Goal: Task Accomplishment & Management: Complete application form

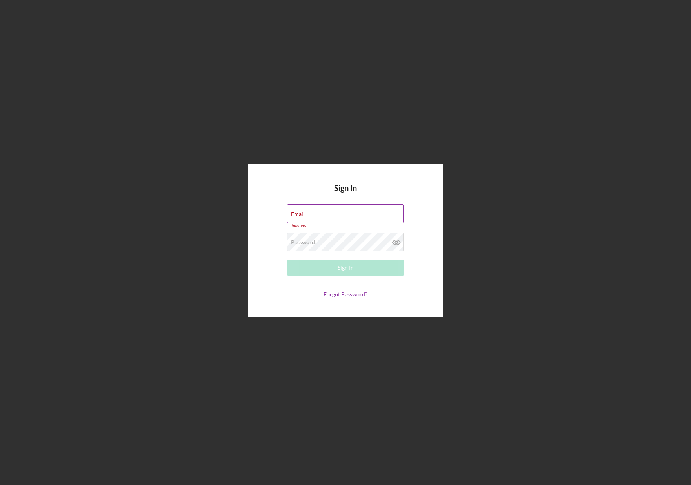
type input "[PERSON_NAME][EMAIL_ADDRESS][DOMAIN_NAME]"
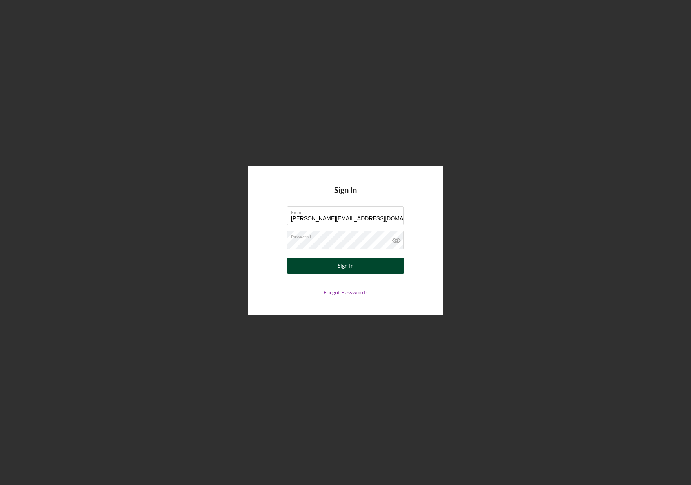
click at [383, 272] on button "Sign In" at bounding box center [346, 266] width 118 height 16
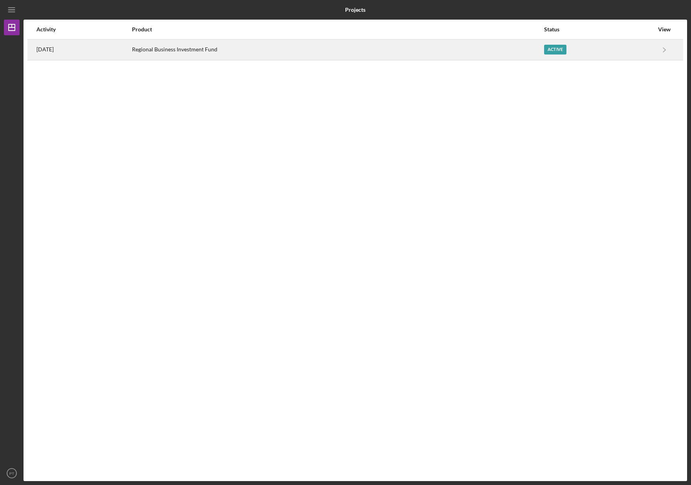
click at [567, 50] on div "Active" at bounding box center [555, 50] width 22 height 10
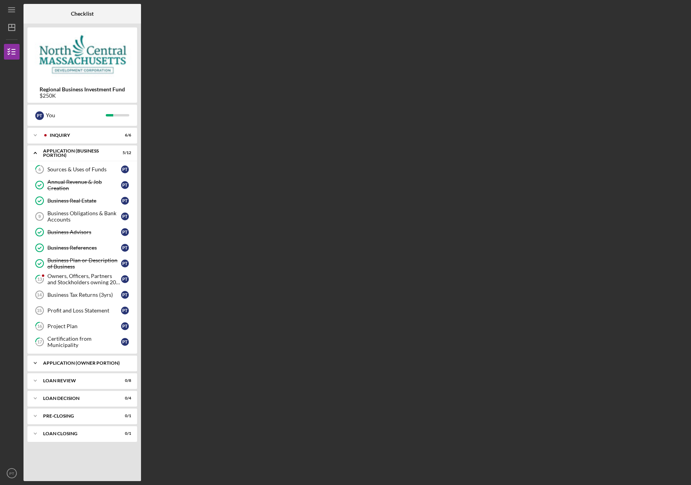
click at [99, 365] on div "Icon/Expander APPLICATION (OWNER PORTION) 2 / 9" at bounding box center [82, 363] width 110 height 16
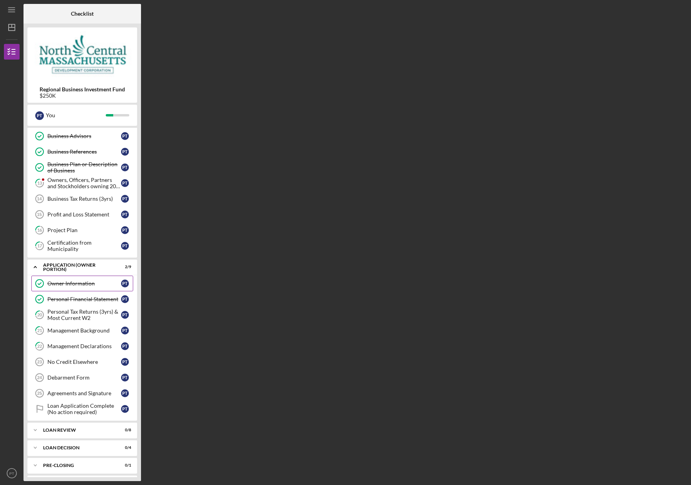
scroll to position [105, 0]
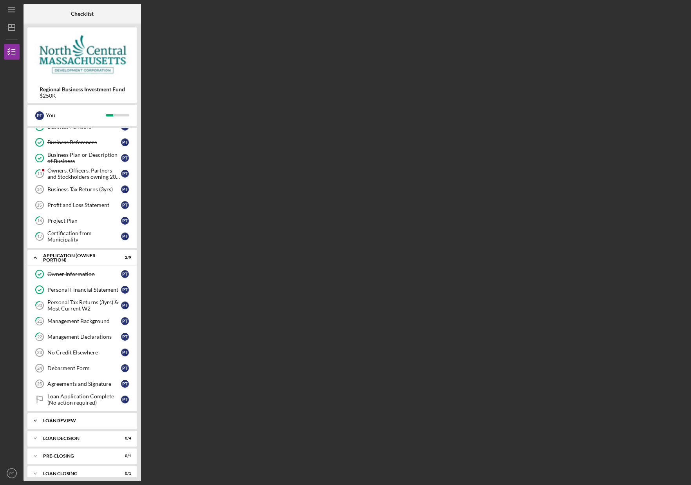
click at [72, 417] on div "Icon/Expander LOAN REVIEW 0 / 8" at bounding box center [82, 421] width 110 height 16
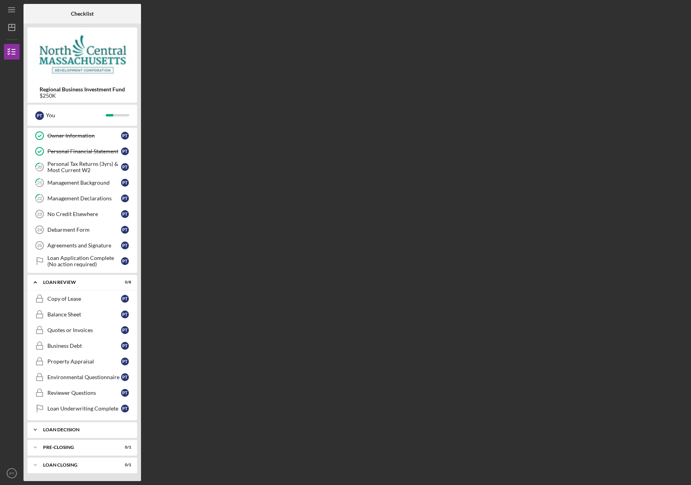
scroll to position [243, 0]
click at [70, 429] on div "LOAN DECISION" at bounding box center [85, 430] width 84 height 5
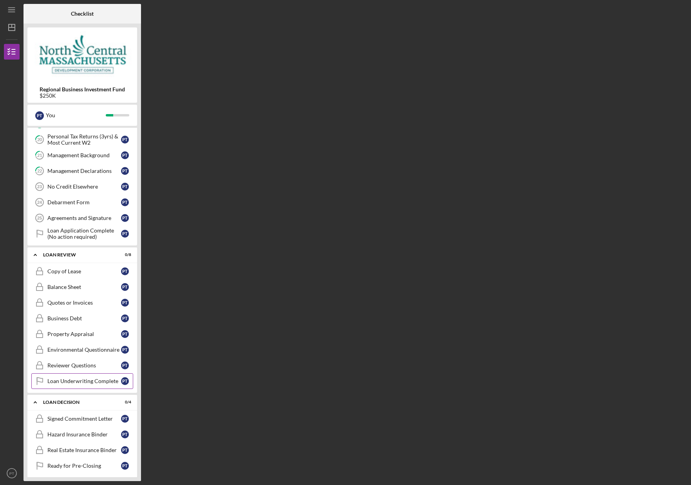
scroll to position [276, 0]
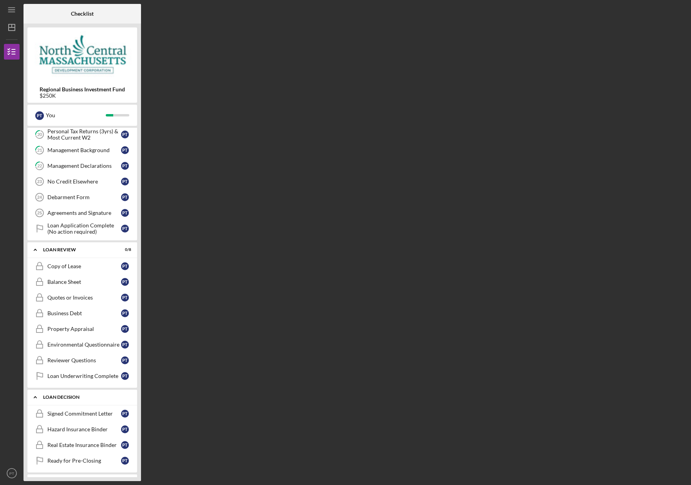
click at [74, 397] on div "LOAN DECISION" at bounding box center [85, 397] width 84 height 5
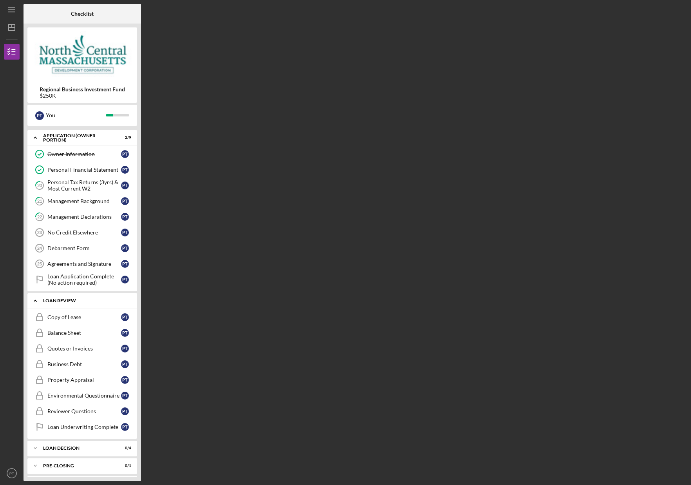
click at [70, 301] on div "LOAN REVIEW" at bounding box center [85, 300] width 84 height 5
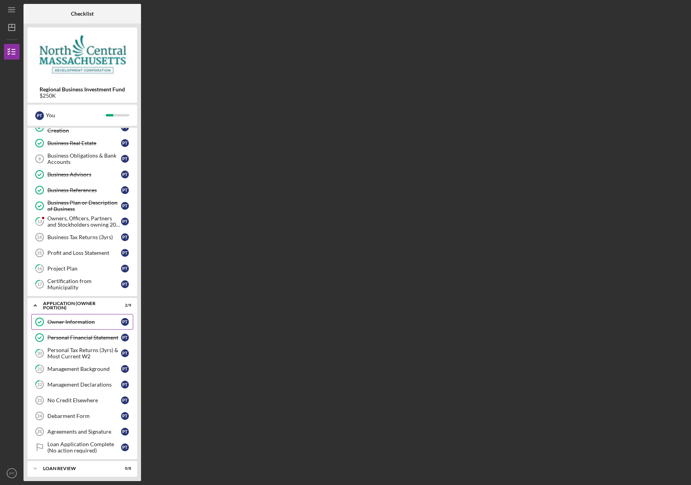
scroll to position [58, 0]
click at [90, 372] on link "21 Management Background P T" at bounding box center [82, 368] width 102 height 16
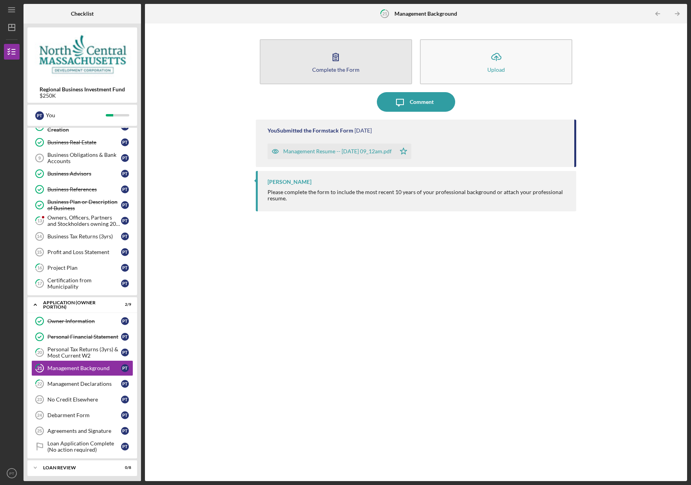
click at [297, 82] on button "Complete the Form Form" at bounding box center [336, 61] width 152 height 45
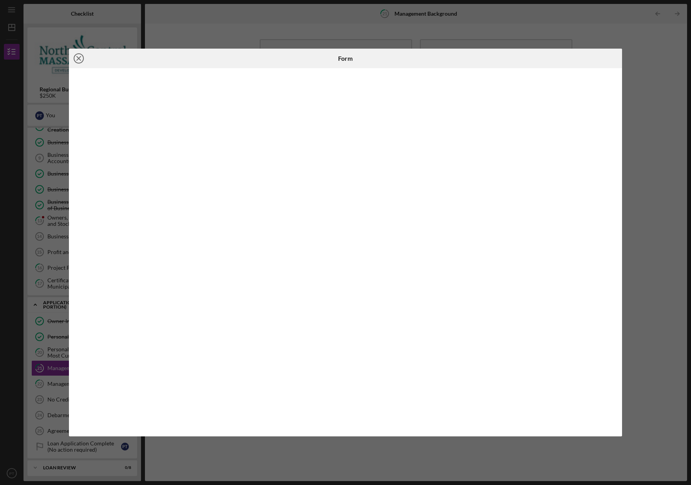
click at [78, 56] on icon "Icon/Close" at bounding box center [79, 59] width 20 height 20
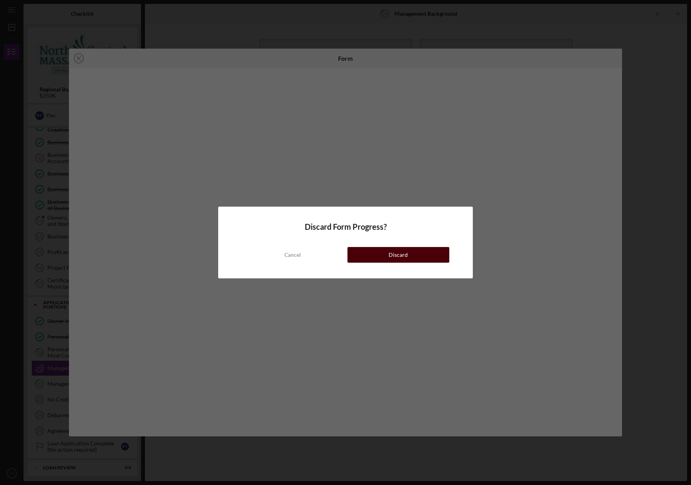
click at [399, 256] on div "Discard" at bounding box center [398, 255] width 19 height 16
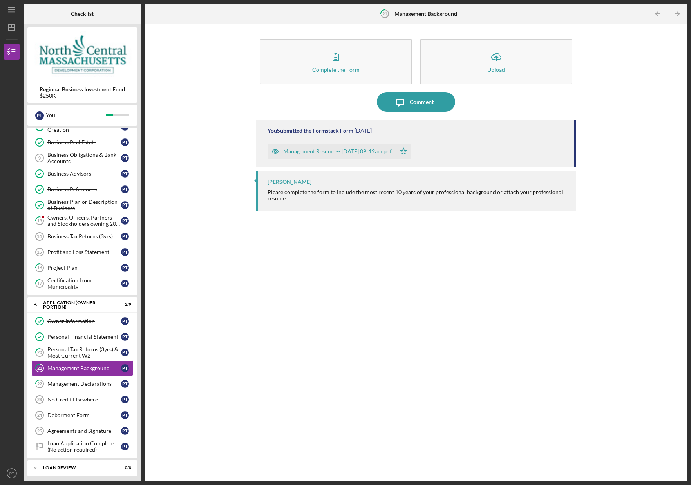
click at [371, 150] on div "Management Resume -- [DATE] 09_12am.pdf" at bounding box center [337, 151] width 109 height 6
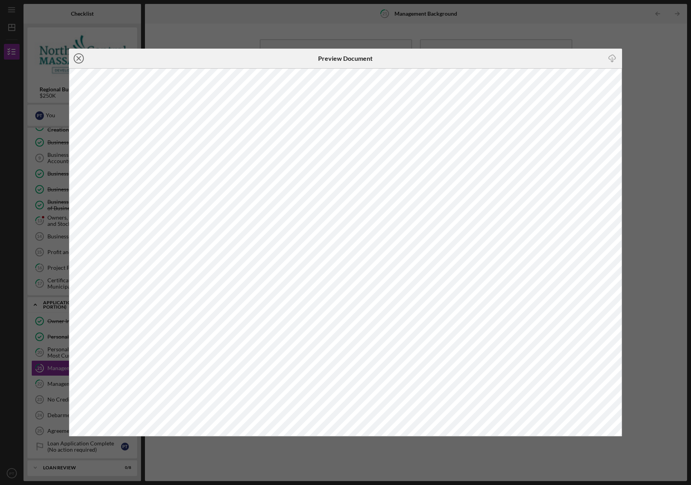
click at [80, 58] on icon "Icon/Close" at bounding box center [79, 59] width 20 height 20
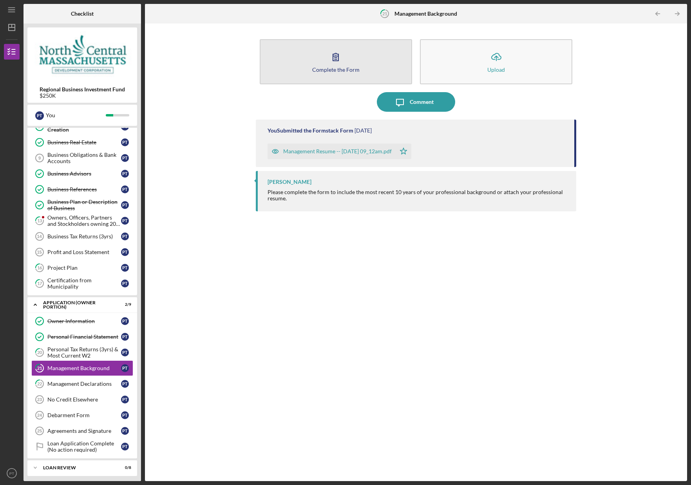
click at [293, 64] on button "Complete the Form Form" at bounding box center [336, 61] width 152 height 45
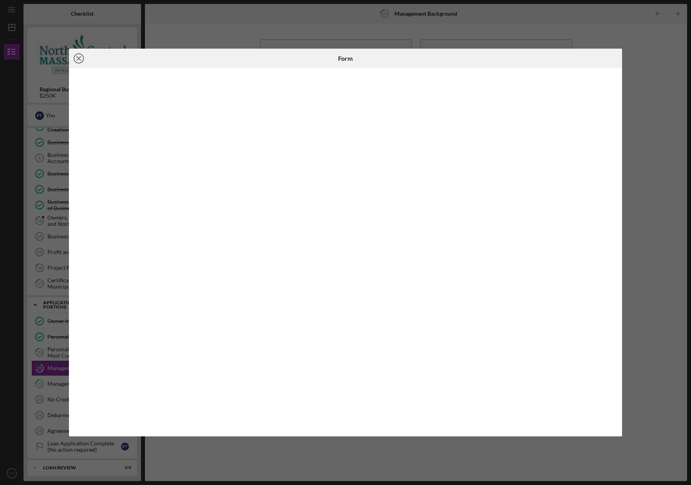
click at [75, 56] on circle at bounding box center [78, 58] width 9 height 9
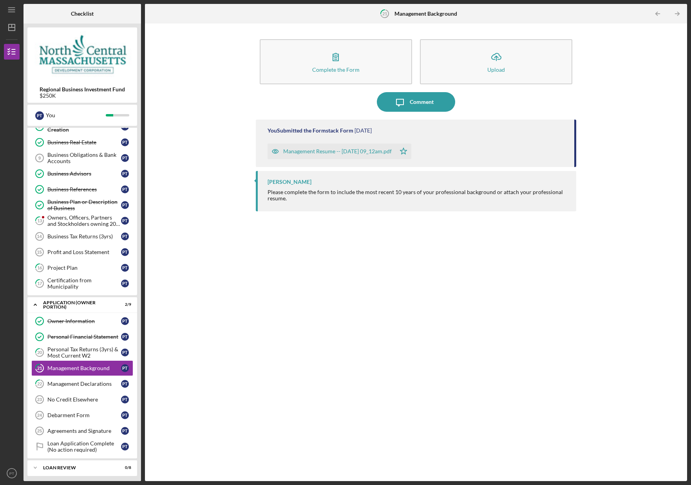
click at [322, 150] on div "Management Resume -- [DATE] 09_12am.pdf" at bounding box center [337, 151] width 109 height 6
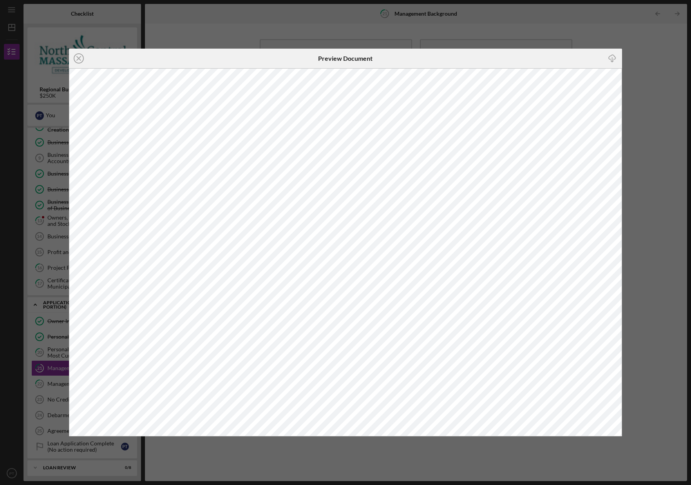
drag, startPoint x: 82, startPoint y: 60, endPoint x: 94, endPoint y: 69, distance: 15.0
click at [82, 60] on icon "Icon/Close" at bounding box center [79, 59] width 20 height 20
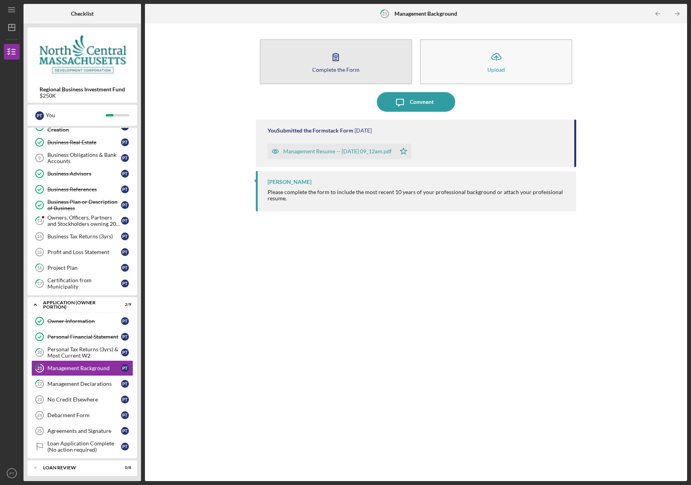
click at [322, 77] on button "Complete the Form Form" at bounding box center [336, 61] width 152 height 45
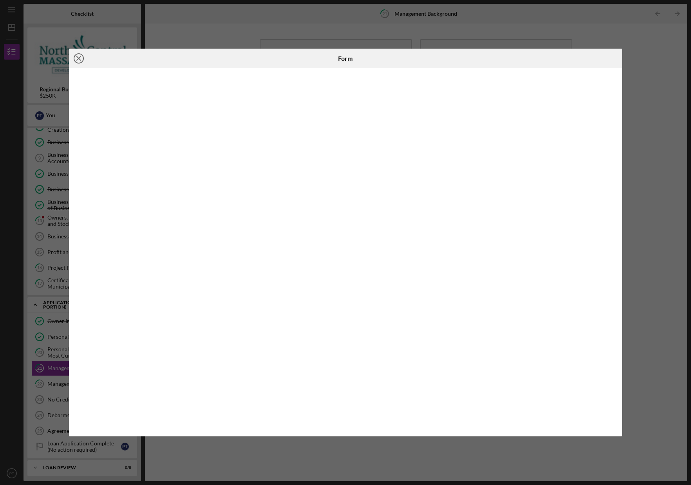
click at [77, 57] on icon "Icon/Close" at bounding box center [79, 59] width 20 height 20
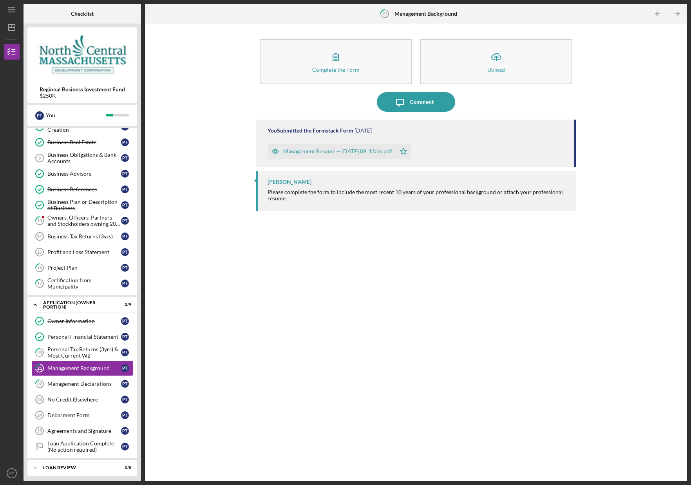
click at [341, 152] on div "Management Resume -- [DATE] 09_12am.pdf" at bounding box center [337, 151] width 109 height 6
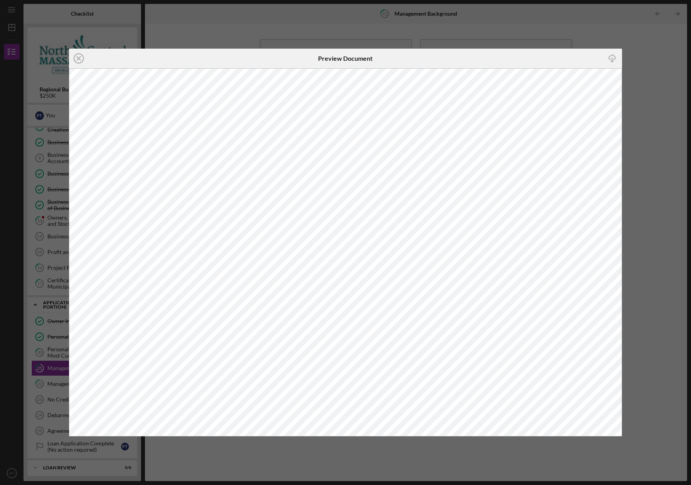
click at [81, 60] on icon "Icon/Close" at bounding box center [79, 59] width 20 height 20
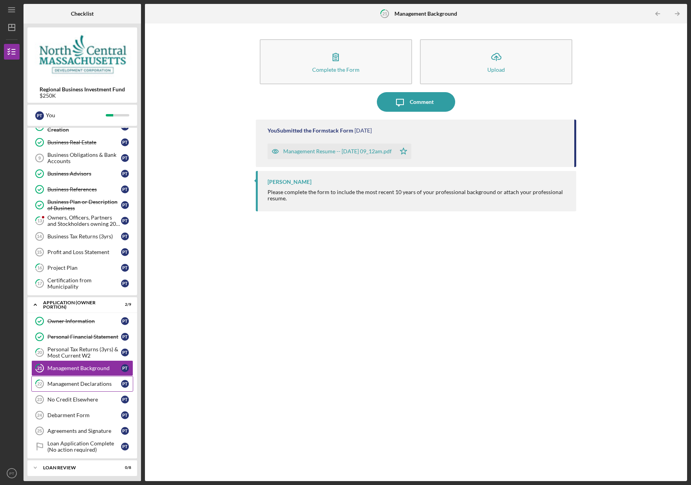
click at [88, 386] on div "Management Declarations" at bounding box center [84, 383] width 74 height 6
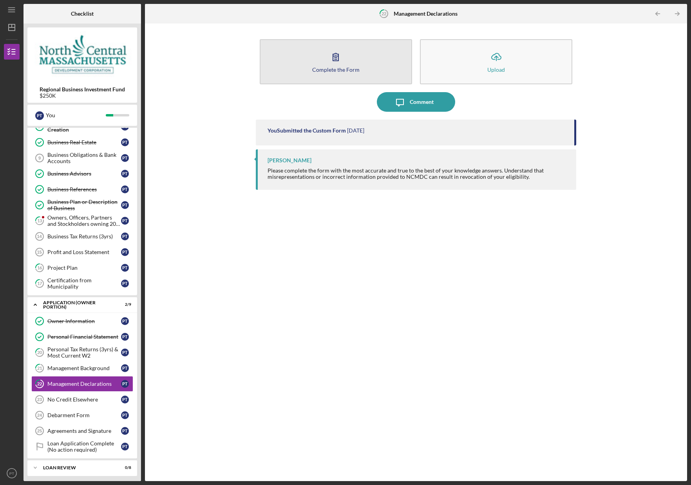
click at [330, 77] on button "Complete the Form Form" at bounding box center [336, 61] width 152 height 45
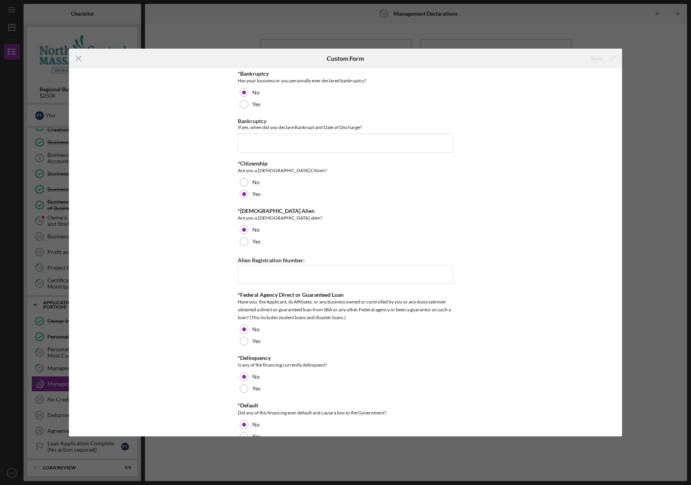
scroll to position [419, 0]
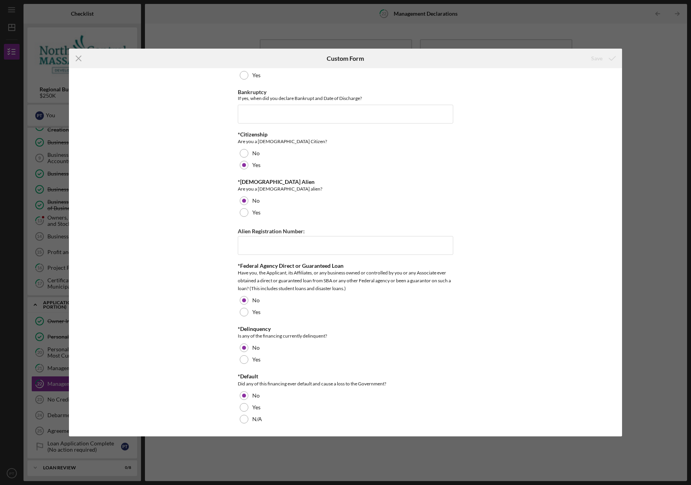
drag, startPoint x: 80, startPoint y: 60, endPoint x: 89, endPoint y: 66, distance: 11.6
click at [80, 60] on icon "Icon/Menu Close" at bounding box center [79, 59] width 20 height 20
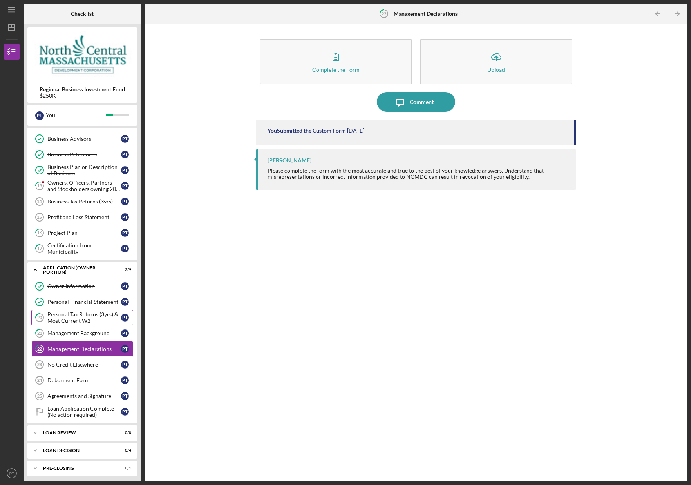
scroll to position [96, 0]
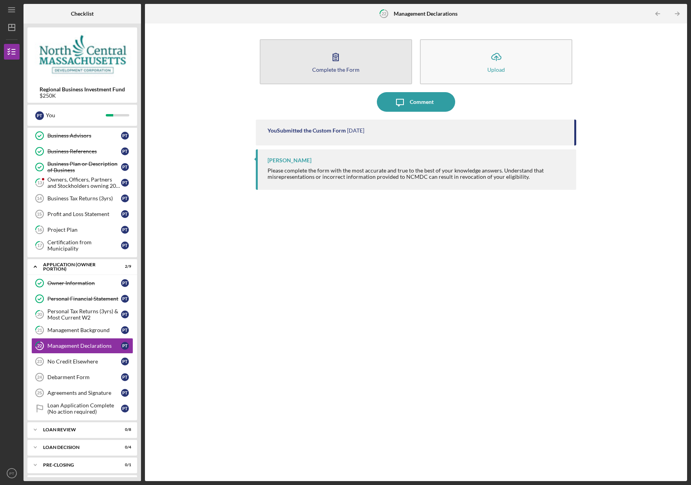
click at [313, 81] on button "Complete the Form Form" at bounding box center [336, 61] width 152 height 45
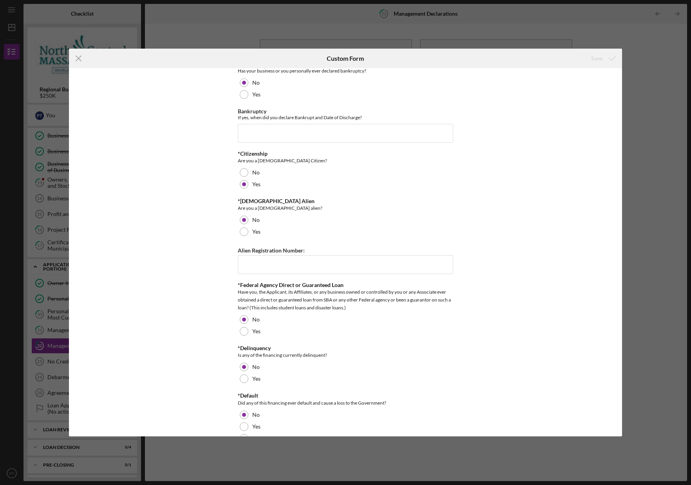
scroll to position [419, 0]
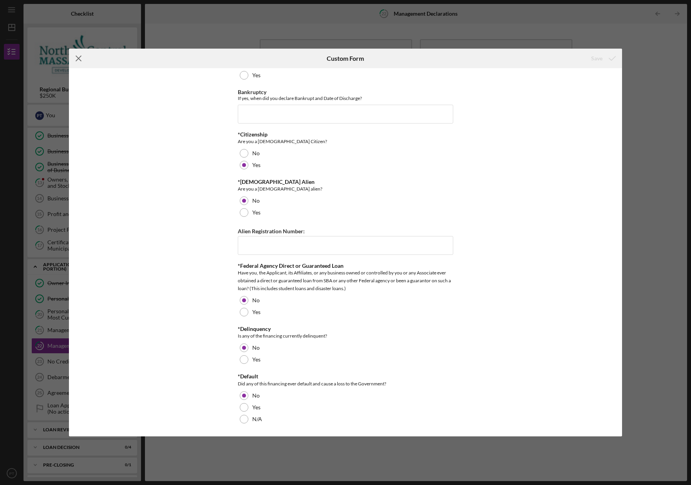
drag, startPoint x: 76, startPoint y: 61, endPoint x: 84, endPoint y: 117, distance: 56.6
click at [76, 61] on icon "Icon/Menu Close" at bounding box center [79, 59] width 20 height 20
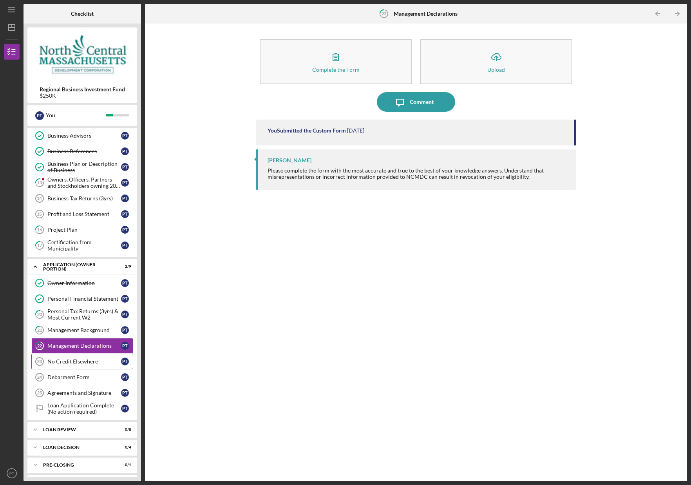
click at [63, 359] on div "No Credit Elsewhere" at bounding box center [84, 361] width 74 height 6
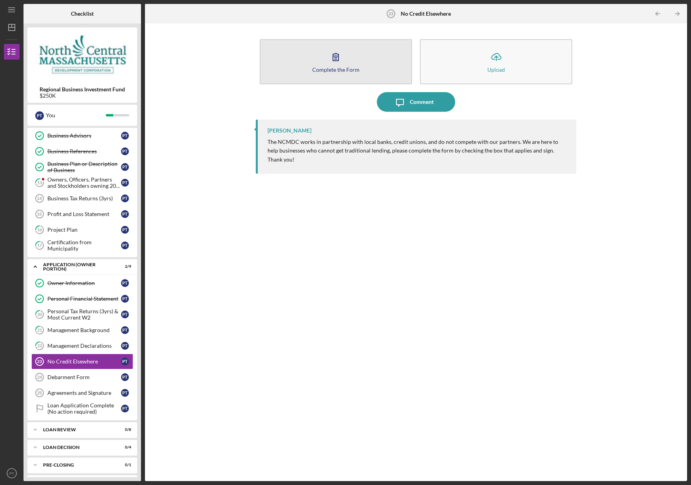
click at [333, 71] on div "Complete the Form" at bounding box center [335, 70] width 47 height 6
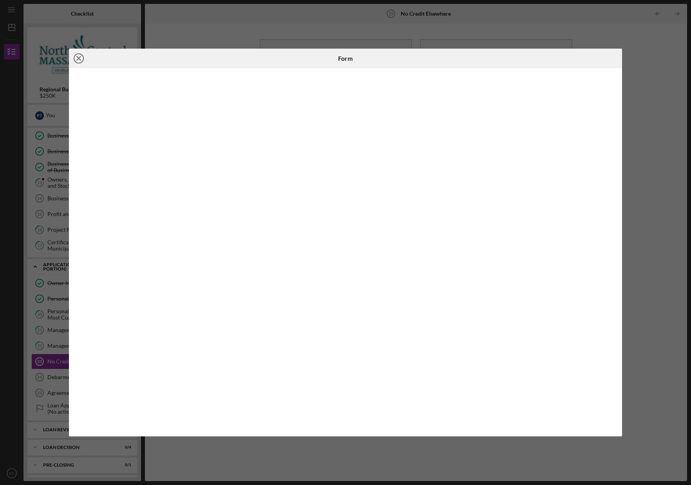
click at [80, 61] on icon "Icon/Close" at bounding box center [79, 59] width 20 height 20
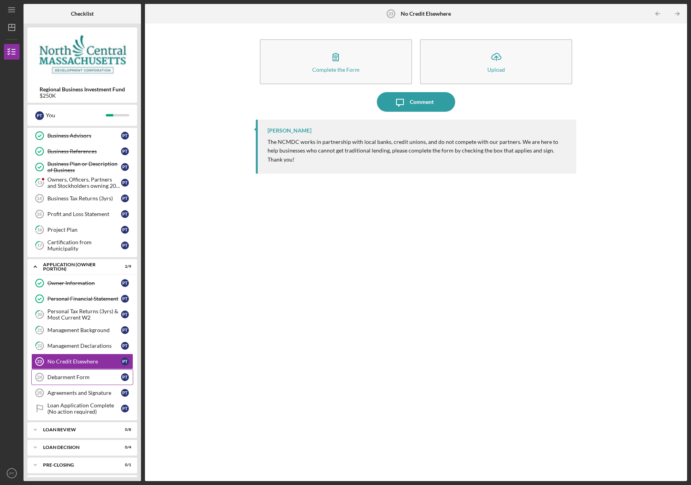
click at [62, 382] on link "Debarment Form 24 Debarment Form P T" at bounding box center [82, 377] width 102 height 16
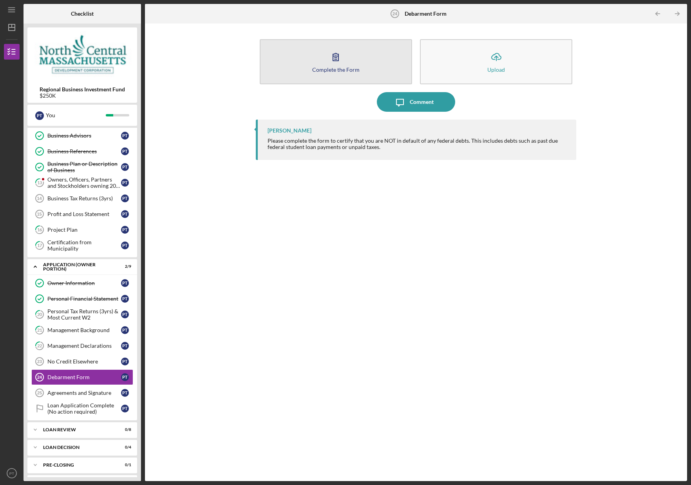
click at [324, 77] on button "Complete the Form Form" at bounding box center [336, 61] width 152 height 45
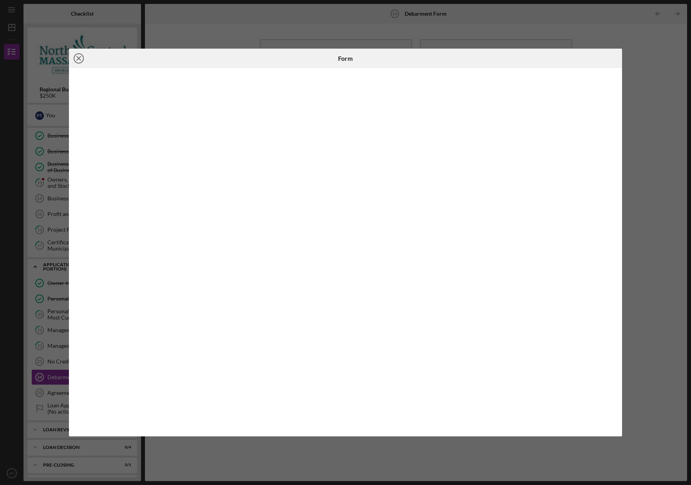
click at [79, 58] on line at bounding box center [79, 58] width 4 height 4
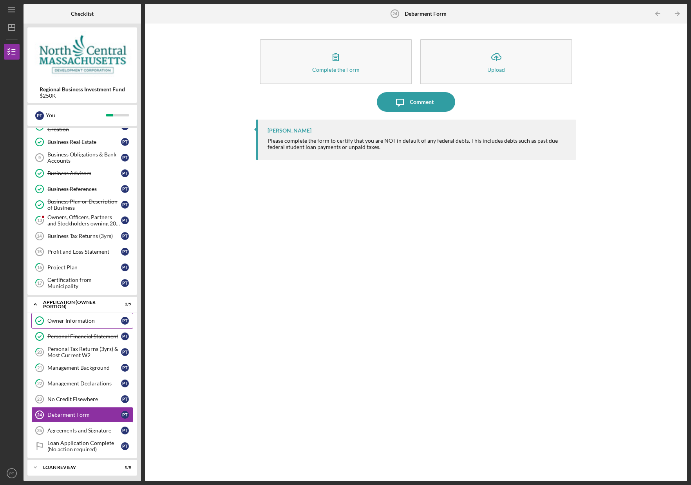
scroll to position [55, 0]
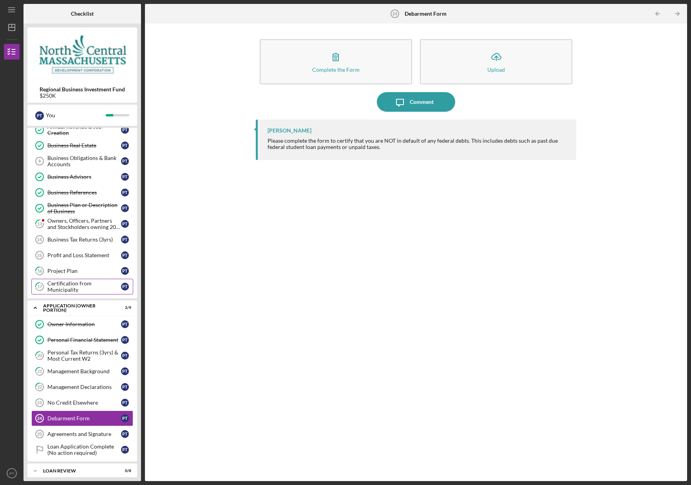
click at [74, 288] on div "Certification from Municipality" at bounding box center [84, 286] width 74 height 13
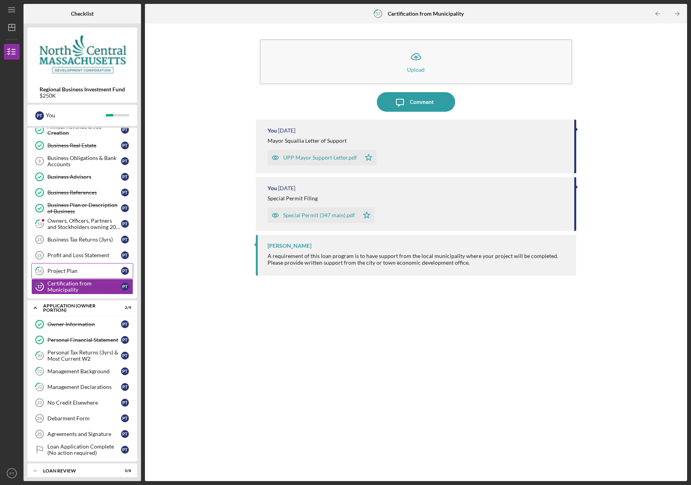
click at [79, 270] on div "Project Plan" at bounding box center [84, 271] width 74 height 6
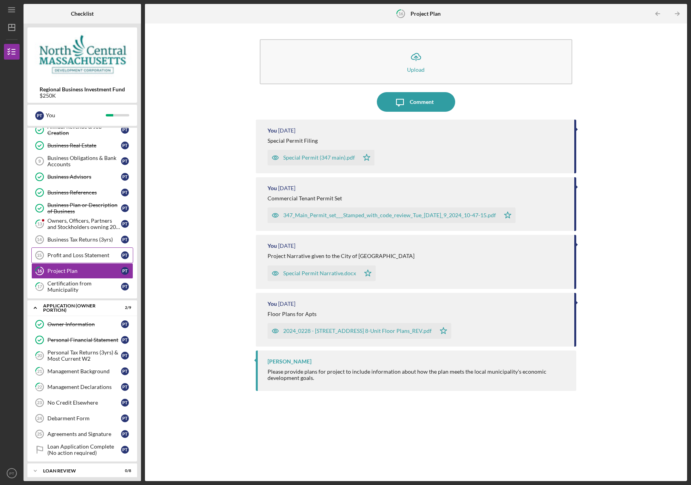
click at [83, 255] on div "Profit and Loss Statement" at bounding box center [84, 255] width 74 height 6
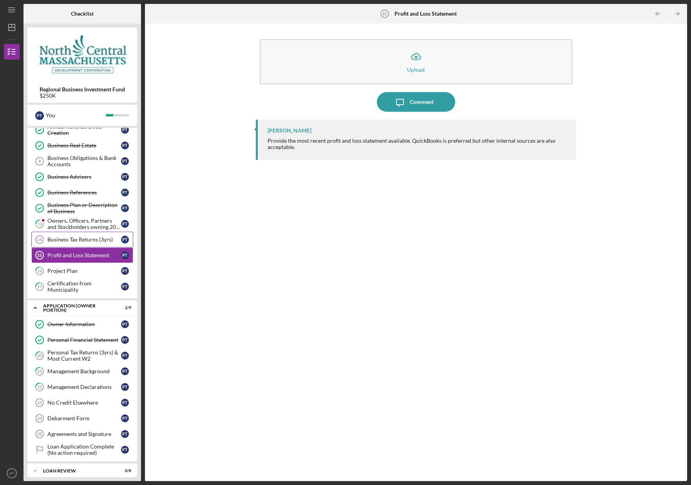
click at [75, 241] on div "Business Tax Returns (3yrs)" at bounding box center [84, 239] width 74 height 6
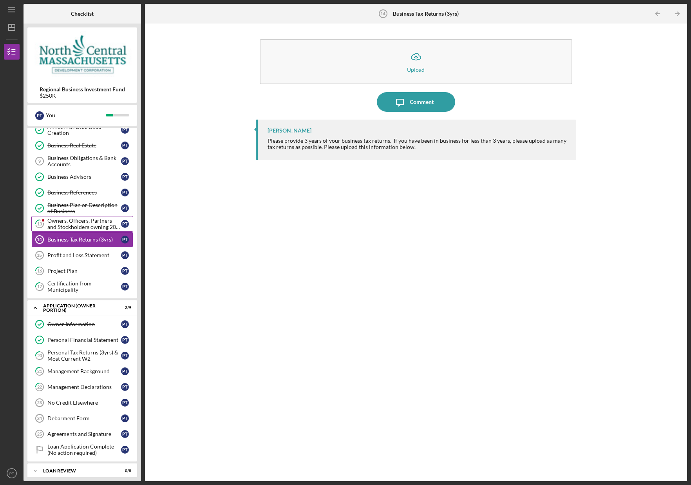
click at [75, 226] on div "Owners, Officers, Partners and Stockholders owning 20% or more" at bounding box center [84, 223] width 74 height 13
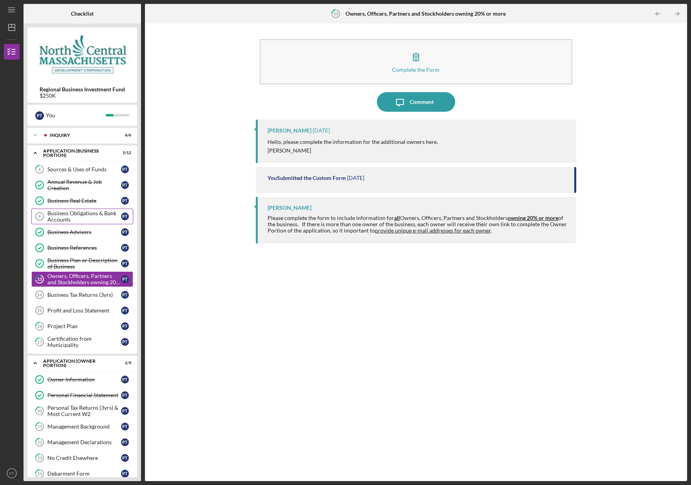
click at [80, 219] on div "Business Obligations & Bank Accounts" at bounding box center [84, 216] width 74 height 13
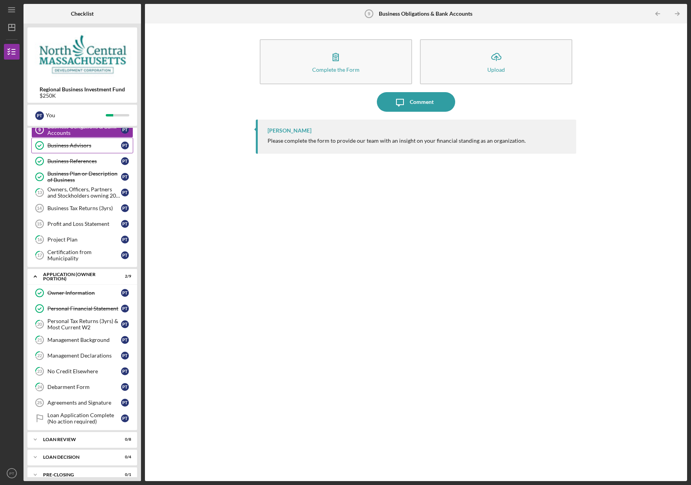
scroll to position [114, 0]
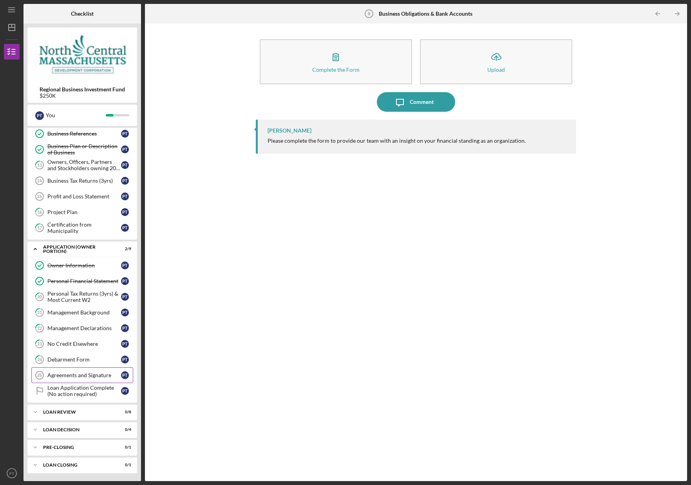
click at [92, 376] on div "Agreements and Signature" at bounding box center [84, 375] width 74 height 6
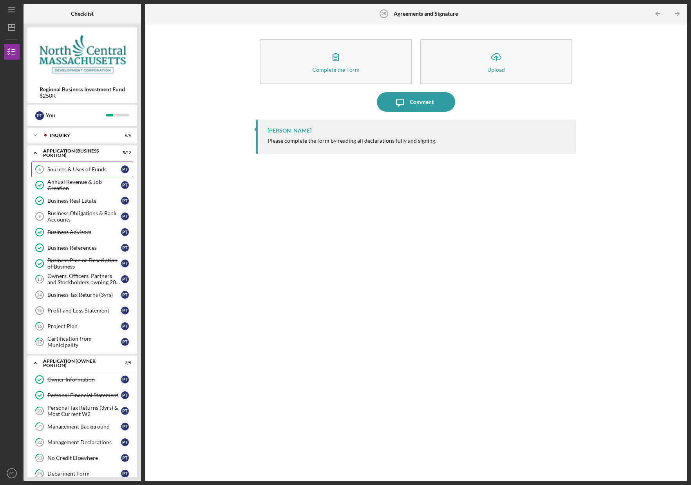
click at [94, 167] on div "Sources & Uses of Funds" at bounding box center [84, 169] width 74 height 6
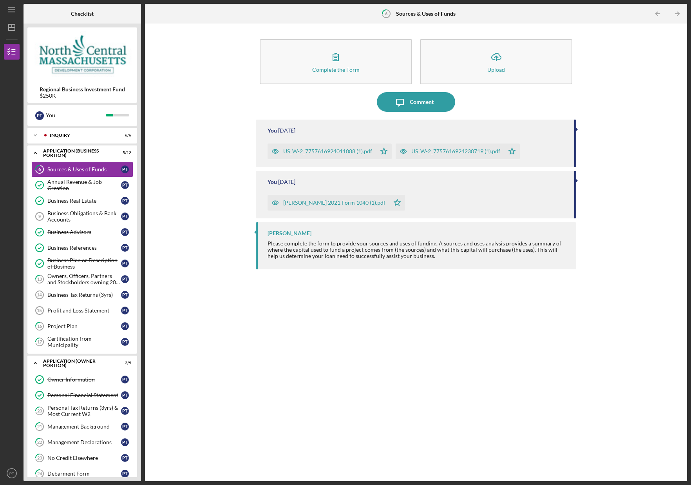
click at [307, 153] on div "US_W-2_7757616924011088 (1).pdf" at bounding box center [327, 151] width 89 height 6
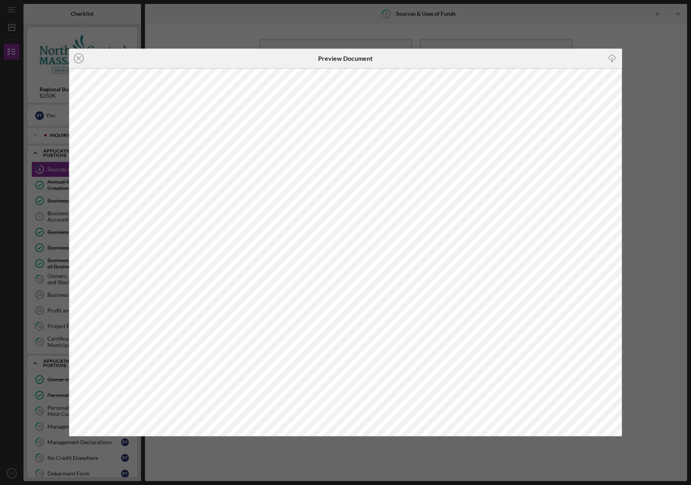
click at [79, 61] on icon "Icon/Close" at bounding box center [79, 59] width 20 height 20
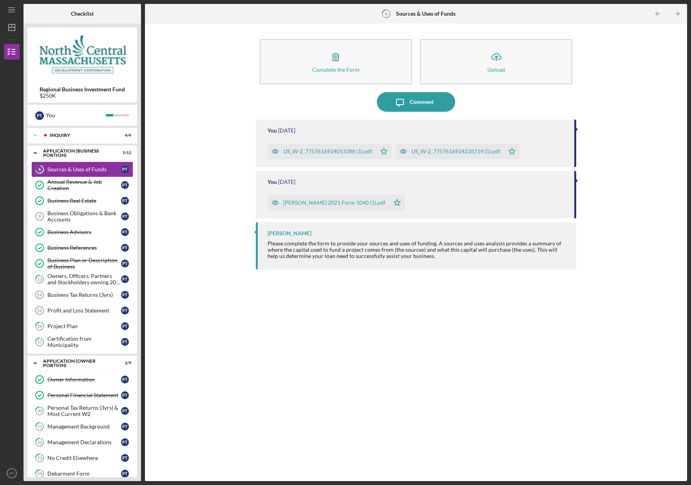
click at [462, 150] on div "US_W-2_7757616924238719 (1).pdf" at bounding box center [455, 151] width 89 height 6
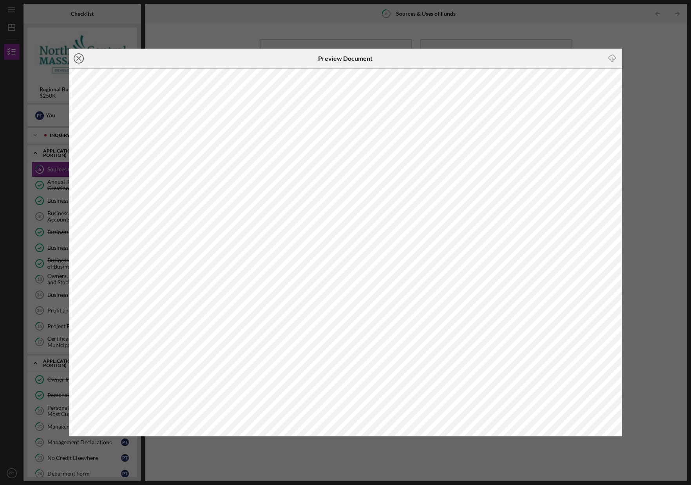
click at [78, 63] on circle at bounding box center [78, 58] width 9 height 9
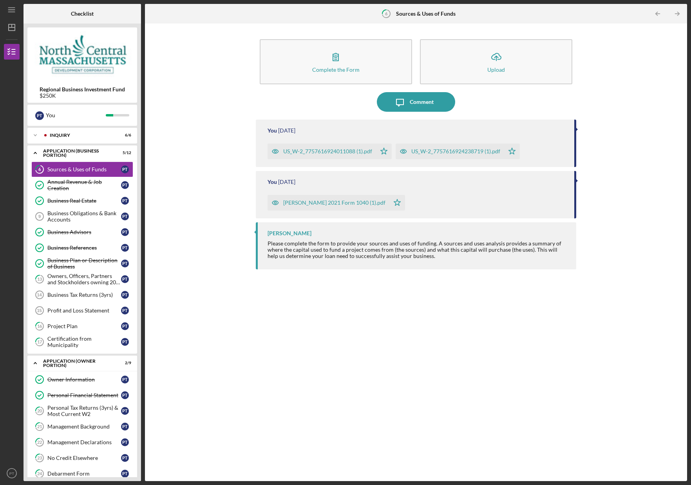
click at [309, 203] on div "[PERSON_NAME] 2021 Form 1040 (1).pdf" at bounding box center [334, 202] width 102 height 6
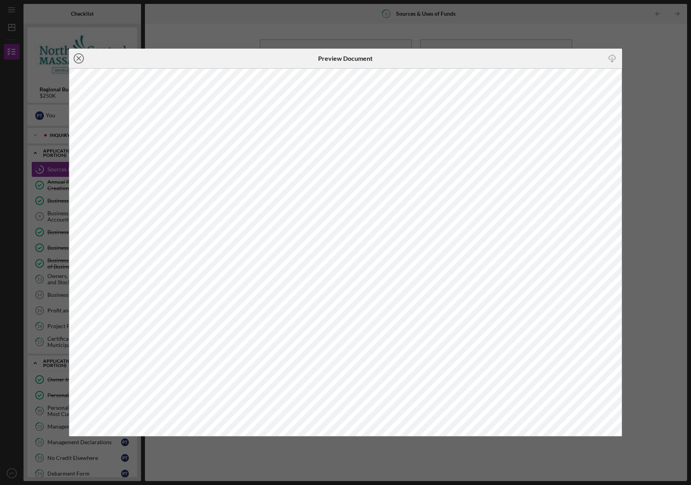
click at [81, 60] on line at bounding box center [79, 58] width 4 height 4
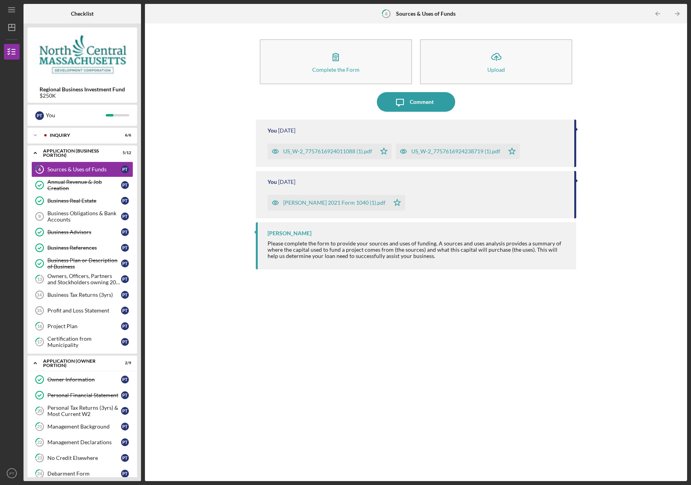
click at [244, 281] on div "Complete the Form Form Icon/Upload Upload Icon/Message Comment You [DATE] US_W-…" at bounding box center [416, 251] width 534 height 449
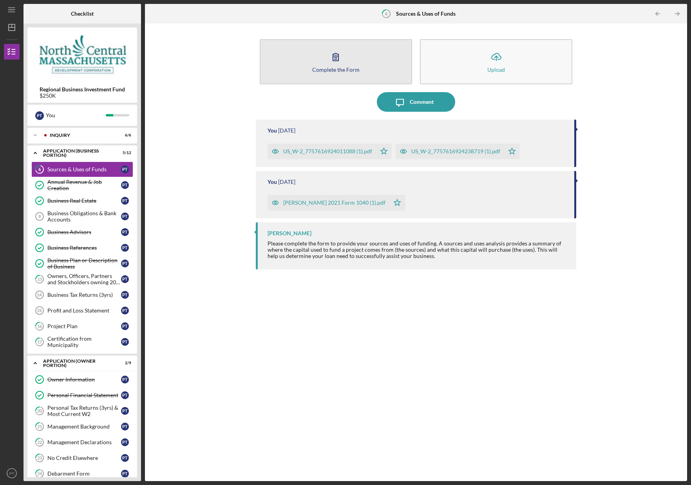
click at [350, 54] on button "Complete the Form Form" at bounding box center [336, 61] width 152 height 45
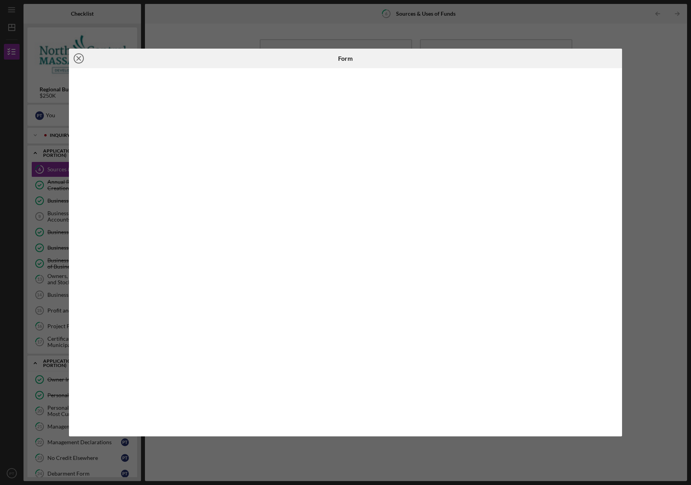
click at [81, 58] on icon "Icon/Close" at bounding box center [79, 59] width 20 height 20
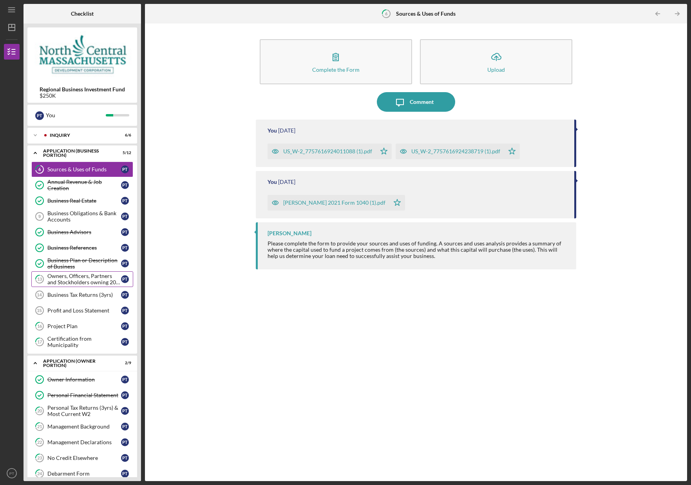
click at [79, 282] on div "Owners, Officers, Partners and Stockholders owning 20% or more" at bounding box center [84, 279] width 74 height 13
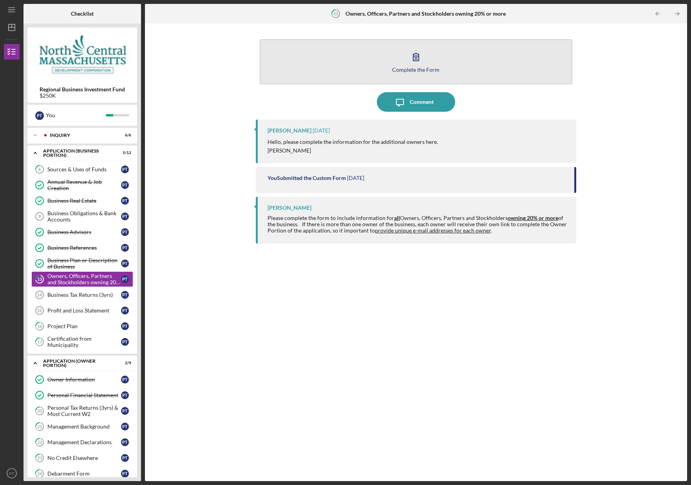
click at [322, 62] on button "Complete the Form Form" at bounding box center [416, 61] width 313 height 45
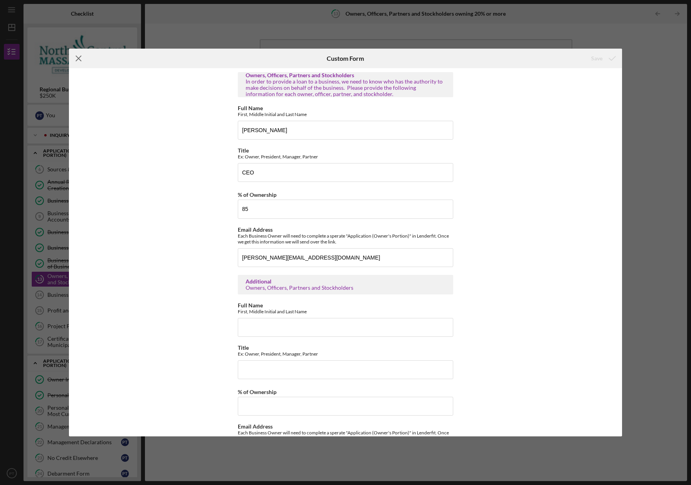
click at [81, 58] on icon "Icon/Menu Close" at bounding box center [79, 59] width 20 height 20
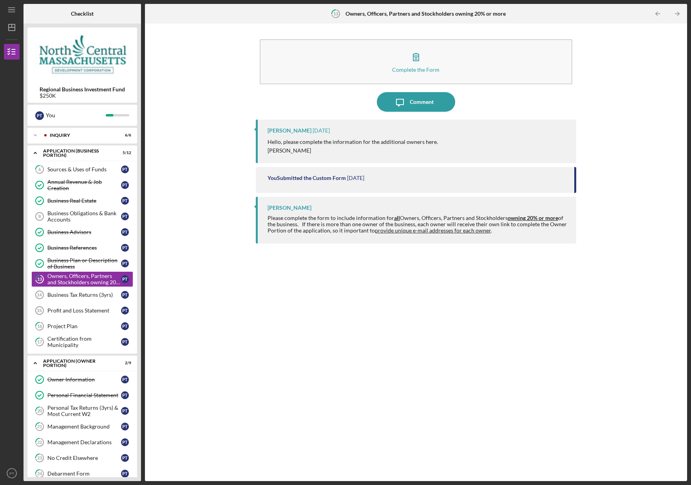
click at [394, 176] on div "You Submitted the Custom Form [DATE]" at bounding box center [417, 178] width 299 height 6
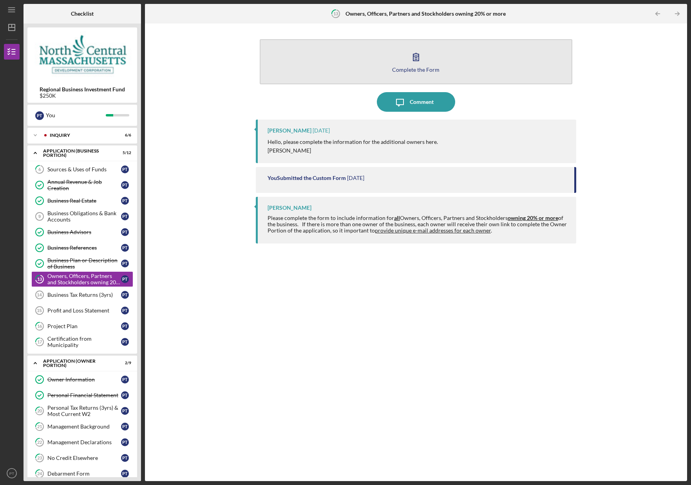
click at [377, 56] on button "Complete the Form Form" at bounding box center [416, 61] width 313 height 45
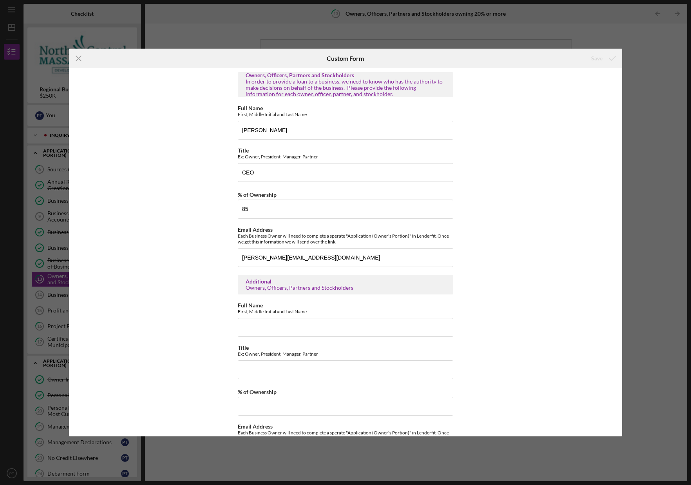
click at [83, 59] on icon "Icon/Menu Close" at bounding box center [79, 59] width 20 height 20
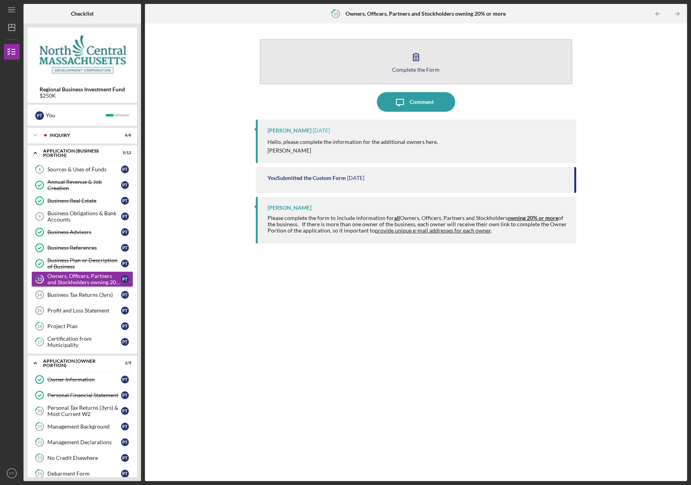
click at [372, 59] on button "Complete the Form Form" at bounding box center [416, 61] width 313 height 45
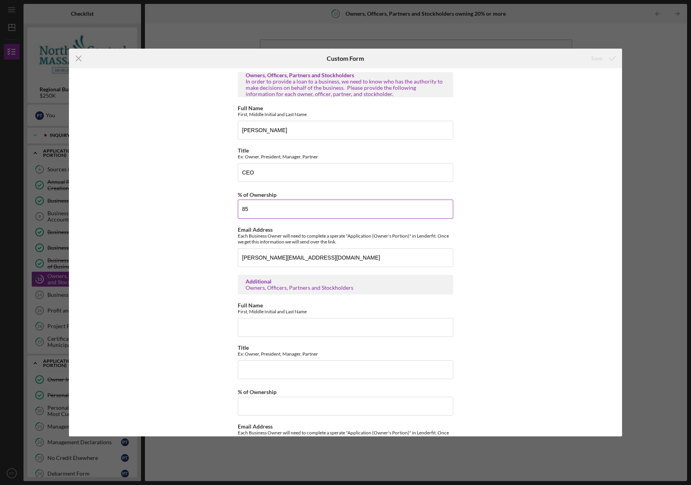
click at [317, 210] on input "85" at bounding box center [346, 208] width 216 height 19
drag, startPoint x: 252, startPoint y: 210, endPoint x: 236, endPoint y: 209, distance: 15.7
click at [236, 209] on div "Owners, Officers, Partners and Stockholders In order to provide a loan to a bus…" at bounding box center [345, 252] width 553 height 368
type input "100"
click at [498, 244] on div "Owners, Officers, Partners and Stockholders In order to provide a loan to a bus…" at bounding box center [345, 252] width 553 height 368
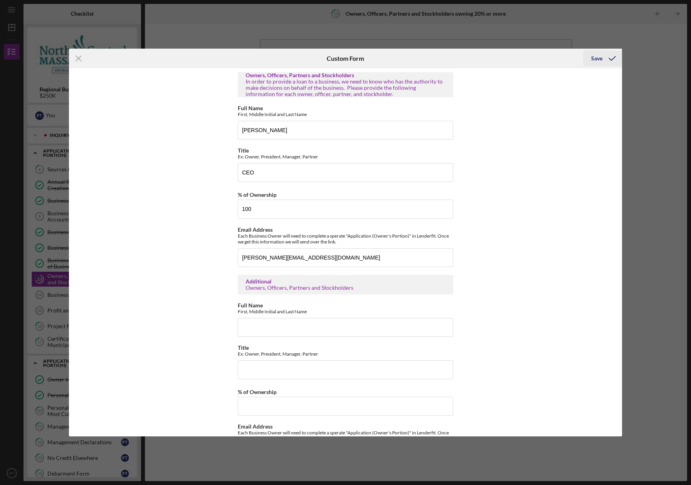
click at [607, 60] on icon "submit" at bounding box center [613, 59] width 20 height 20
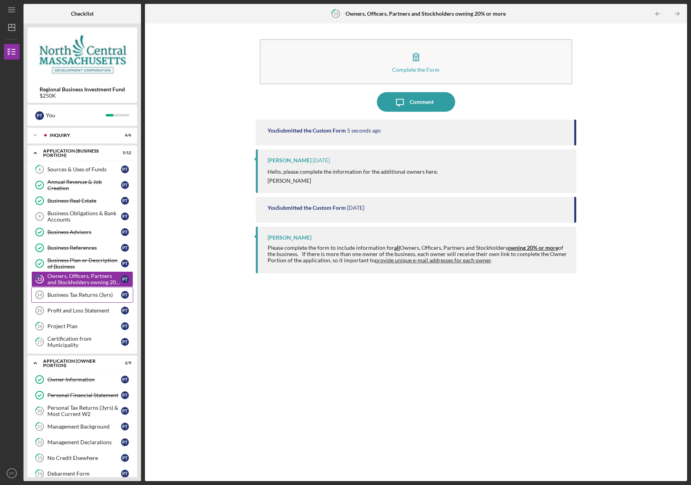
click at [89, 299] on link "Business Tax Returns (3yrs) 14 Business Tax Returns (3yrs) P T" at bounding box center [82, 295] width 102 height 16
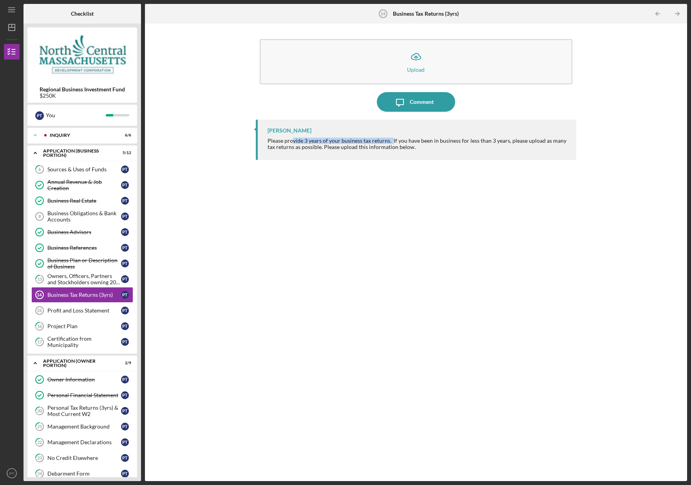
drag, startPoint x: 328, startPoint y: 139, endPoint x: 391, endPoint y: 141, distance: 63.5
click at [391, 141] on div "Please provide 3 years of your business tax returns. If you have been in busine…" at bounding box center [418, 144] width 301 height 13
click at [481, 174] on div "[PERSON_NAME] Please provide 3 years of your business tax returns. If you have …" at bounding box center [416, 295] width 321 height 350
drag, startPoint x: 391, startPoint y: 141, endPoint x: 504, endPoint y: 142, distance: 113.3
click at [504, 142] on div "Please provide 3 years of your business tax returns. If you have been in busine…" at bounding box center [418, 144] width 301 height 13
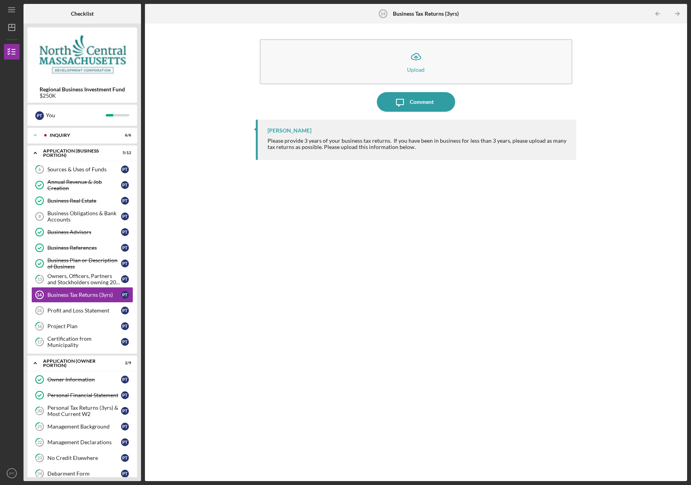
click at [491, 166] on div "[PERSON_NAME] Please provide 3 years of your business tax returns. If you have …" at bounding box center [416, 295] width 321 height 350
click at [458, 143] on div "Please provide 3 years of your business tax returns. If you have been in busine…" at bounding box center [418, 144] width 301 height 13
drag, startPoint x: 391, startPoint y: 141, endPoint x: 440, endPoint y: 159, distance: 51.8
click at [421, 148] on div "Please provide 3 years of your business tax returns. If you have been in busine…" at bounding box center [418, 144] width 301 height 13
click at [447, 162] on div "[PERSON_NAME] Please provide 3 years of your business tax returns. If you have …" at bounding box center [416, 295] width 321 height 350
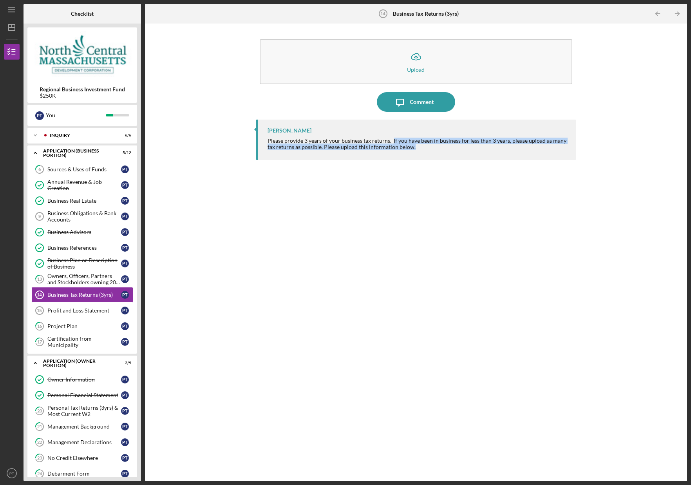
drag, startPoint x: 419, startPoint y: 150, endPoint x: 452, endPoint y: 167, distance: 37.7
click at [392, 142] on div "Please provide 3 years of your business tax returns. If you have been in busine…" at bounding box center [418, 144] width 301 height 13
click at [442, 150] on div "[PERSON_NAME] Please provide 3 years of your business tax returns. If you have …" at bounding box center [416, 140] width 321 height 40
drag, startPoint x: 430, startPoint y: 150, endPoint x: 391, endPoint y: 141, distance: 40.5
click at [391, 141] on div "Please provide 3 years of your business tax returns. If you have been in busine…" at bounding box center [418, 144] width 301 height 13
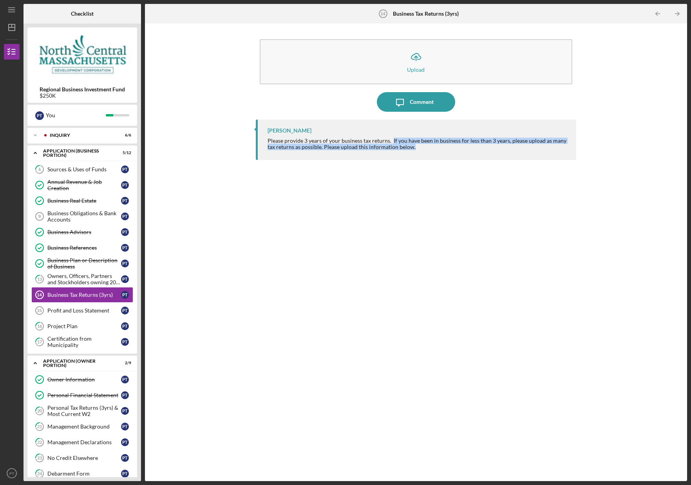
click at [433, 149] on div "Please provide 3 years of your business tax returns. If you have been in busine…" at bounding box center [418, 144] width 301 height 13
click at [92, 312] on div "Profit and Loss Statement" at bounding box center [84, 310] width 74 height 6
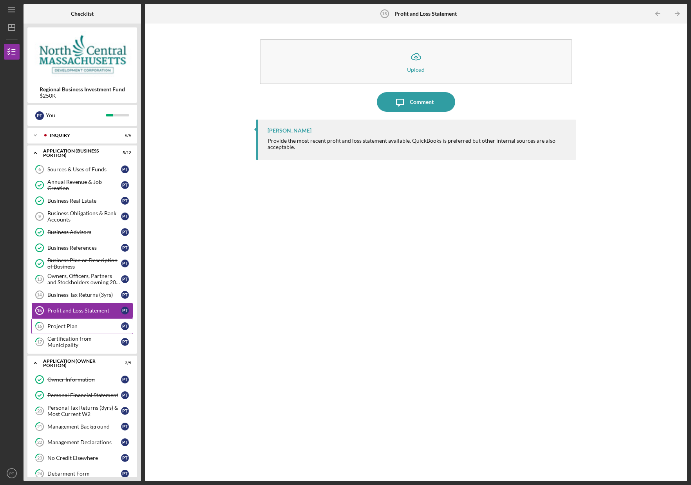
click at [66, 326] on div "Project Plan" at bounding box center [84, 326] width 74 height 6
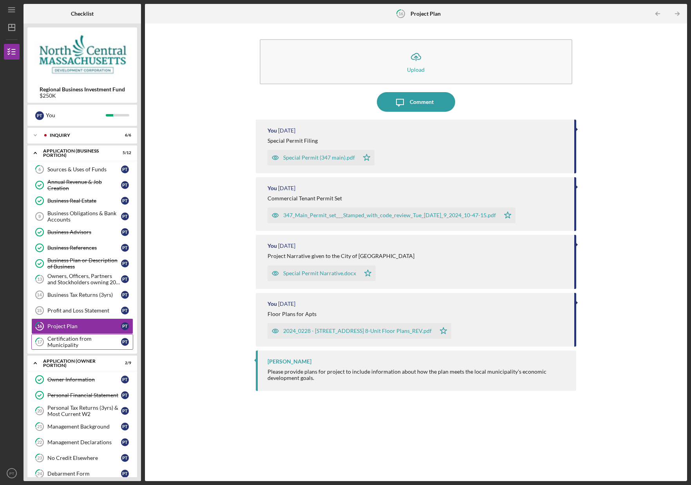
click at [68, 341] on div "Certification from Municipality" at bounding box center [84, 341] width 74 height 13
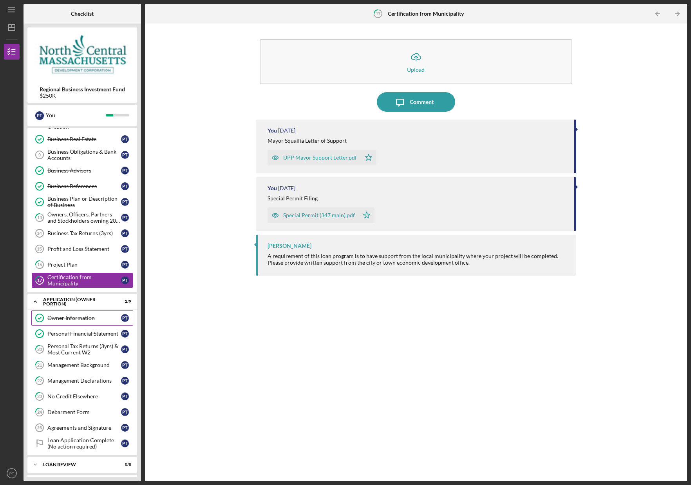
scroll to position [0, 0]
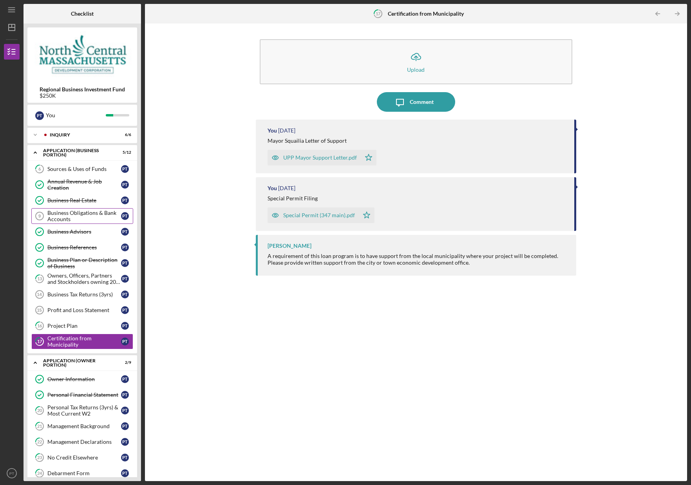
click at [71, 216] on div "Business Obligations & Bank Accounts" at bounding box center [84, 216] width 74 height 13
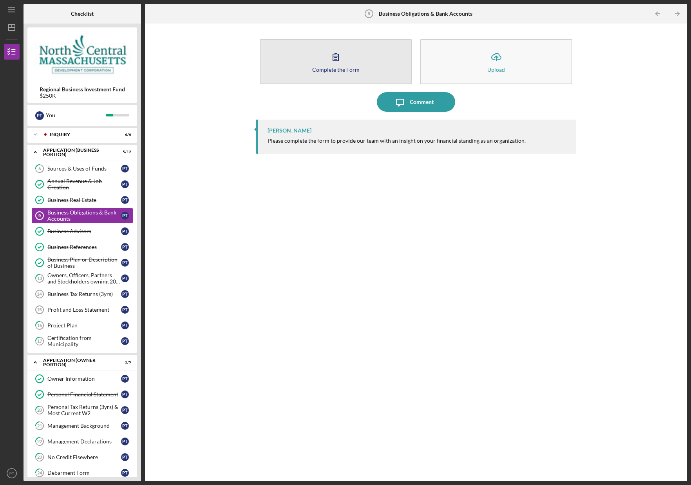
click at [347, 64] on button "Complete the Form Form" at bounding box center [336, 61] width 152 height 45
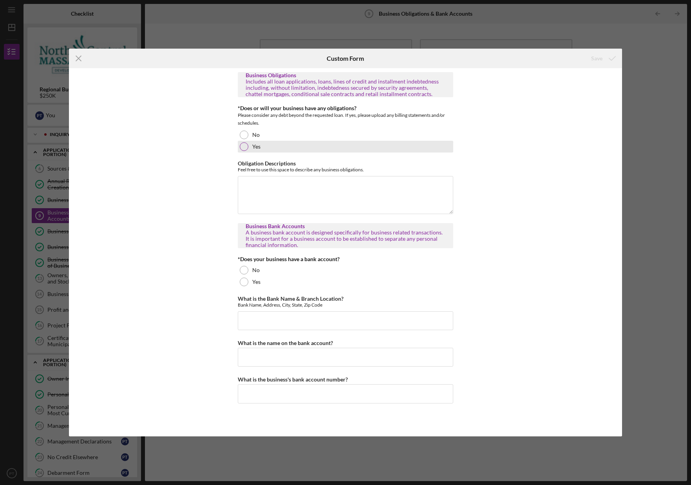
click at [245, 147] on div at bounding box center [244, 146] width 9 height 9
click at [306, 207] on textarea "Obligation Descriptions" at bounding box center [346, 195] width 216 height 38
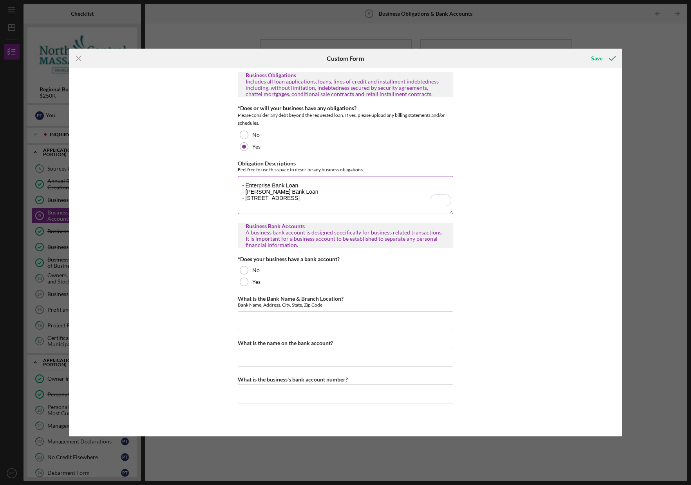
click at [360, 192] on textarea "- Enterprise Bank Loan - [PERSON_NAME] Bank Loan - [STREET_ADDRESS]" at bounding box center [346, 195] width 216 height 38
click at [360, 187] on textarea "- Enterprise Bank Loan - [PERSON_NAME] Bank Loan - [STREET_ADDRESS]" at bounding box center [346, 195] width 216 height 38
click at [324, 194] on textarea "- Enterprise Bank Loan $1.6M - [PERSON_NAME] Bank Loan - [STREET_ADDRESS]" at bounding box center [346, 195] width 216 height 38
click at [310, 188] on textarea "- Enterprise Bank Loan $1.6M - [PERSON_NAME] Bank Loan - - [STREET_ADDRESS]" at bounding box center [346, 195] width 216 height 38
click at [353, 193] on textarea "- Enterprise Bank Loan $1.3M - [PERSON_NAME] Bank Loan - - [STREET_ADDRESS]" at bounding box center [346, 195] width 216 height 38
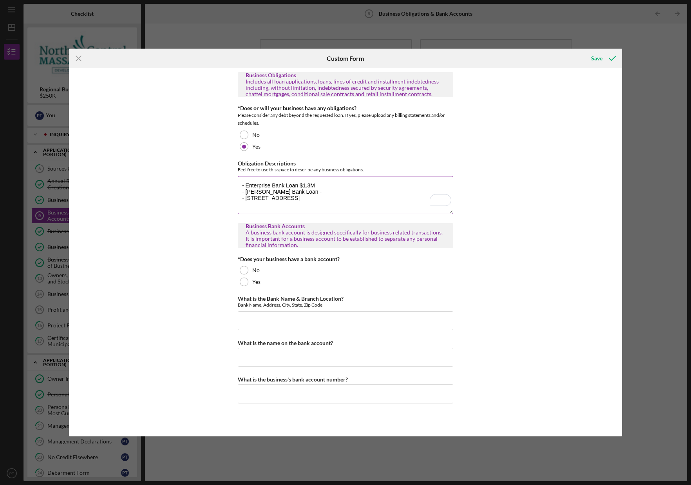
click at [328, 201] on textarea "- Enterprise Bank Loan $1.3M - [PERSON_NAME] Bank Loan - - [STREET_ADDRESS]" at bounding box center [346, 195] width 216 height 38
click at [317, 189] on textarea "- Enterprise Bank Loan $1.3M - [PERSON_NAME] Bank Loan - - [STREET_ADDRESS] mor…" at bounding box center [346, 195] width 216 height 38
click at [257, 205] on textarea "- Enterprise Bank Loan $1.3M - [PERSON_NAME] Bank Loan - - [STREET_ADDRESS] mor…" at bounding box center [346, 195] width 216 height 38
click at [284, 204] on textarea "- Enterprise Bank Loan $1.3M - [PERSON_NAME] Bank Loan - - [STREET_ADDRESS] mor…" at bounding box center [346, 195] width 216 height 38
click at [314, 195] on textarea "- Enterprise Bank Loan $1.3M - [PERSON_NAME] Bank Loan - - [STREET_ADDRESS] mor…" at bounding box center [346, 195] width 216 height 38
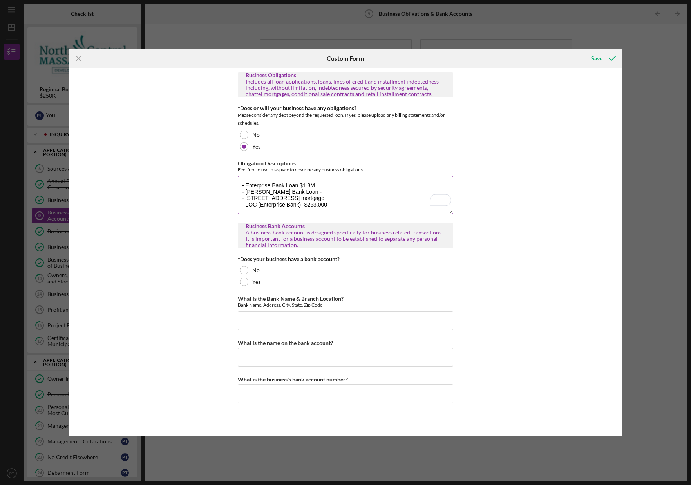
click at [315, 192] on textarea "- Enterprise Bank Loan $1.3M - [PERSON_NAME] Bank Loan - - [STREET_ADDRESS] mor…" at bounding box center [346, 195] width 216 height 38
click at [324, 197] on textarea "- Enterprise Bank Loan $1.3M - [PERSON_NAME] Bank Loan - $120,000 - [STREET_ADD…" at bounding box center [346, 195] width 216 height 38
type textarea "- Enterprise Bank Loan $1.3M - [PERSON_NAME] Bank Loan - $120,000 - [STREET_ADD…"
click at [504, 203] on div "Business Obligations Includes all loan applications, loans, lines of credit and…" at bounding box center [345, 252] width 553 height 368
click at [380, 207] on textarea "- Enterprise Bank Loan $1.3M - [PERSON_NAME] Bank Loan - $120,000 - [STREET_ADD…" at bounding box center [346, 195] width 216 height 38
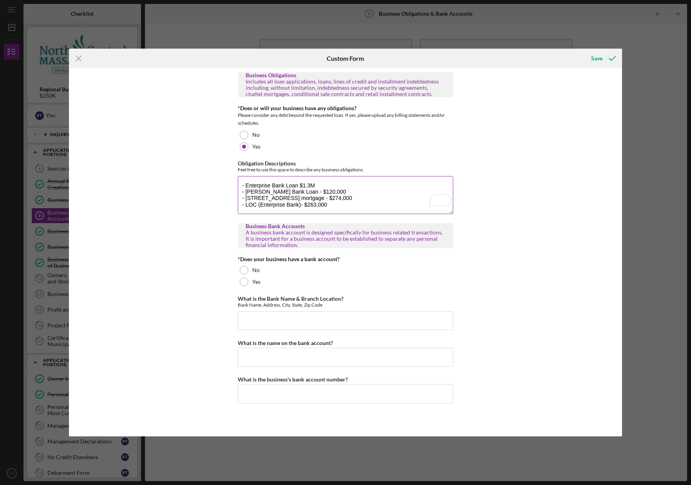
drag, startPoint x: 378, startPoint y: 196, endPoint x: 380, endPoint y: 190, distance: 6.5
click at [378, 196] on textarea "- Enterprise Bank Loan $1.3M - [PERSON_NAME] Bank Loan - $120,000 - [STREET_ADD…" at bounding box center [346, 195] width 216 height 38
click at [380, 188] on textarea "- Enterprise Bank Loan $1.3M - [PERSON_NAME] Bank Loan - $120,000 - [STREET_ADD…" at bounding box center [346, 195] width 216 height 38
click at [379, 191] on textarea "- Enterprise Bank Loan $1.3M - [PERSON_NAME] Bank Loan - $120,000 - [STREET_ADD…" at bounding box center [346, 195] width 216 height 38
click at [380, 202] on textarea "- Enterprise Bank Loan $1.3M - [PERSON_NAME] Bank Loan - $120,000 - [STREET_ADD…" at bounding box center [346, 195] width 216 height 38
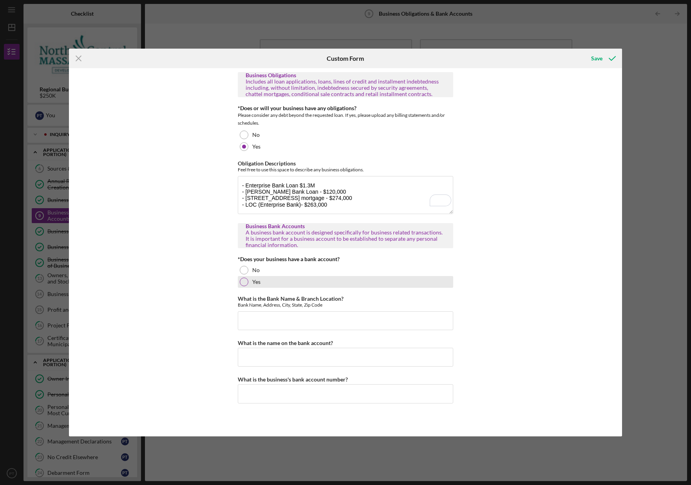
click at [242, 282] on div at bounding box center [244, 281] width 9 height 9
click at [366, 317] on input "What is the Bank Name & Branch Location?" at bounding box center [346, 320] width 216 height 19
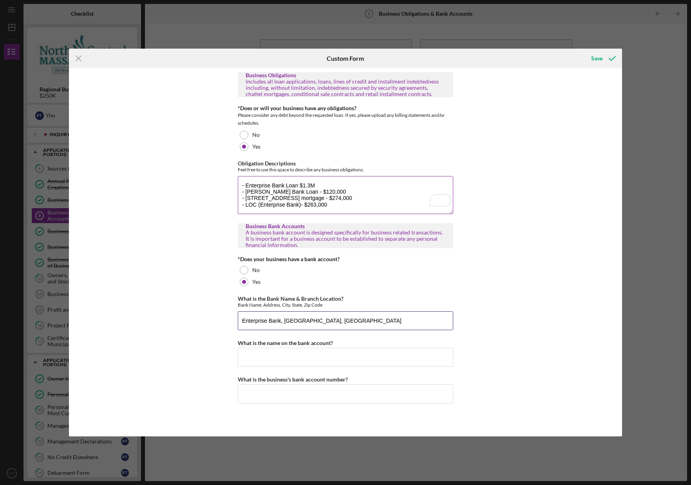
type input "Enterprise Bank, [GEOGRAPHIC_DATA], [GEOGRAPHIC_DATA]"
click at [339, 190] on textarea "- Enterprise Bank Loan $1.3M - [PERSON_NAME] Bank Loan - $120,000 - [STREET_ADD…" at bounding box center [346, 195] width 216 height 38
click at [351, 205] on textarea "- Enterprise Bank Loan $1.3M - [PERSON_NAME] Bank Loan - $120,000 - [STREET_ADD…" at bounding box center [346, 195] width 216 height 38
drag, startPoint x: 285, startPoint y: 211, endPoint x: 242, endPoint y: 207, distance: 42.9
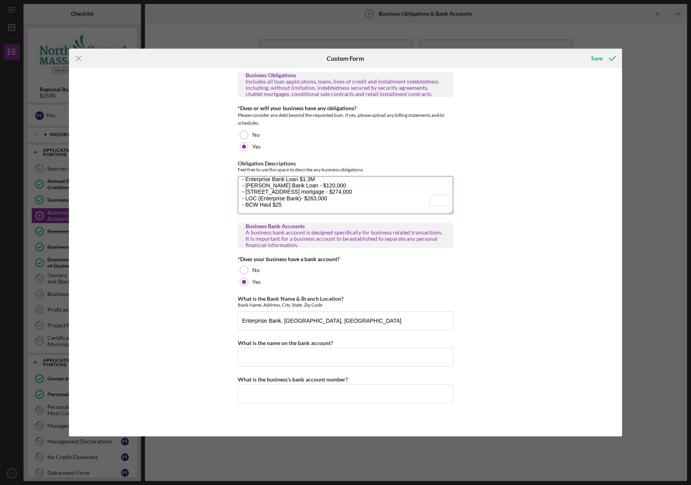
click at [242, 207] on textarea "- Enterprise Bank Loan $1.3M - [PERSON_NAME] Bank Loan - $120,000 - [STREET_ADD…" at bounding box center [346, 195] width 216 height 38
click at [326, 193] on textarea "- Enterprise Bank Loan $1.3M - [PERSON_NAME] Bank Loan - $120,000 - [STREET_ADD…" at bounding box center [346, 195] width 216 height 38
drag, startPoint x: 325, startPoint y: 191, endPoint x: 243, endPoint y: 192, distance: 82.7
click at [243, 192] on textarea "- Enterprise Bank Loan $1.3M - [PERSON_NAME] Bank Loan - $120,000 - [STREET_ADD…" at bounding box center [346, 195] width 216 height 38
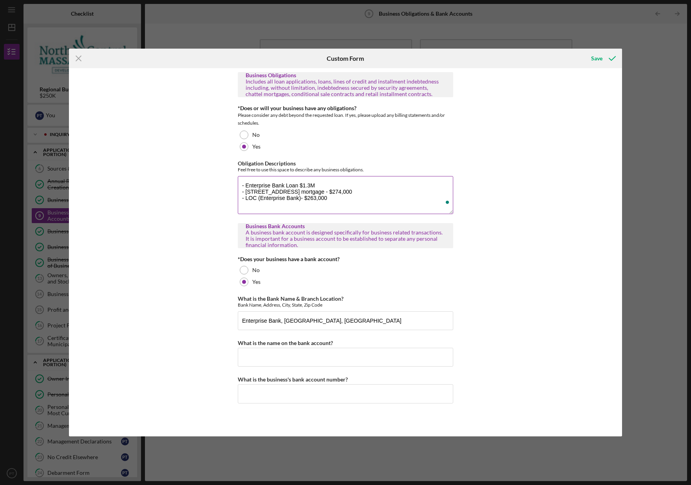
click at [340, 208] on textarea "- Enterprise Bank Loan $1.3M - [STREET_ADDRESS] mortgage - $274,000 - LOC (Ente…" at bounding box center [346, 195] width 216 height 38
click at [344, 201] on textarea "- Enterprise Bank Loan $1.3M - [STREET_ADDRESS] mortgage - $274,000 - LOC (Ente…" at bounding box center [346, 195] width 216 height 38
type textarea "- Enterprise Bank Loan $1.3M - [STREET_ADDRESS] mortgage - $274,000 - LOC (Ente…"
click at [400, 324] on input "Enterprise Bank, [GEOGRAPHIC_DATA], [GEOGRAPHIC_DATA]" at bounding box center [346, 320] width 216 height 19
click at [398, 350] on input "What is the name on the bank account?" at bounding box center [346, 357] width 216 height 19
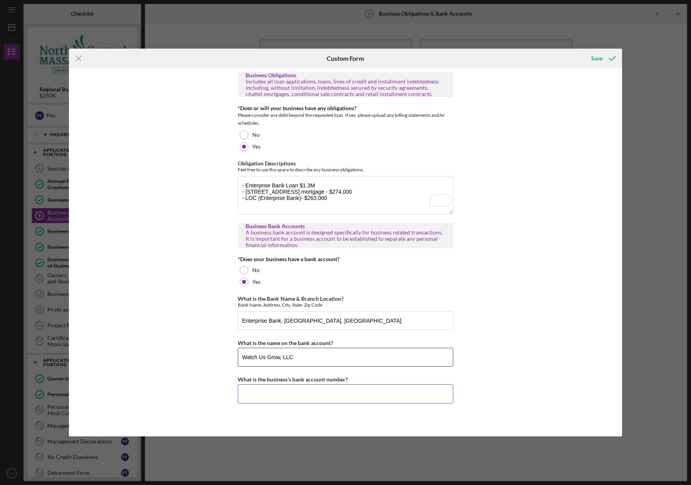
type input "Watch Us Grow, LLC"
click at [418, 395] on input "What is the business's bank account number?" at bounding box center [346, 393] width 216 height 19
click at [337, 318] on input "Enterprise Bank, [GEOGRAPHIC_DATA], [GEOGRAPHIC_DATA]" at bounding box center [346, 320] width 216 height 19
drag, startPoint x: 306, startPoint y: 323, endPoint x: 286, endPoint y: 323, distance: 20.0
click at [286, 323] on input "Enterprise Bank, [GEOGRAPHIC_DATA]" at bounding box center [346, 320] width 216 height 19
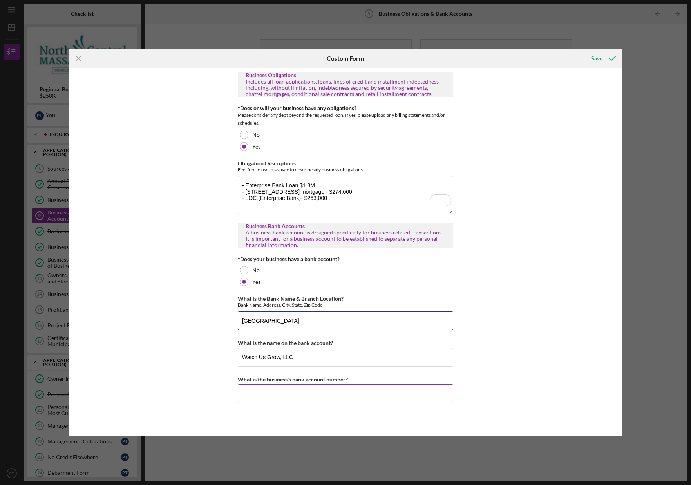
type input "[GEOGRAPHIC_DATA]"
click at [299, 397] on input "What is the business's bank account number?" at bounding box center [346, 393] width 216 height 19
drag, startPoint x: 336, startPoint y: 192, endPoint x: 329, endPoint y: 193, distance: 7.5
click at [336, 192] on textarea "- Enterprise Bank Loan $1.3M - [STREET_ADDRESS] mortgage - $274,000 - LOC (Ente…" at bounding box center [346, 195] width 216 height 38
drag, startPoint x: 302, startPoint y: 192, endPoint x: 237, endPoint y: 192, distance: 65.0
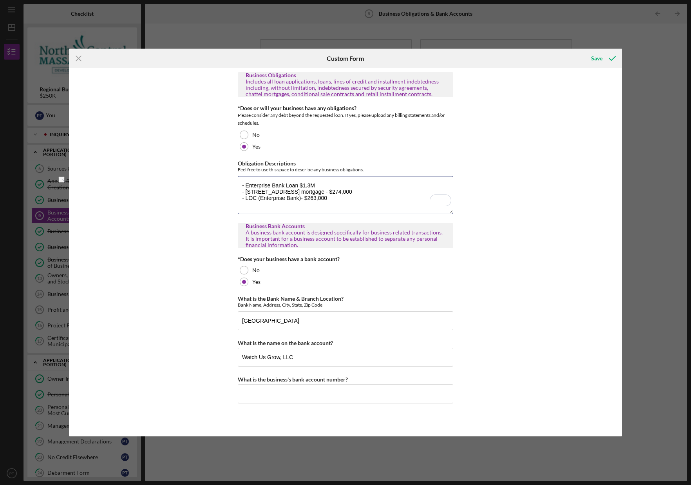
click at [237, 192] on div "Icon/Menu Close Custom Form Save Business Obligations Includes all loan applica…" at bounding box center [345, 242] width 691 height 485
click at [347, 196] on textarea "- Enterprise Bank Loan $1.3M - LOC (Enterprise Bank)- $263,000" at bounding box center [346, 195] width 216 height 38
type textarea "- Enterprise Bank Loan $1.3M - LOC (Enterprise Bank)- $263,000"
click at [377, 390] on input "What is the business's bank account number?" at bounding box center [346, 393] width 216 height 19
type input "4234953"
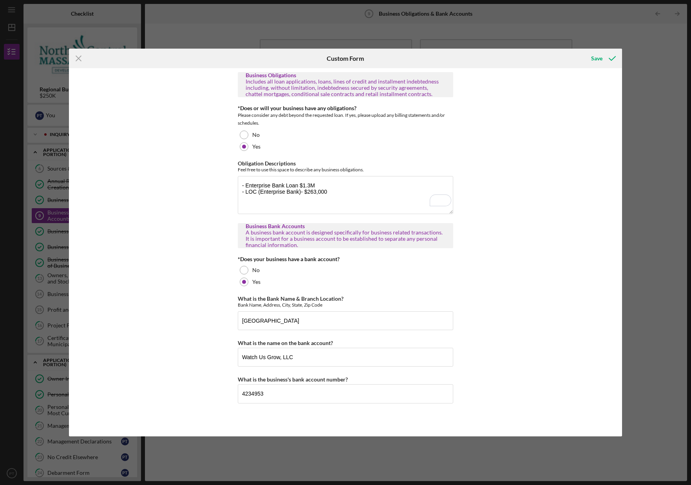
click at [529, 380] on div "Business Obligations Includes all loan applications, loans, lines of credit and…" at bounding box center [345, 252] width 553 height 368
click at [594, 54] on div "Save" at bounding box center [596, 59] width 11 height 16
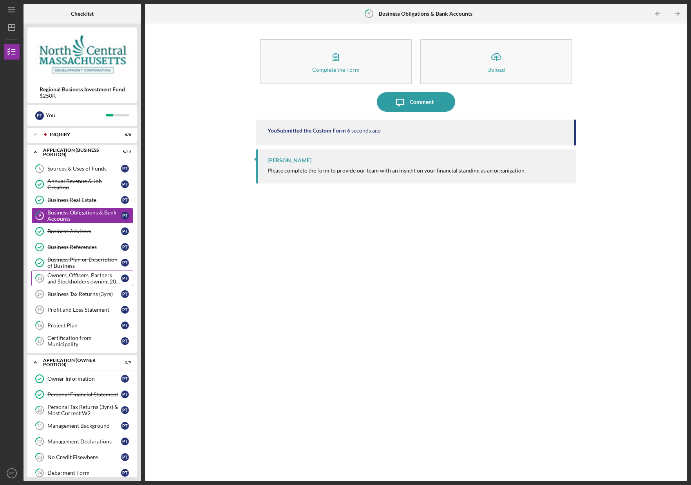
click at [89, 283] on div "Owners, Officers, Partners and Stockholders owning 20% or more" at bounding box center [84, 278] width 74 height 13
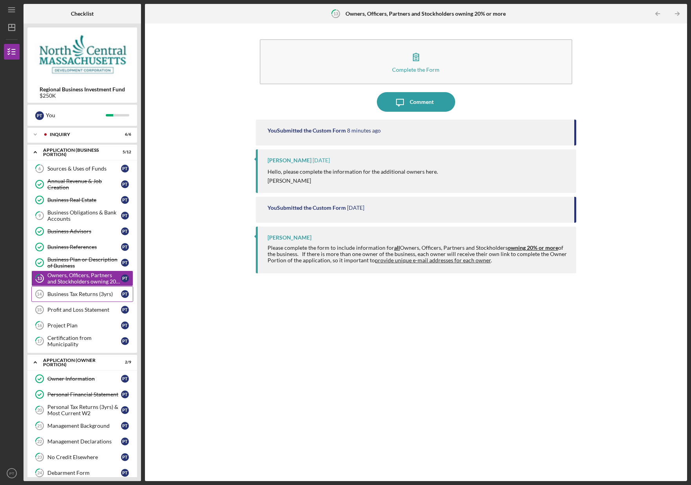
click at [87, 296] on div "Business Tax Returns (3yrs)" at bounding box center [84, 294] width 74 height 6
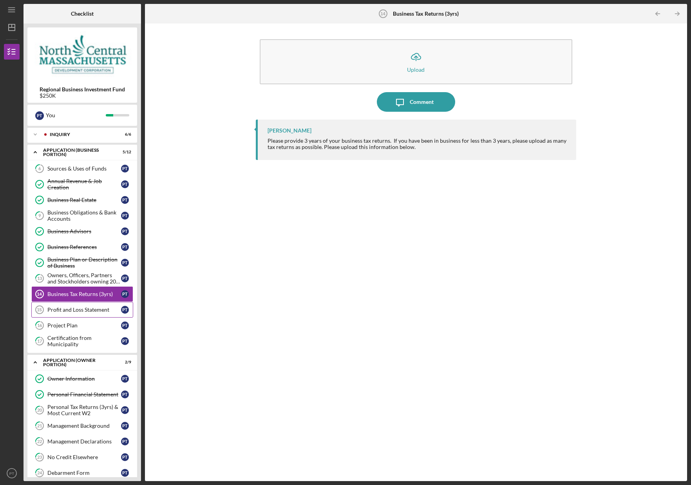
click at [83, 307] on div "Profit and Loss Statement" at bounding box center [84, 309] width 74 height 6
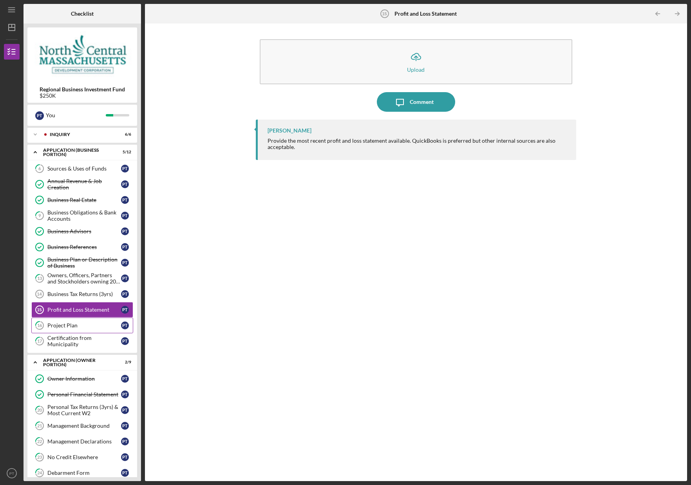
click at [79, 324] on div "Project Plan" at bounding box center [84, 325] width 74 height 6
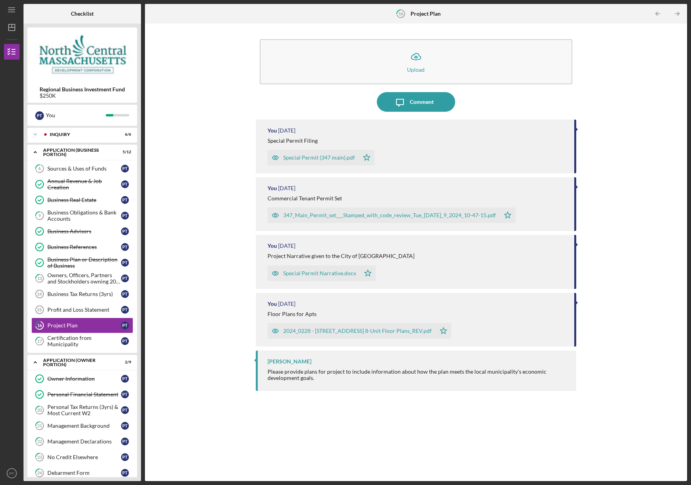
scroll to position [2, 0]
click at [85, 343] on div "Certification from Municipality" at bounding box center [84, 339] width 74 height 13
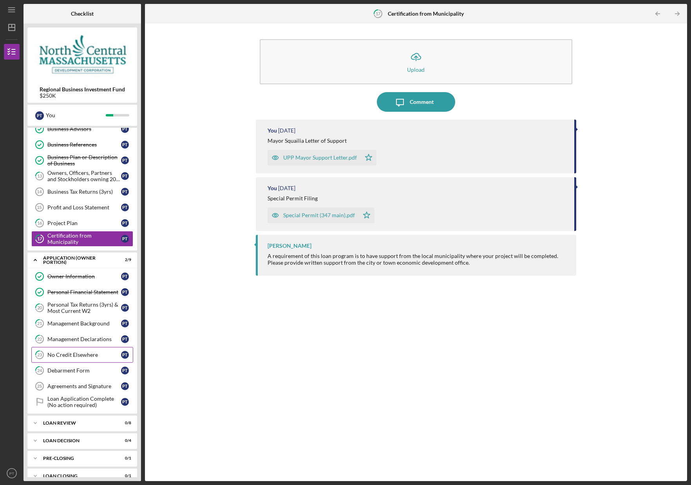
scroll to position [102, 0]
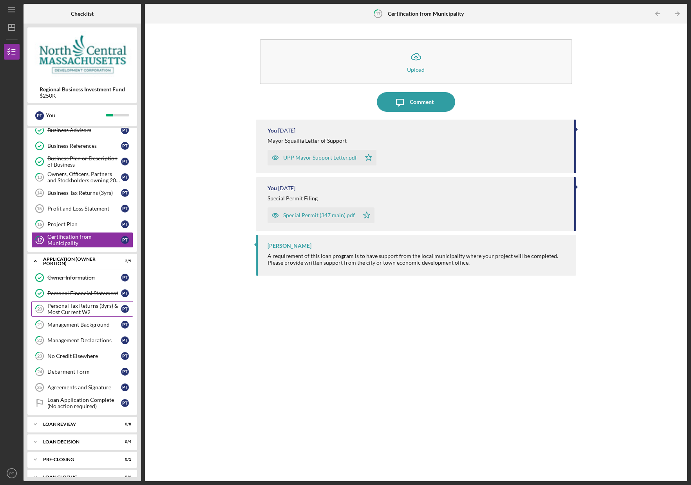
click at [82, 309] on div "Personal Tax Returns (3yrs) & Most Current W2" at bounding box center [84, 309] width 74 height 13
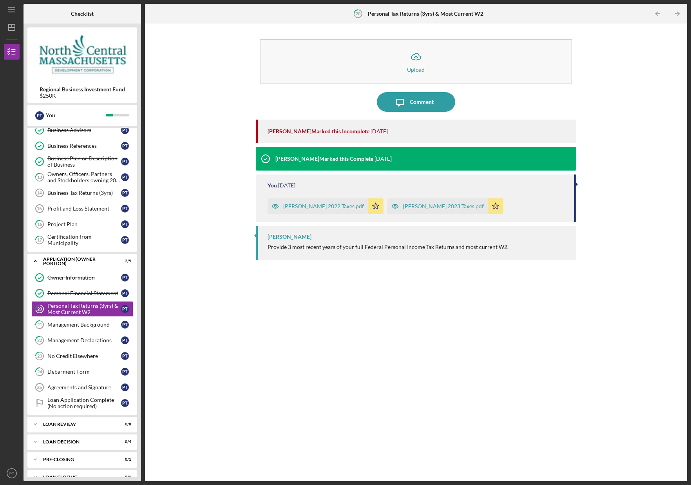
click at [323, 206] on div "[PERSON_NAME] 2022 Taxes.pdf" at bounding box center [323, 206] width 81 height 6
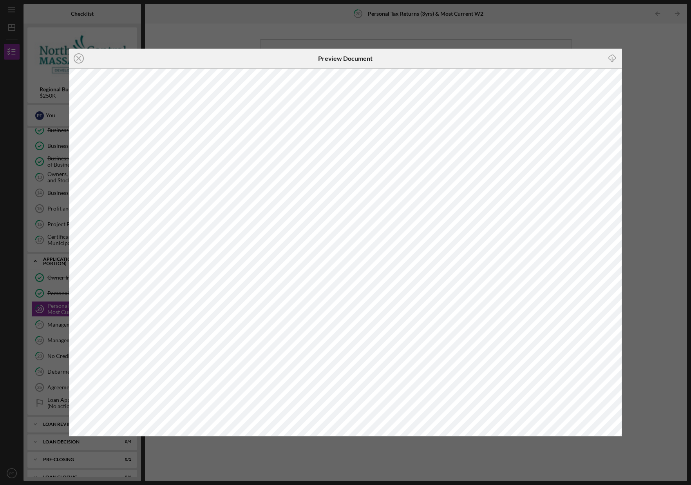
click at [79, 59] on icon "Icon/Close" at bounding box center [79, 59] width 20 height 20
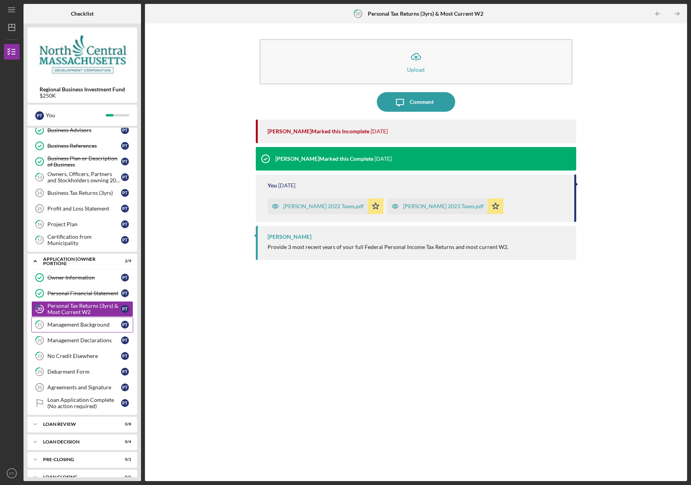
click at [91, 328] on link "21 Management Background P T" at bounding box center [82, 325] width 102 height 16
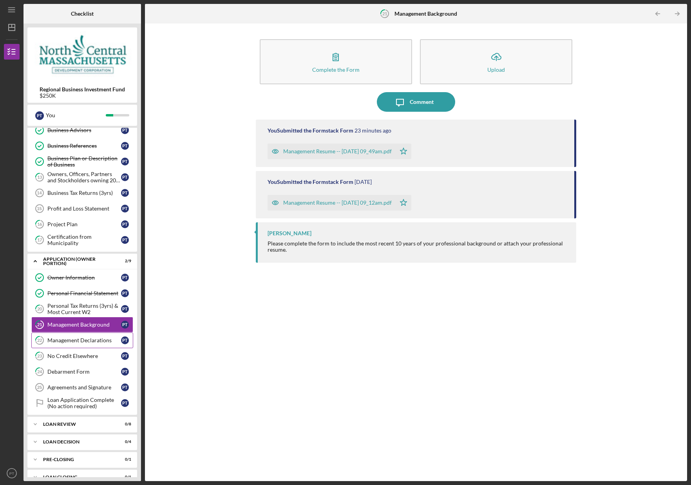
click at [90, 341] on div "Management Declarations" at bounding box center [84, 340] width 74 height 6
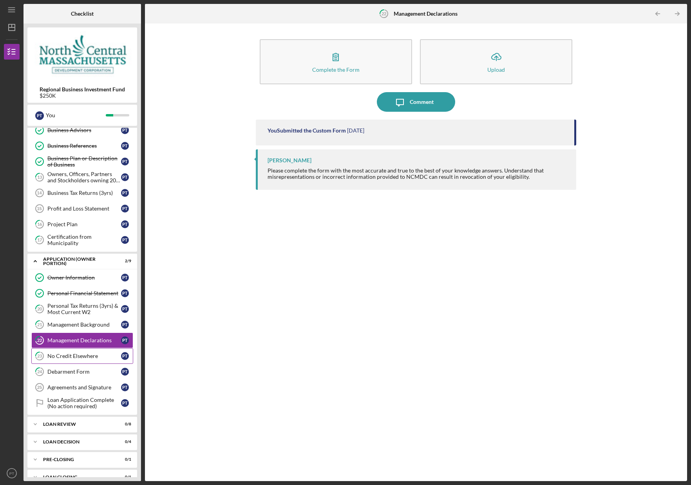
click at [90, 355] on div "No Credit Elsewhere" at bounding box center [84, 356] width 74 height 6
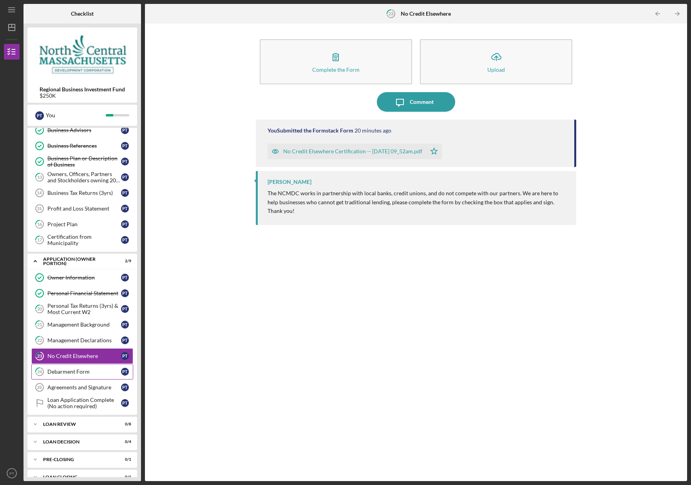
click at [75, 371] on div "Debarment Form" at bounding box center [84, 371] width 74 height 6
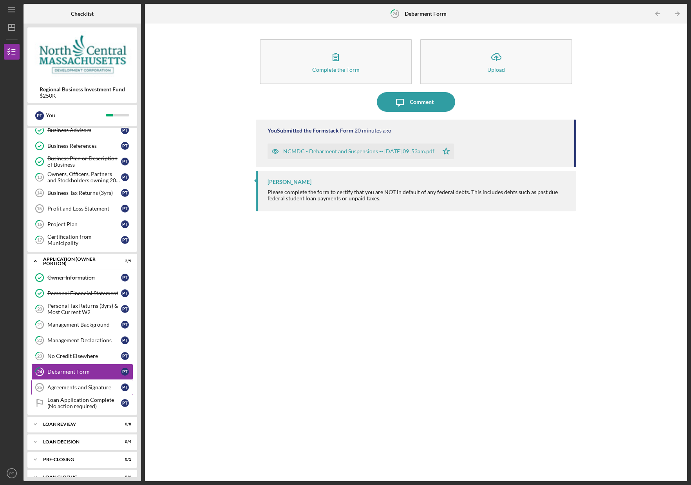
click at [77, 387] on div "Agreements and Signature" at bounding box center [84, 387] width 74 height 6
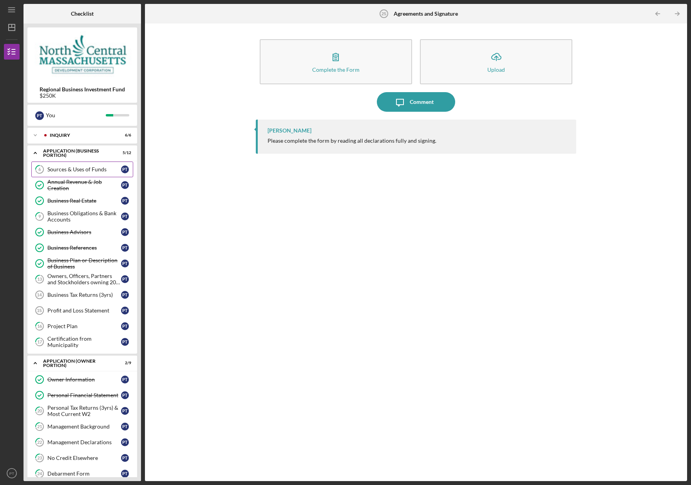
click at [85, 170] on div "Sources & Uses of Funds" at bounding box center [84, 169] width 74 height 6
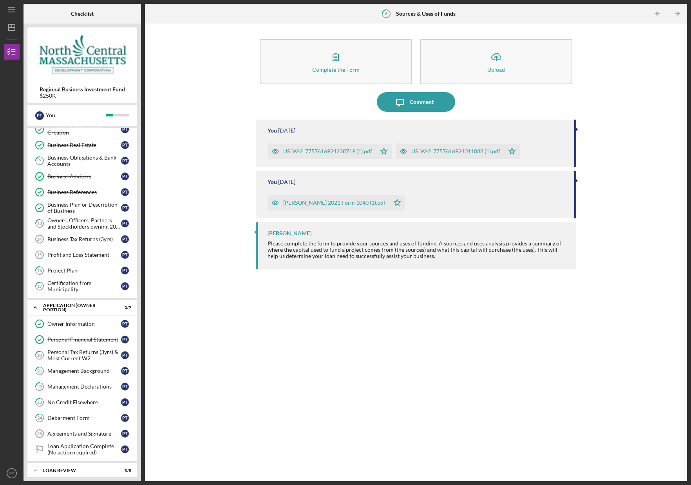
scroll to position [57, 0]
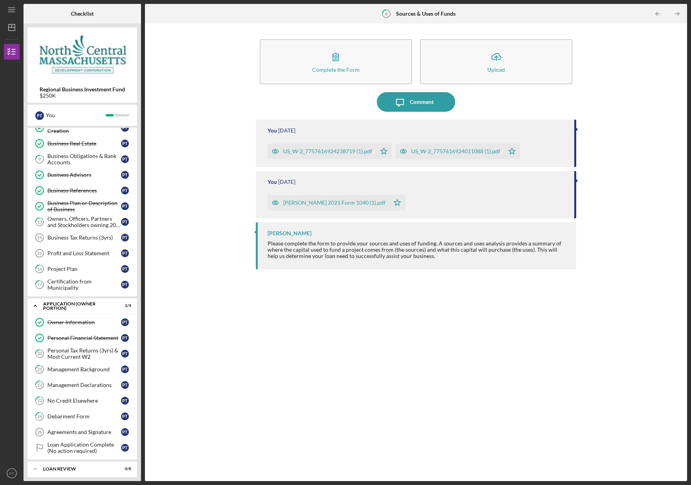
click at [336, 153] on div "US_W-2_7757616924238719 (1).pdf" at bounding box center [327, 151] width 89 height 6
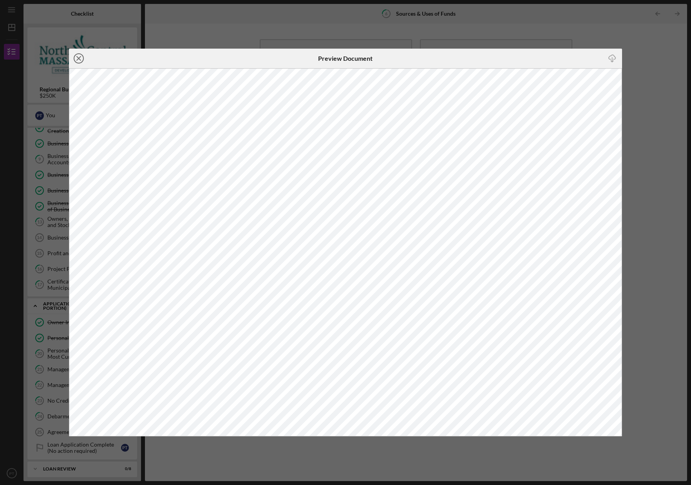
click at [80, 58] on icon "Icon/Close" at bounding box center [79, 59] width 20 height 20
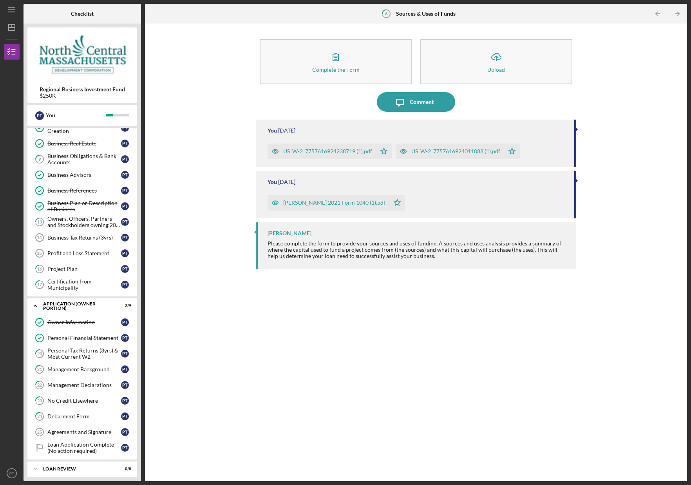
click at [451, 153] on div "US_W-2_7757616924011088 (1).pdf" at bounding box center [455, 151] width 89 height 6
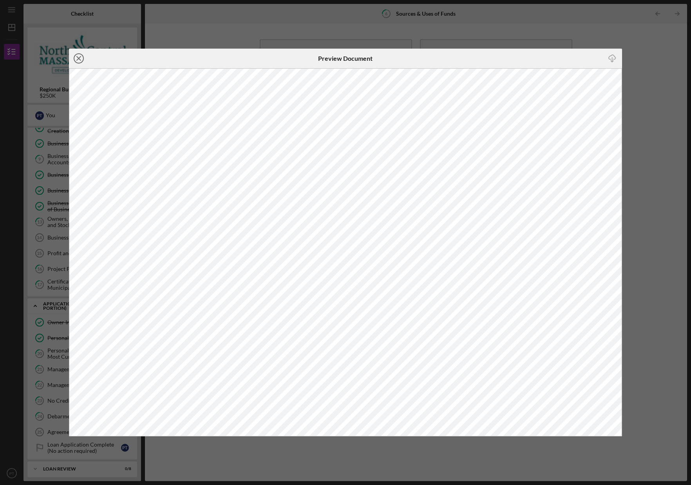
click at [81, 62] on icon "Icon/Close" at bounding box center [79, 59] width 20 height 20
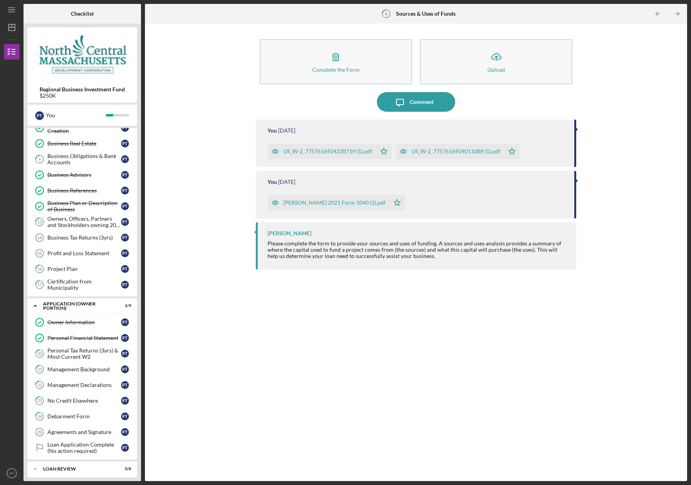
click at [341, 201] on div "[PERSON_NAME] 2021 Form 1040 (1).pdf" at bounding box center [334, 202] width 102 height 6
click at [97, 353] on div "Personal Tax Returns (3yrs) & Most Current W2" at bounding box center [84, 353] width 74 height 13
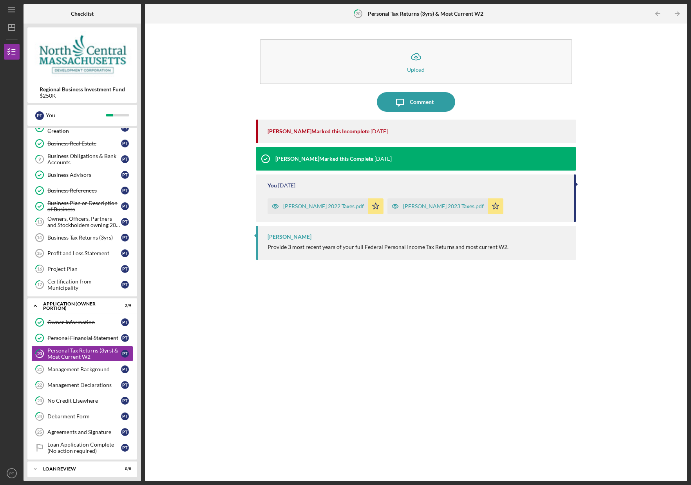
click at [376, 308] on div "[PERSON_NAME] Marked this Incomplete [DATE] [PERSON_NAME] Marked this Complete …" at bounding box center [416, 295] width 321 height 350
click at [319, 205] on div "[PERSON_NAME] 2022 Taxes.pdf" at bounding box center [323, 206] width 81 height 6
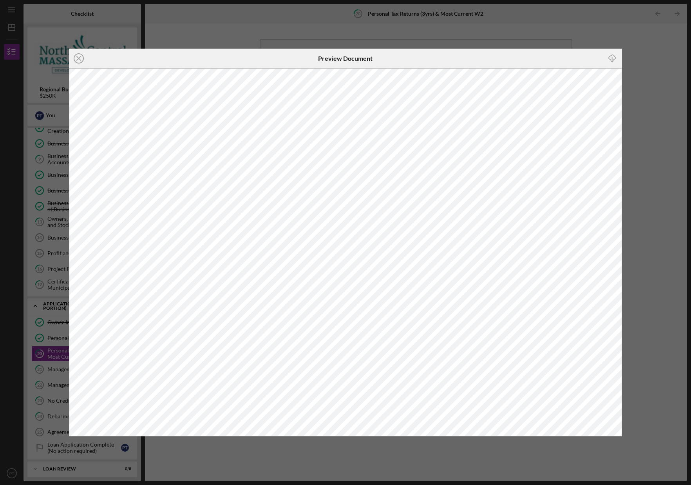
drag, startPoint x: 78, startPoint y: 57, endPoint x: 99, endPoint y: 64, distance: 21.9
click at [78, 57] on line at bounding box center [79, 58] width 4 height 4
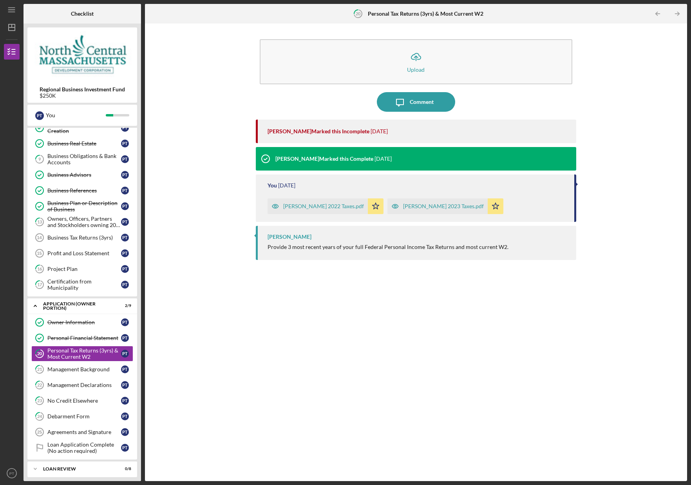
click at [426, 204] on div "[PERSON_NAME] 2023 Taxes.pdf" at bounding box center [443, 206] width 81 height 6
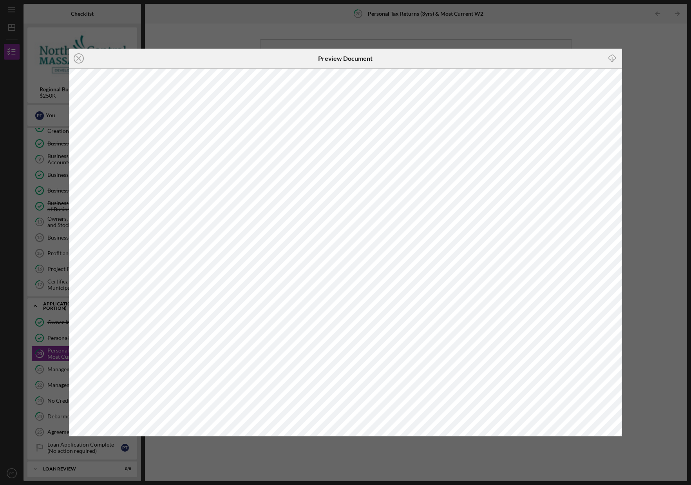
click at [76, 54] on icon "Icon/Close" at bounding box center [79, 59] width 20 height 20
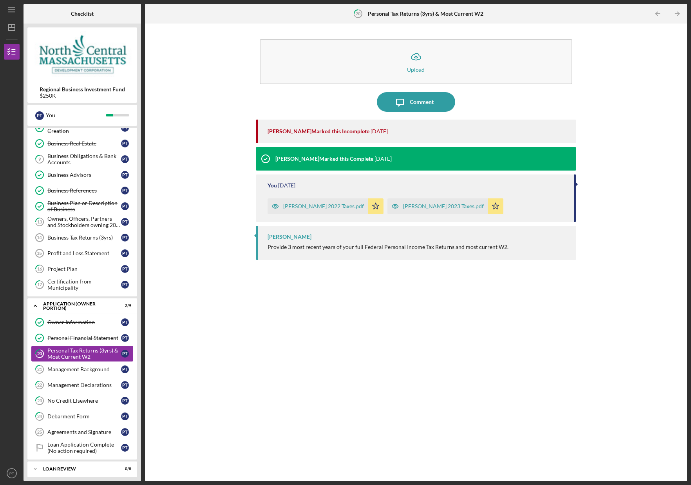
click at [76, 356] on div "Personal Tax Returns (3yrs) & Most Current W2" at bounding box center [84, 353] width 74 height 13
click at [388, 353] on div "[PERSON_NAME] Marked this Incomplete [DATE] [PERSON_NAME] Marked this Complete …" at bounding box center [416, 295] width 321 height 350
click at [80, 340] on div "Personal Financial Statement" at bounding box center [84, 338] width 74 height 6
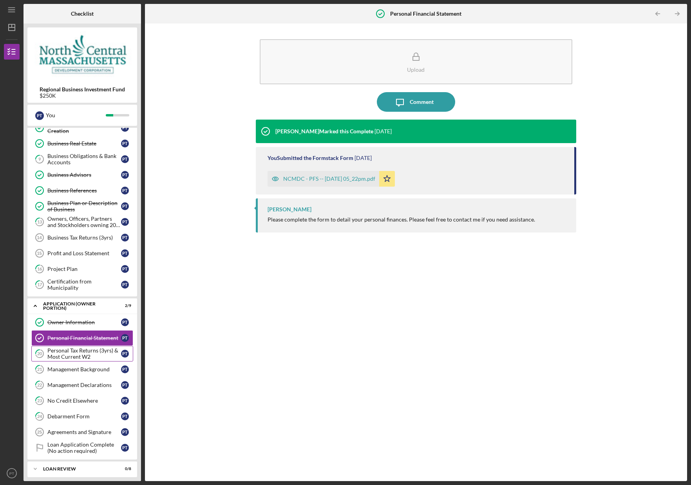
click at [78, 352] on div "Personal Tax Returns (3yrs) & Most Current W2" at bounding box center [84, 353] width 74 height 13
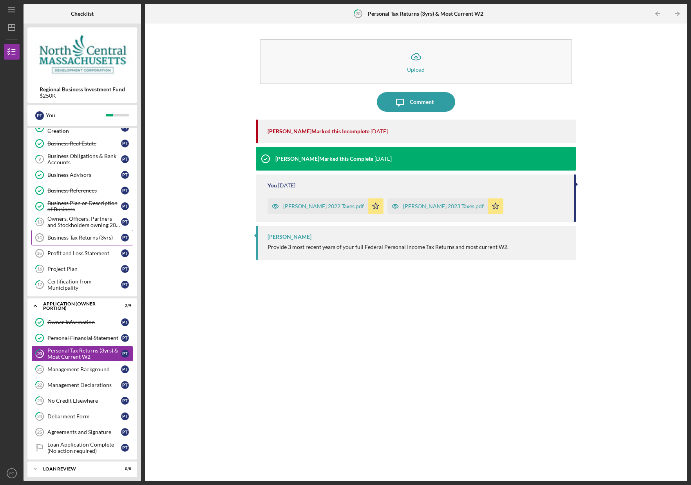
click at [70, 242] on link "Business Tax Returns (3yrs) 14 Business Tax Returns (3yrs) P T" at bounding box center [82, 238] width 102 height 16
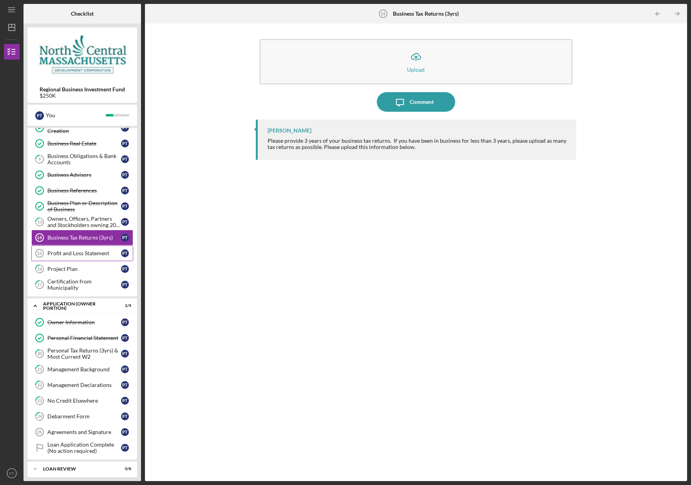
click at [77, 248] on link "Profit and Loss Statement 15 Profit and Loss Statement P T" at bounding box center [82, 253] width 102 height 16
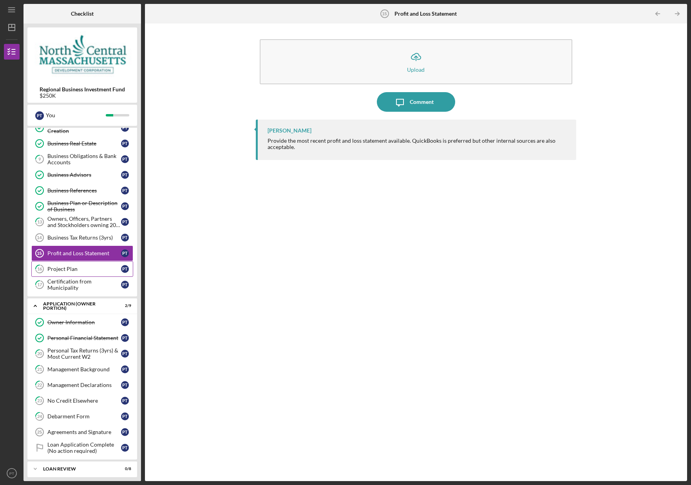
click at [73, 270] on div "Project Plan" at bounding box center [84, 269] width 74 height 6
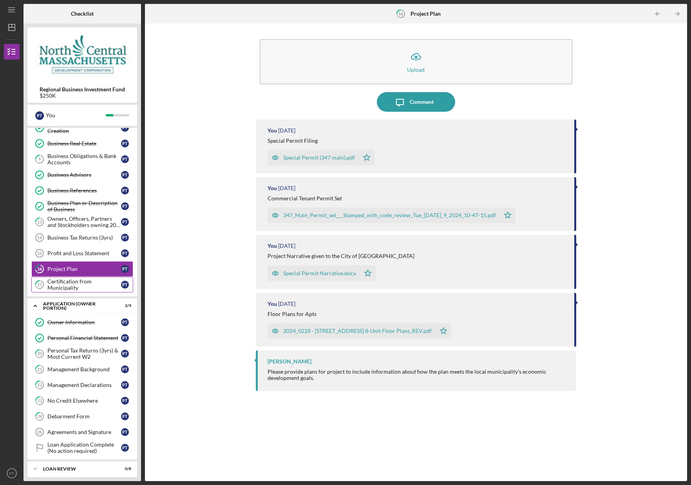
click at [74, 290] on div "Certification from Municipality" at bounding box center [84, 284] width 74 height 13
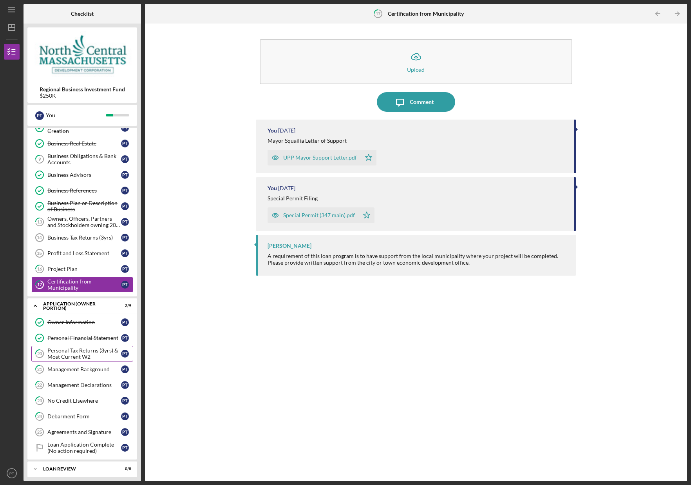
click at [74, 354] on div "Personal Tax Returns (3yrs) & Most Current W2" at bounding box center [84, 353] width 74 height 13
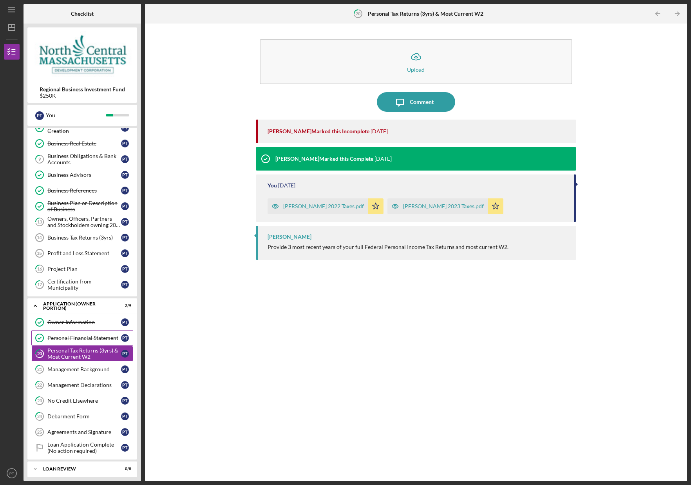
click at [84, 338] on div "Personal Financial Statement" at bounding box center [84, 338] width 74 height 6
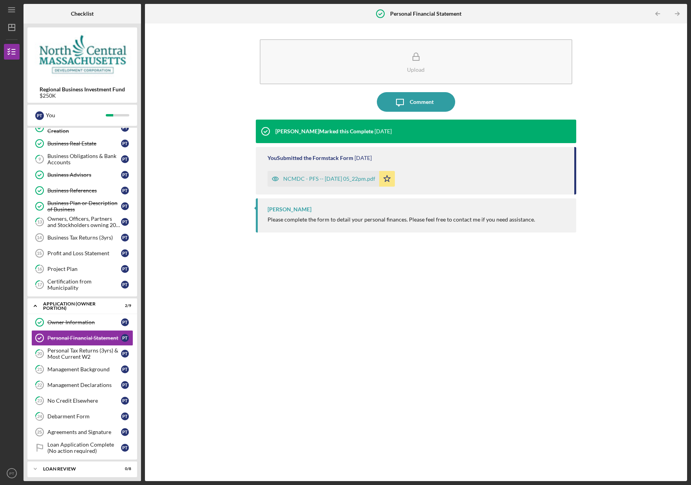
click at [330, 176] on div "NCMDC - PFS -- [DATE] 05_22pm.pdf" at bounding box center [329, 179] width 92 height 6
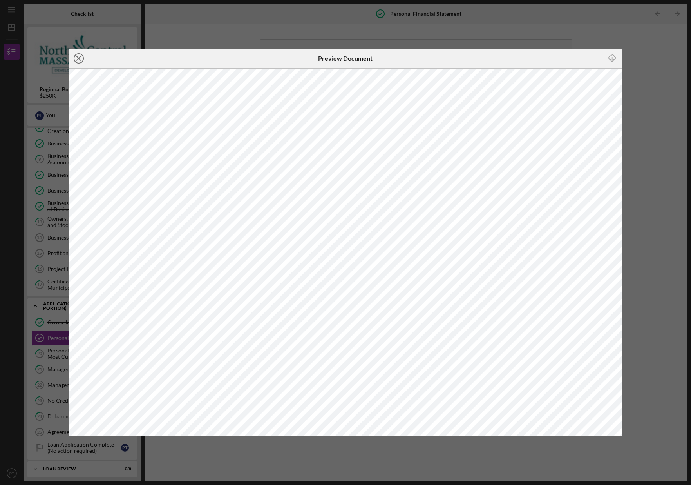
click at [78, 60] on line at bounding box center [79, 58] width 4 height 4
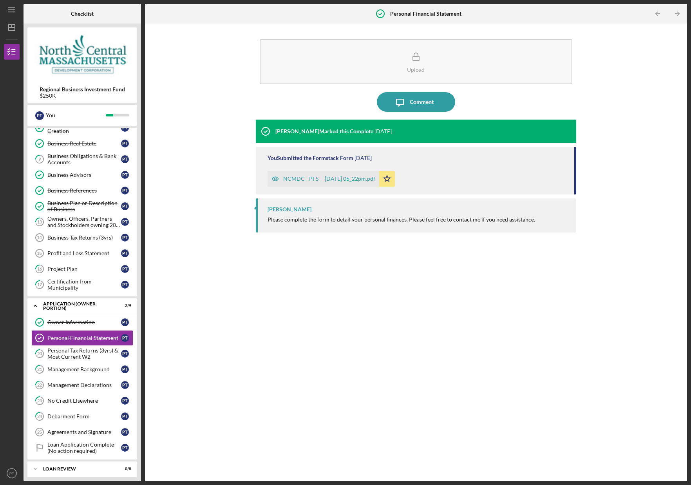
click at [368, 180] on div "NCMDC - PFS -- [DATE] 05_22pm.pdf" at bounding box center [329, 179] width 92 height 6
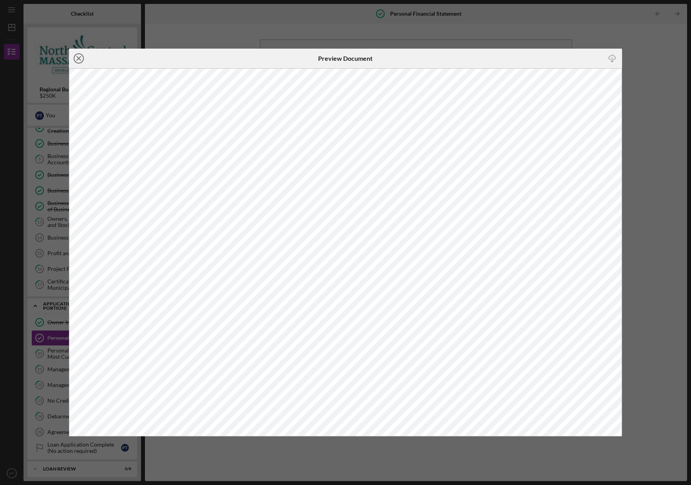
click at [75, 56] on icon "Icon/Close" at bounding box center [79, 59] width 20 height 20
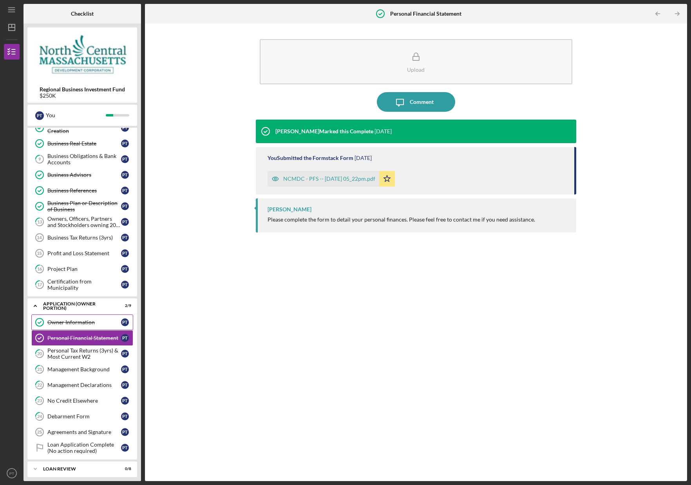
click at [101, 324] on div "Owner Information" at bounding box center [84, 322] width 74 height 6
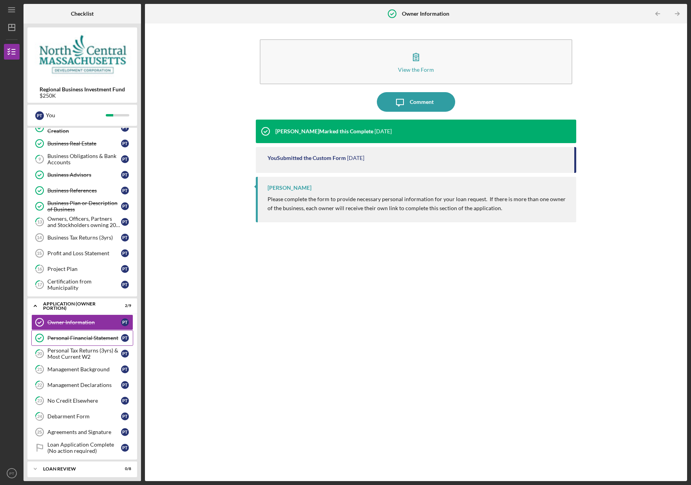
click at [90, 341] on link "Personal Financial Statement Personal Financial Statement P T" at bounding box center [82, 338] width 102 height 16
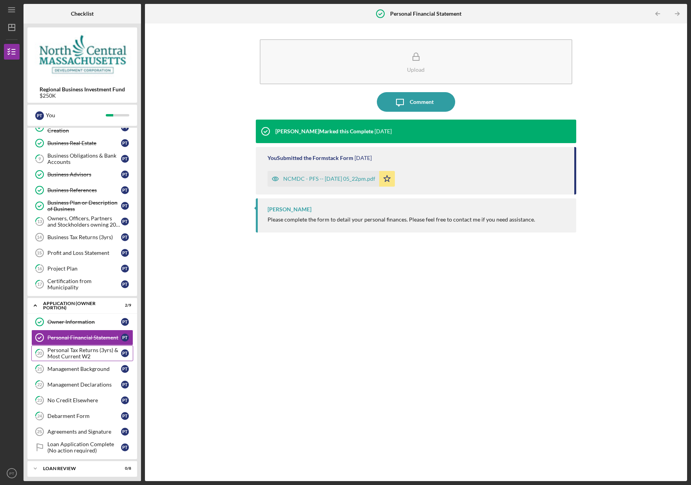
scroll to position [49, 0]
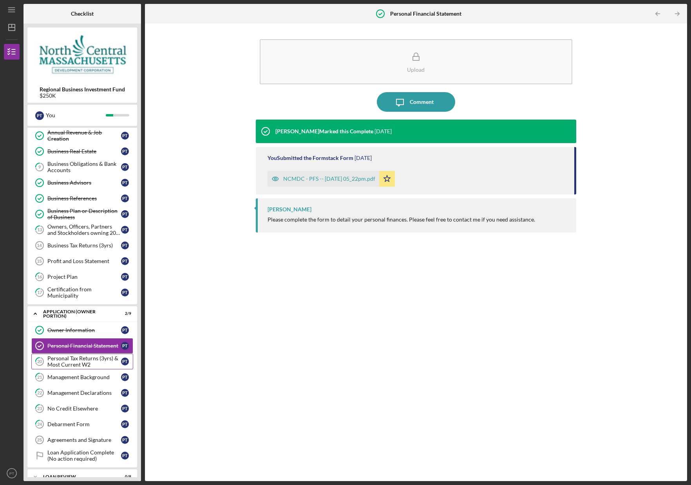
click at [88, 363] on div "Personal Tax Returns (3yrs) & Most Current W2" at bounding box center [84, 361] width 74 height 13
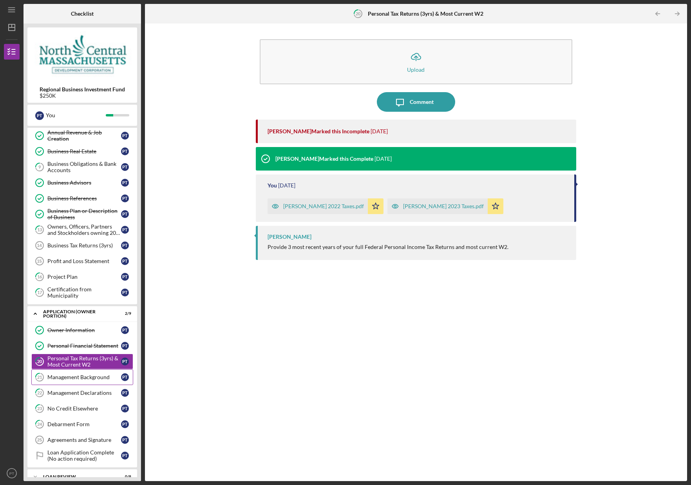
click at [87, 377] on div "Management Background" at bounding box center [84, 377] width 74 height 6
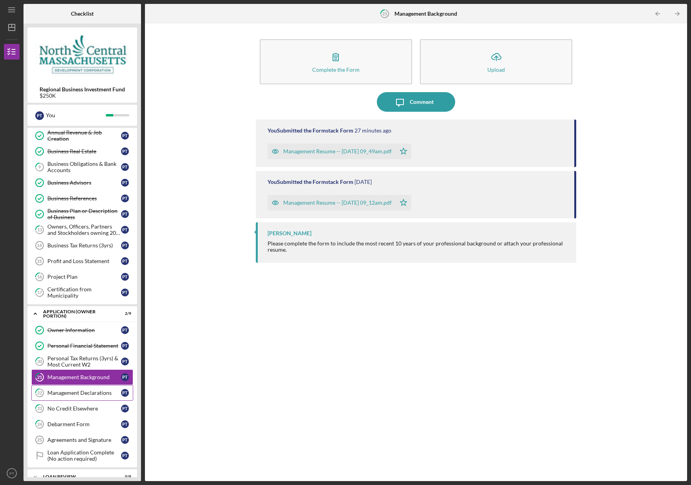
click at [87, 386] on link "22 Management Declarations P T" at bounding box center [82, 393] width 102 height 16
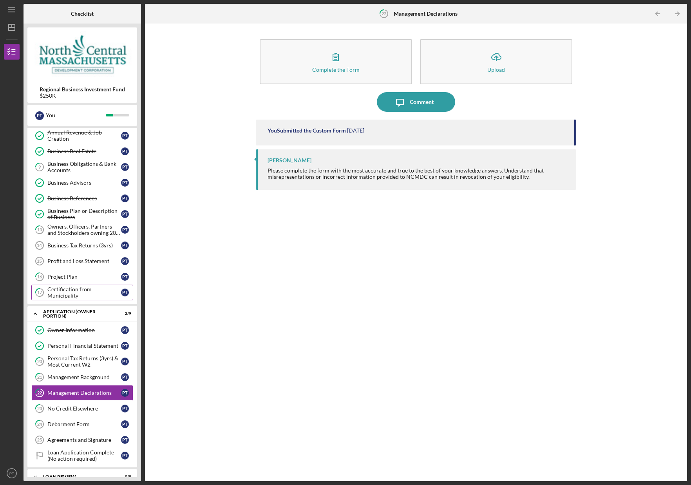
click at [87, 295] on div "Certification from Municipality" at bounding box center [84, 292] width 74 height 13
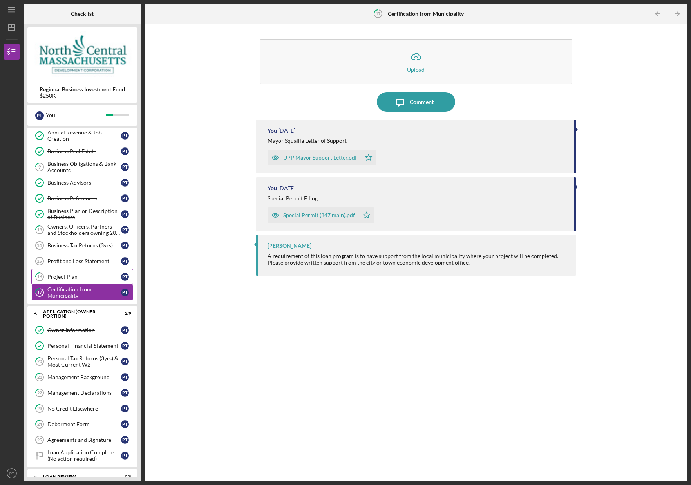
click at [86, 279] on div "Project Plan" at bounding box center [84, 277] width 74 height 6
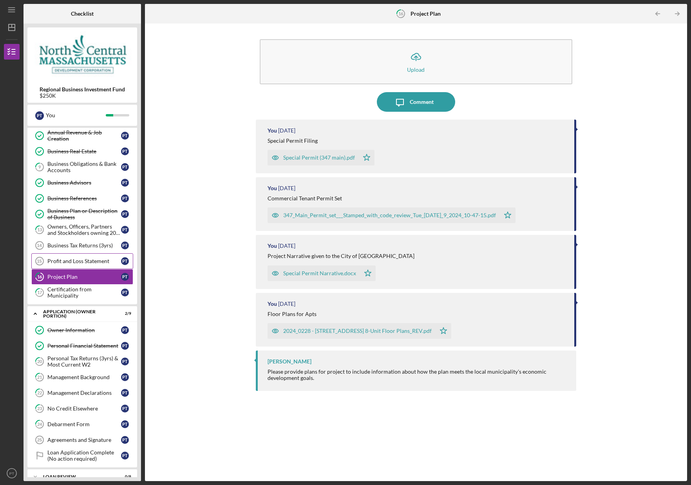
click at [87, 263] on div "Profit and Loss Statement" at bounding box center [84, 261] width 74 height 6
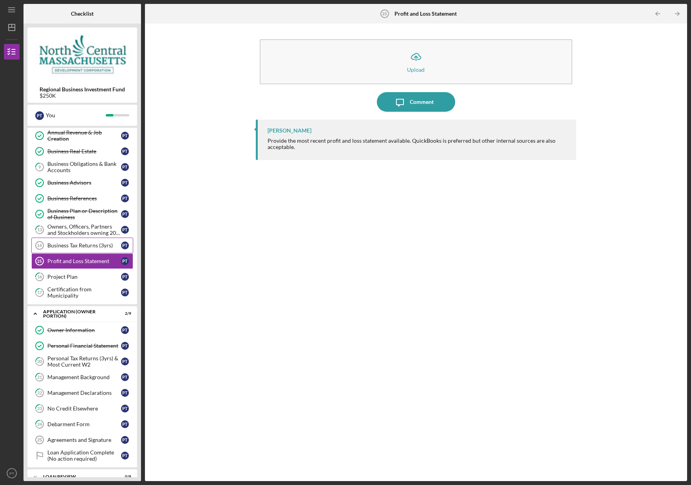
click at [87, 246] on div "Business Tax Returns (3yrs)" at bounding box center [84, 245] width 74 height 6
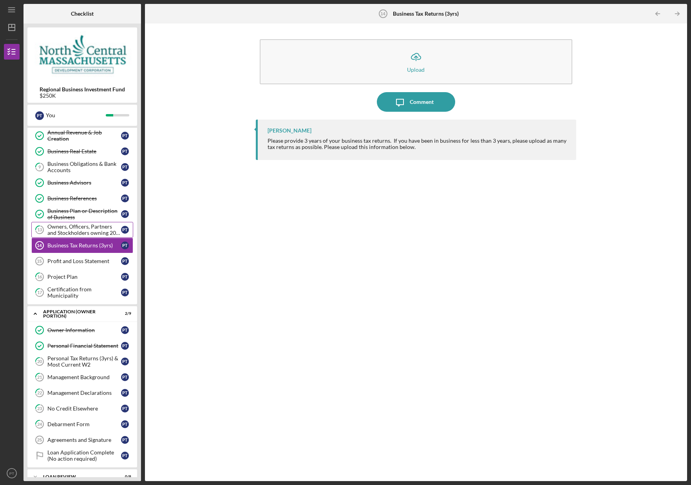
click at [87, 229] on div "Owners, Officers, Partners and Stockholders owning 20% or more" at bounding box center [84, 229] width 74 height 13
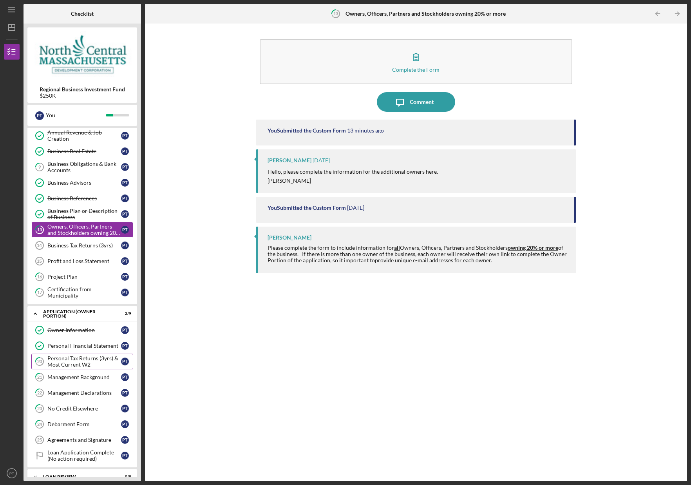
click at [84, 358] on div "Personal Tax Returns (3yrs) & Most Current W2" at bounding box center [84, 361] width 74 height 13
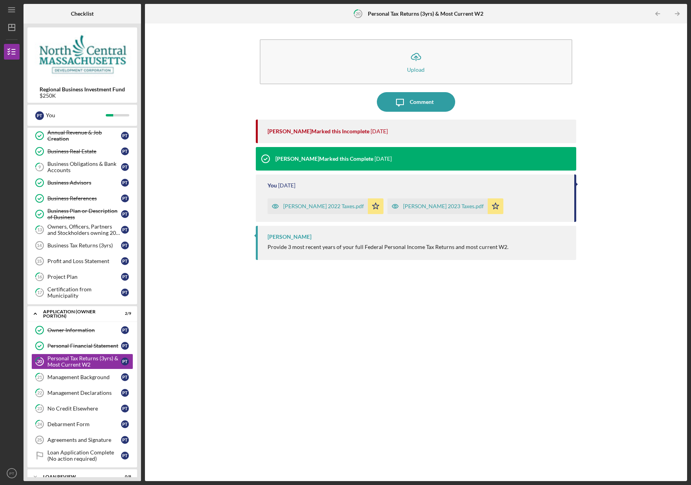
click at [392, 271] on div "[PERSON_NAME] Marked this Incomplete [DATE] [PERSON_NAME] Marked this Complete …" at bounding box center [416, 295] width 321 height 350
click at [87, 381] on link "21 Management Background P T" at bounding box center [82, 377] width 102 height 16
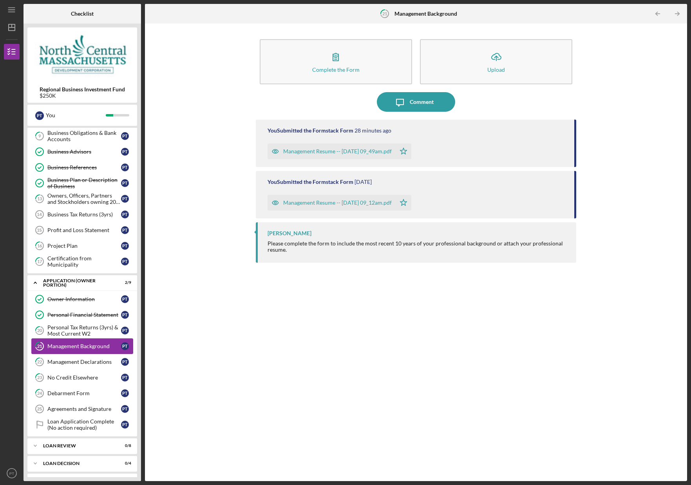
scroll to position [82, 0]
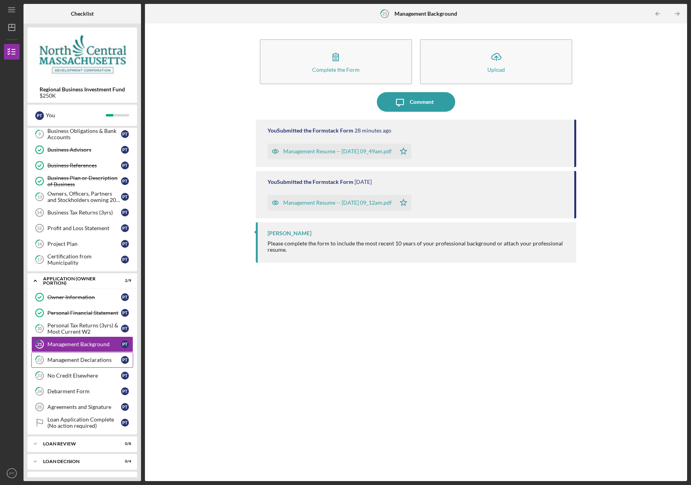
click at [85, 366] on link "22 Management Declarations P T" at bounding box center [82, 360] width 102 height 16
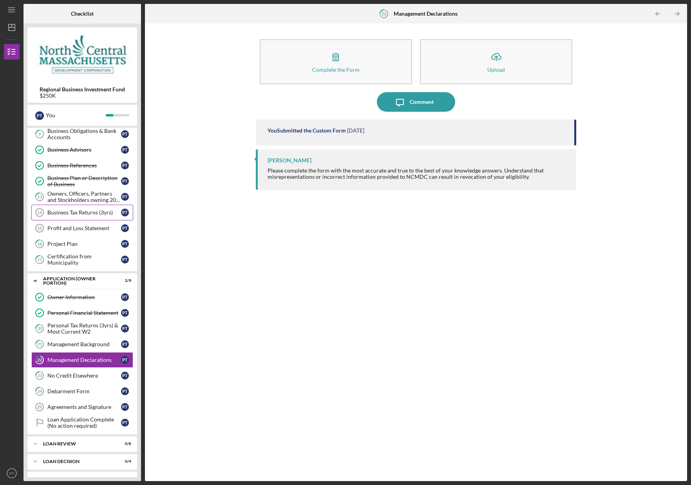
click at [71, 208] on link "Business Tax Returns (3yrs) 14 Business Tax Returns (3yrs) P T" at bounding box center [82, 213] width 102 height 16
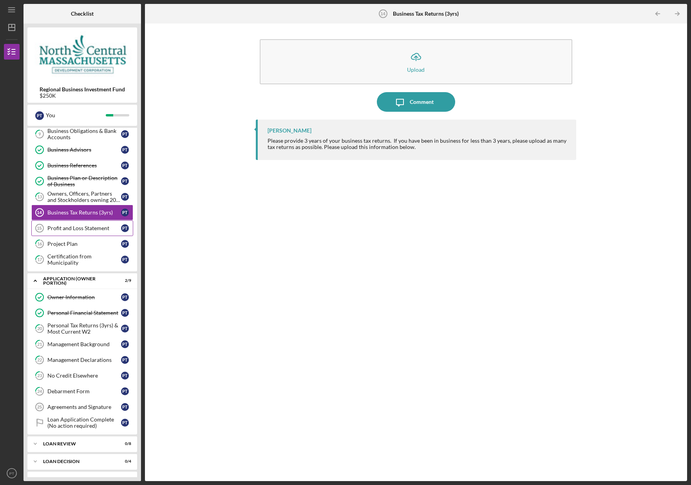
scroll to position [78, 0]
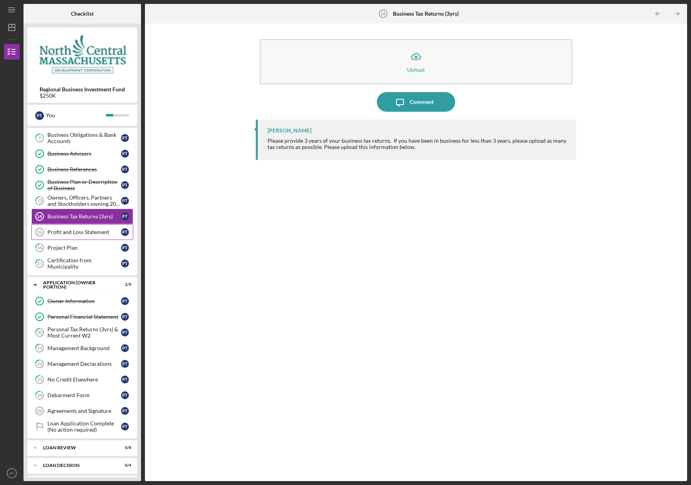
click at [102, 228] on link "Profit and Loss Statement 15 Profit and Loss Statement P T" at bounding box center [82, 232] width 102 height 16
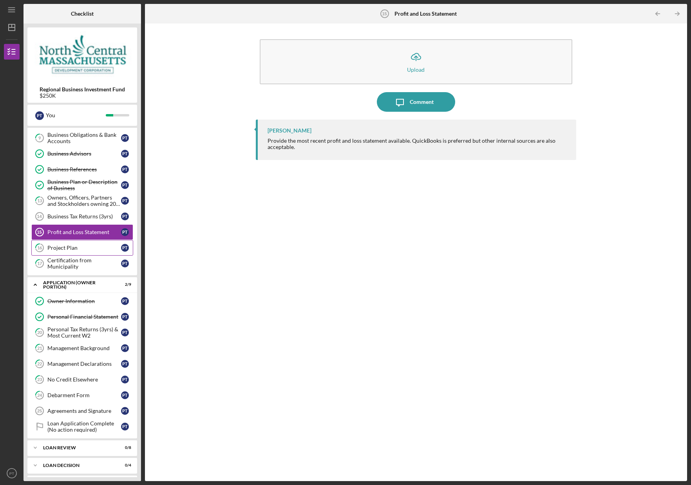
click at [95, 251] on div "Project Plan" at bounding box center [84, 248] width 74 height 6
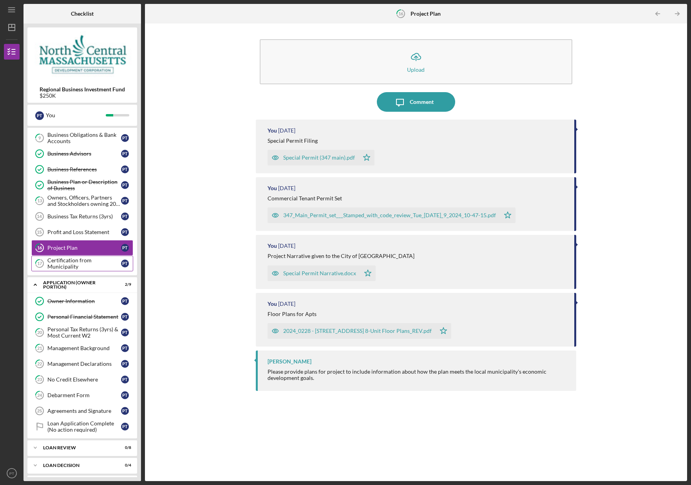
scroll to position [80, 0]
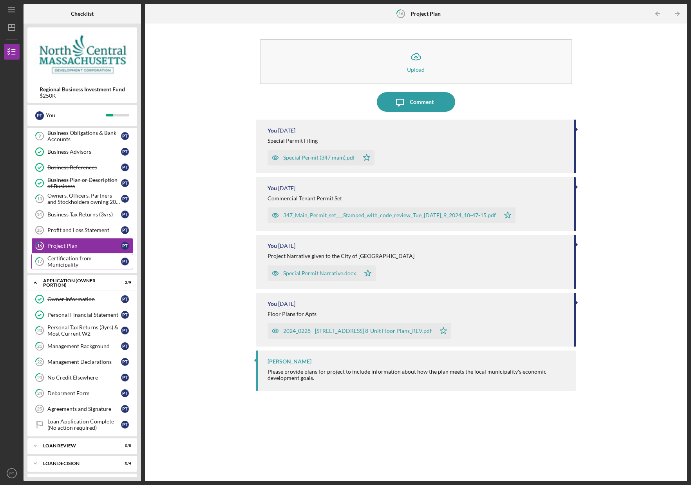
click at [92, 264] on div "Certification from Municipality" at bounding box center [84, 261] width 74 height 13
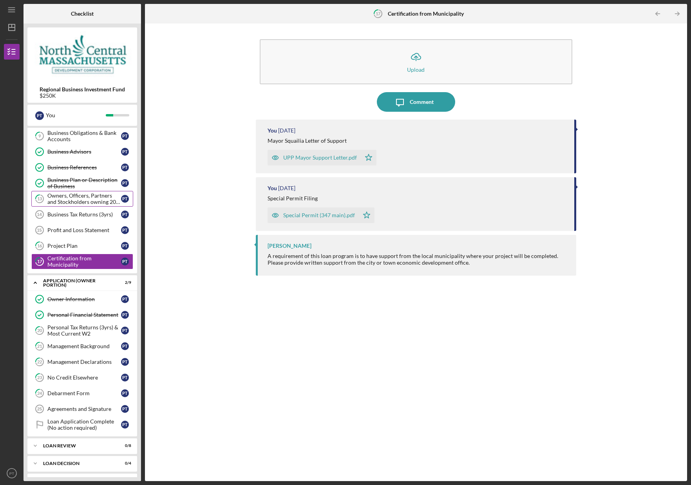
click at [84, 200] on div "Owners, Officers, Partners and Stockholders owning 20% or more" at bounding box center [84, 198] width 74 height 13
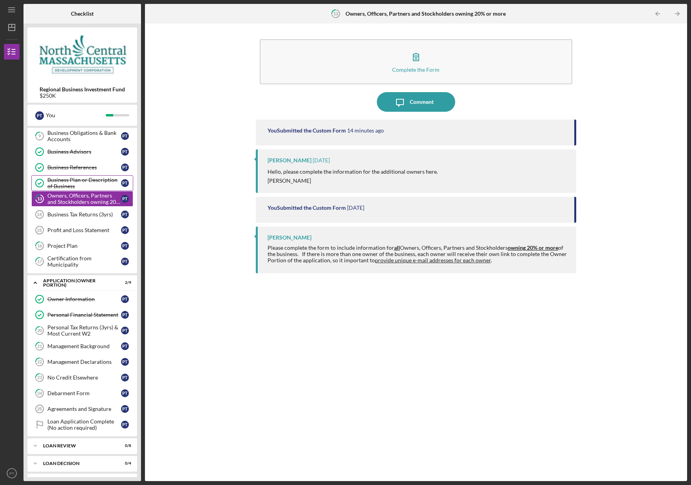
click at [84, 187] on div "Business Plan or Description of Business" at bounding box center [84, 183] width 74 height 13
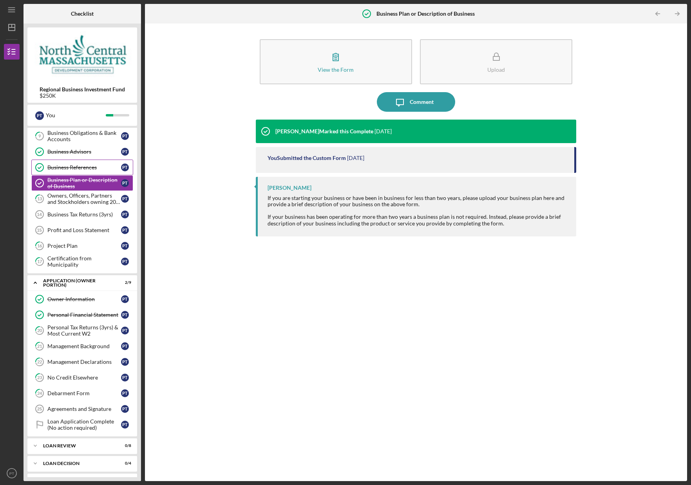
click at [83, 170] on div "Business References" at bounding box center [84, 167] width 74 height 6
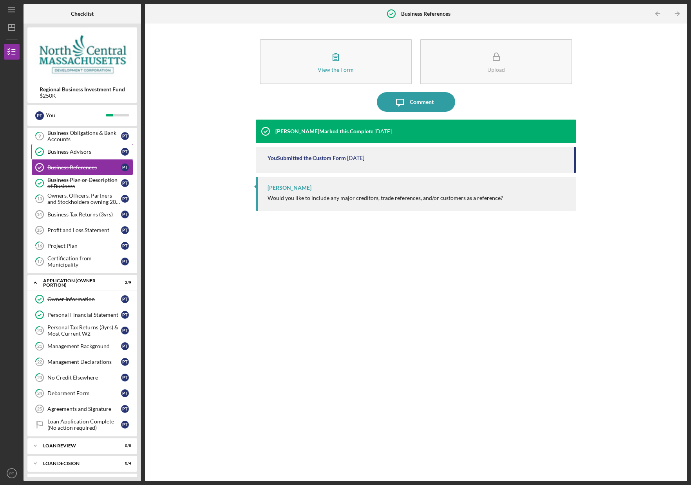
click at [83, 150] on div "Business Advisors" at bounding box center [84, 152] width 74 height 6
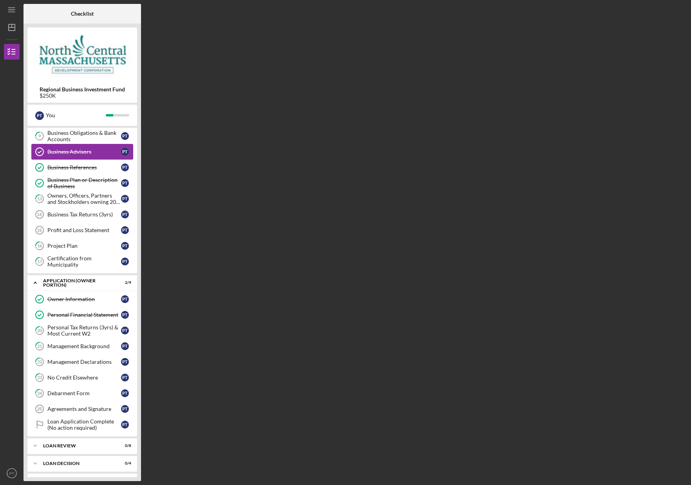
scroll to position [79, 0]
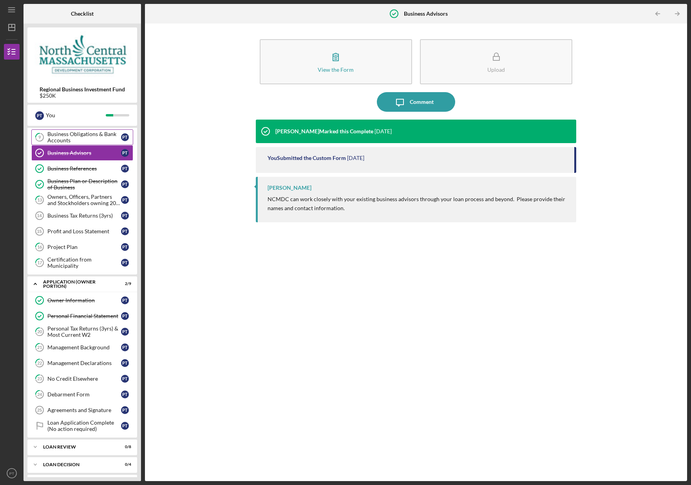
click at [82, 140] on div "Business Obligations & Bank Accounts" at bounding box center [84, 137] width 74 height 13
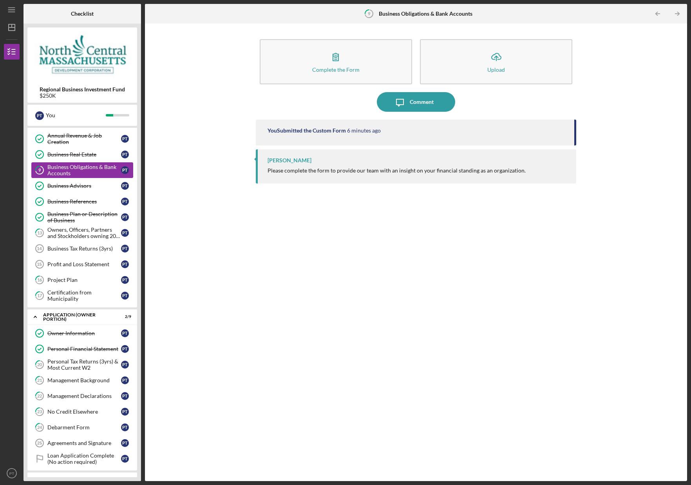
scroll to position [12, 0]
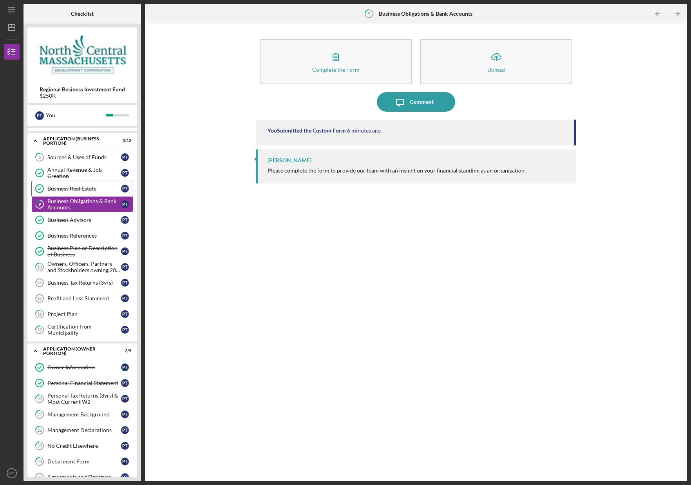
click at [85, 194] on link "Business Real Estate Business Real Estate P T" at bounding box center [82, 189] width 102 height 16
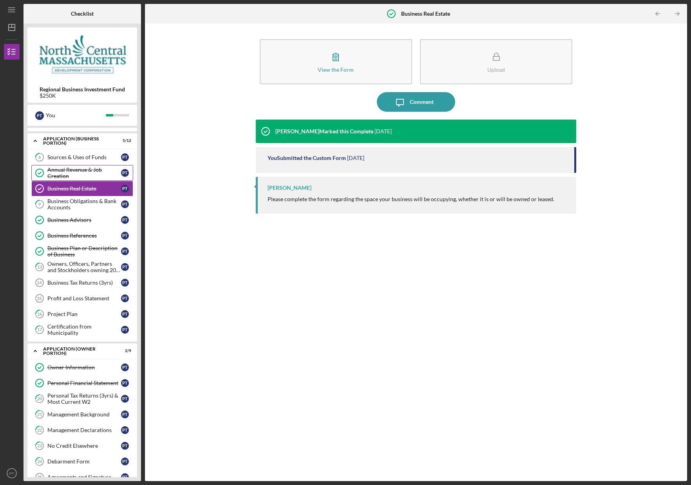
click at [85, 175] on div "Annual Revenue & Job Creation" at bounding box center [84, 173] width 74 height 13
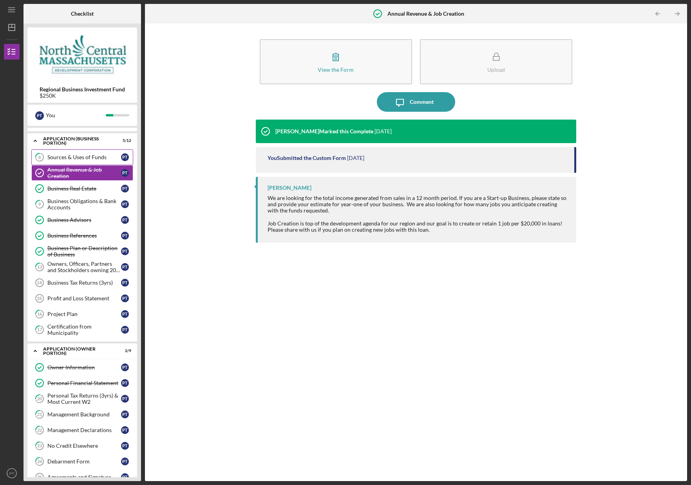
click at [85, 155] on div "Sources & Uses of Funds" at bounding box center [84, 157] width 74 height 6
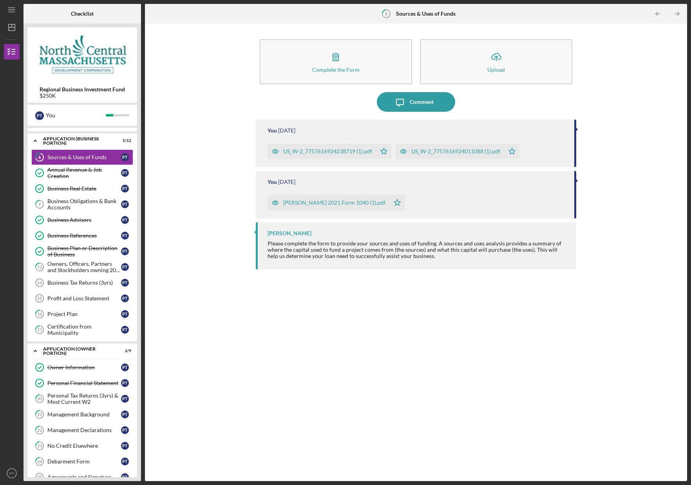
click at [348, 203] on div "[PERSON_NAME] 2021 Form 1040 (1).pdf" at bounding box center [334, 202] width 102 height 6
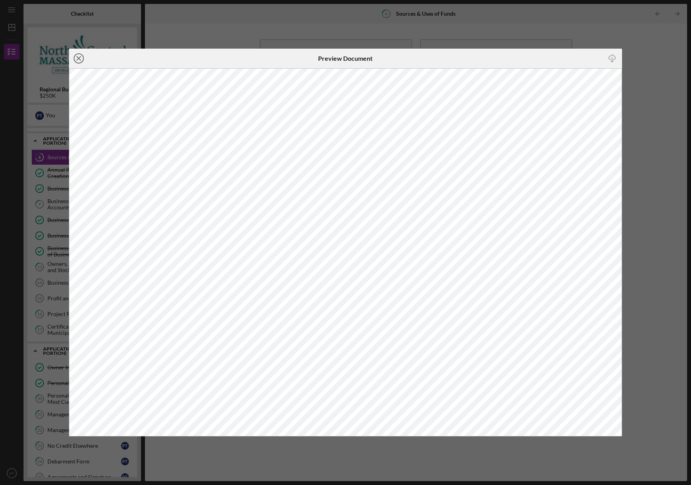
click at [83, 60] on circle at bounding box center [78, 58] width 9 height 9
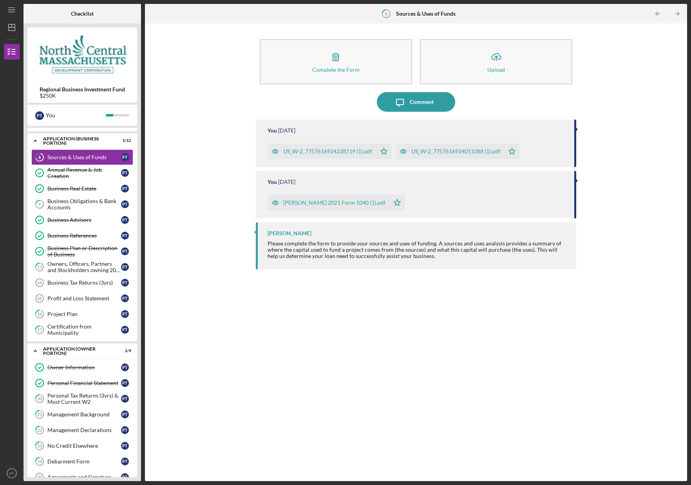
click at [348, 154] on div "US_W-2_7757616924238719 (1).pdf" at bounding box center [327, 151] width 89 height 6
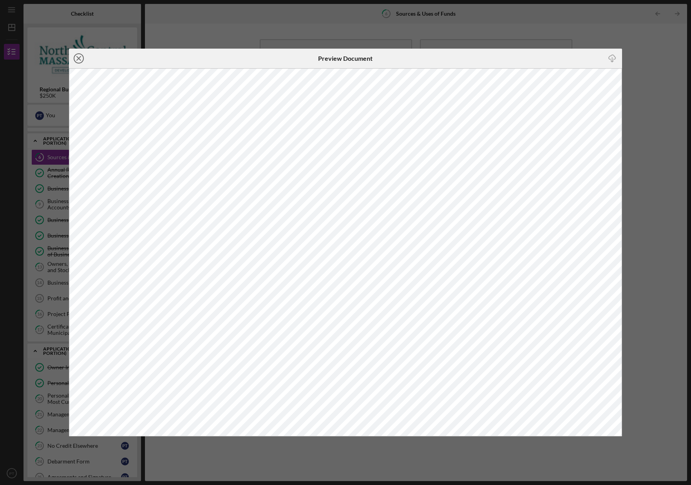
click at [80, 60] on line at bounding box center [79, 58] width 4 height 4
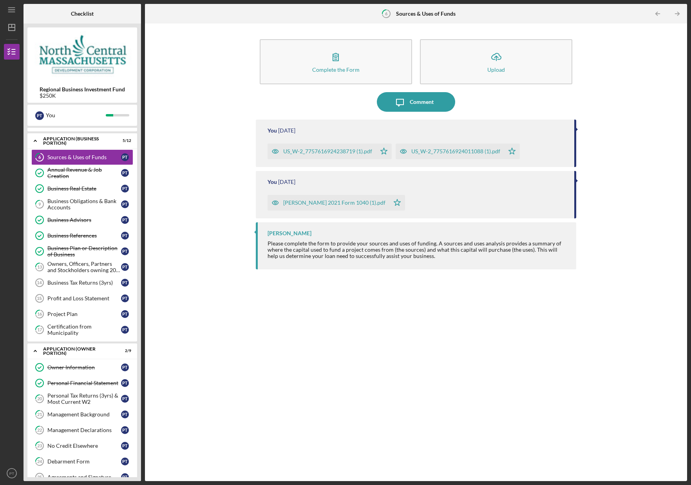
click at [456, 153] on div "US_W-2_7757616924011088 (1).pdf" at bounding box center [455, 151] width 89 height 6
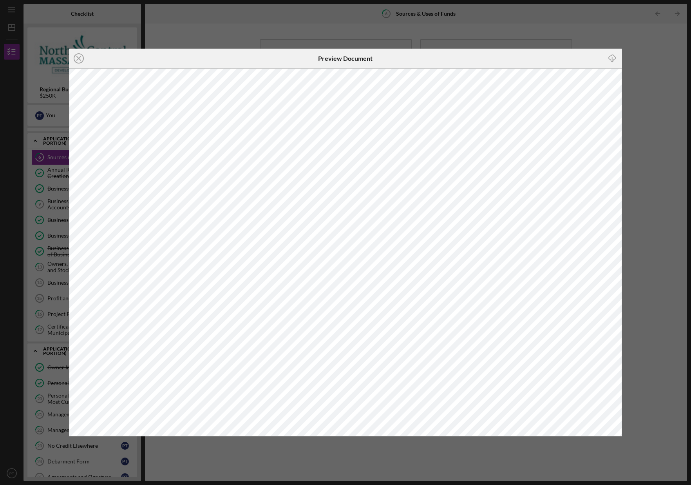
click at [79, 58] on icon "Icon/Close" at bounding box center [79, 59] width 20 height 20
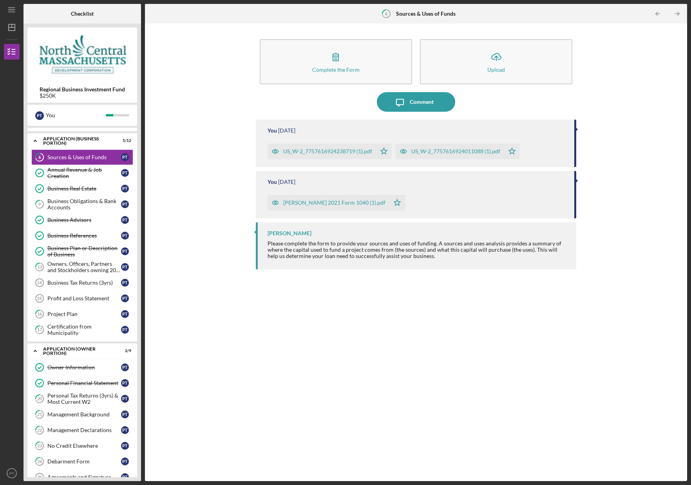
click at [311, 156] on div "US_W-2_7757616924238719 (1).pdf" at bounding box center [322, 151] width 109 height 16
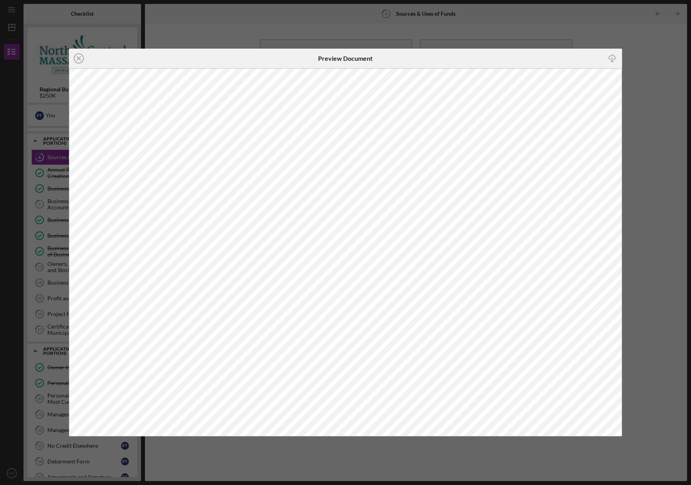
click at [81, 60] on icon "Icon/Close" at bounding box center [79, 59] width 20 height 20
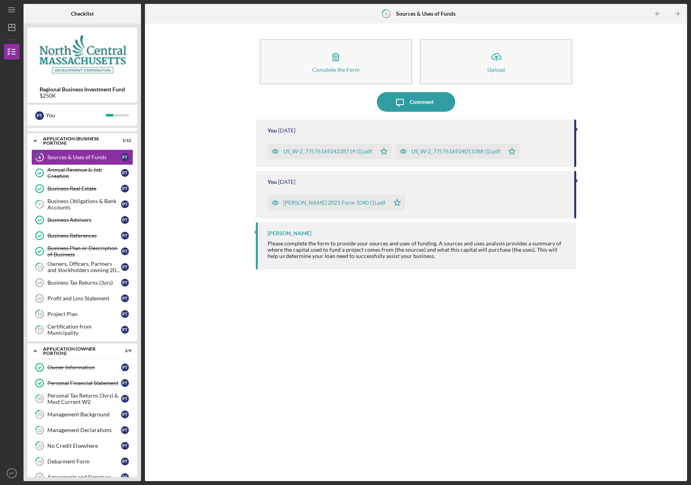
click at [430, 155] on div "US_W-2_7757616924011088 (1).pdf" at bounding box center [450, 151] width 109 height 16
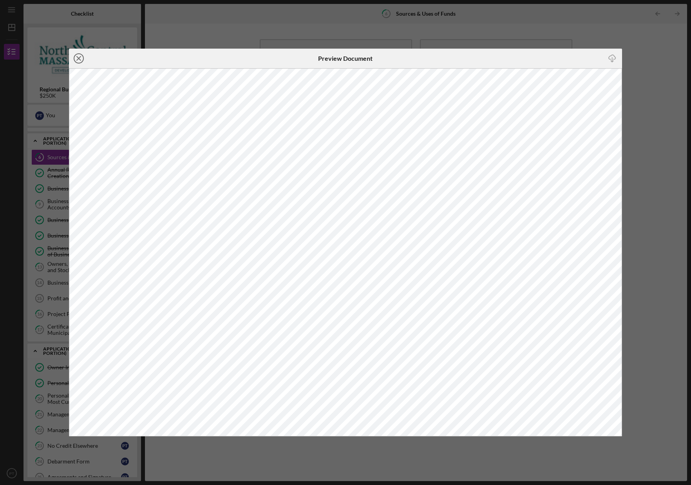
click at [81, 61] on icon "Icon/Close" at bounding box center [79, 59] width 20 height 20
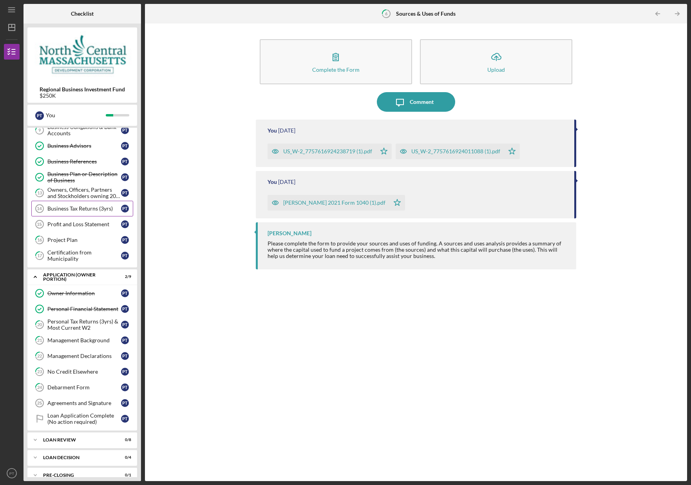
scroll to position [114, 0]
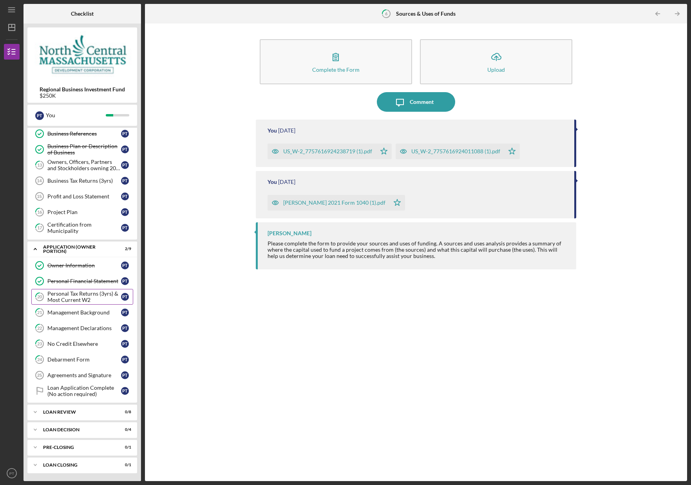
click at [93, 299] on div "Personal Tax Returns (3yrs) & Most Current W2" at bounding box center [84, 296] width 74 height 13
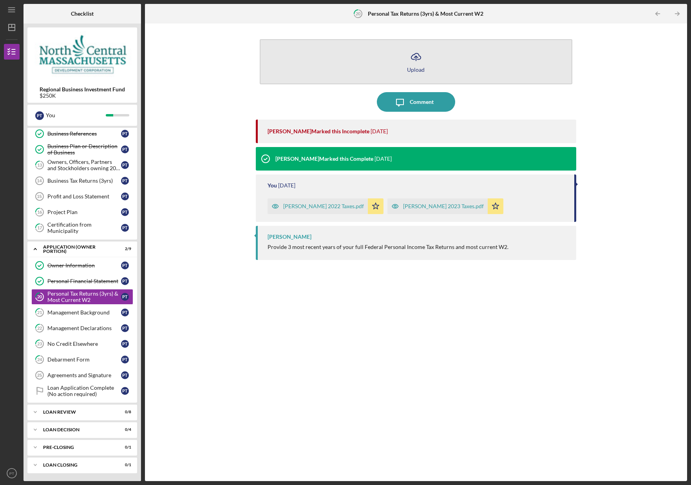
click at [408, 67] on div "Upload" at bounding box center [416, 70] width 18 height 6
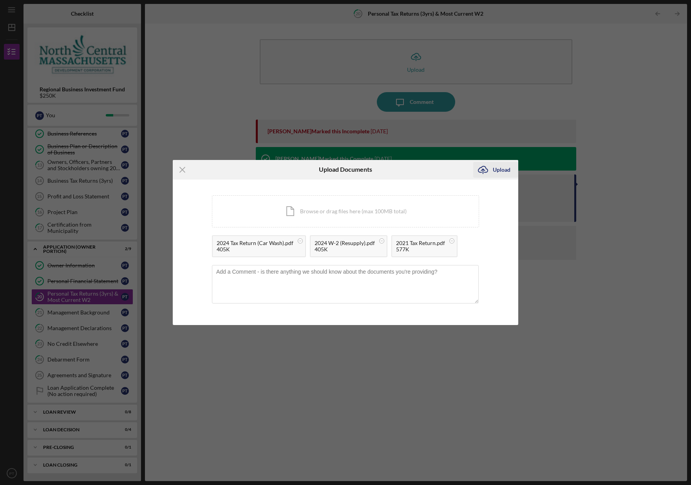
click at [506, 172] on div "Upload" at bounding box center [502, 170] width 18 height 16
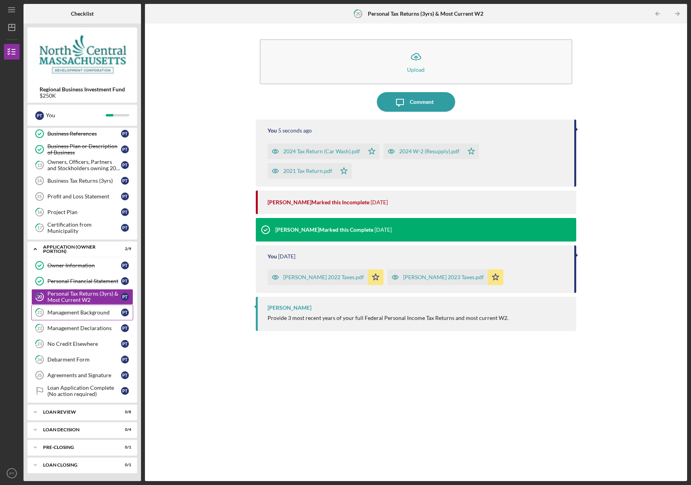
click at [84, 315] on div "Management Background" at bounding box center [84, 312] width 74 height 6
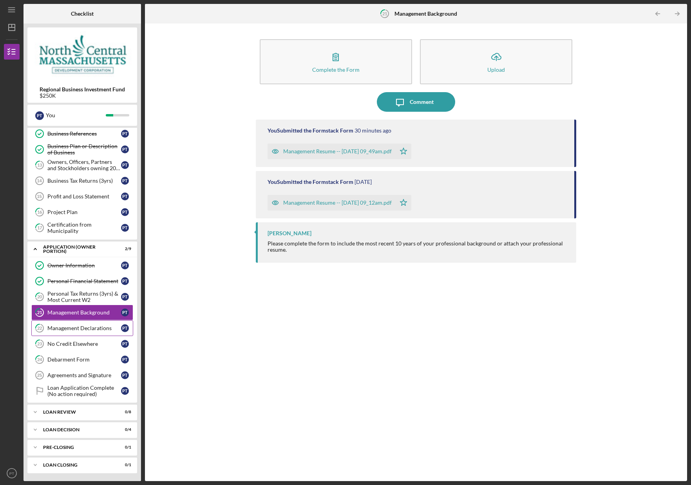
click at [89, 326] on div "Management Declarations" at bounding box center [84, 328] width 74 height 6
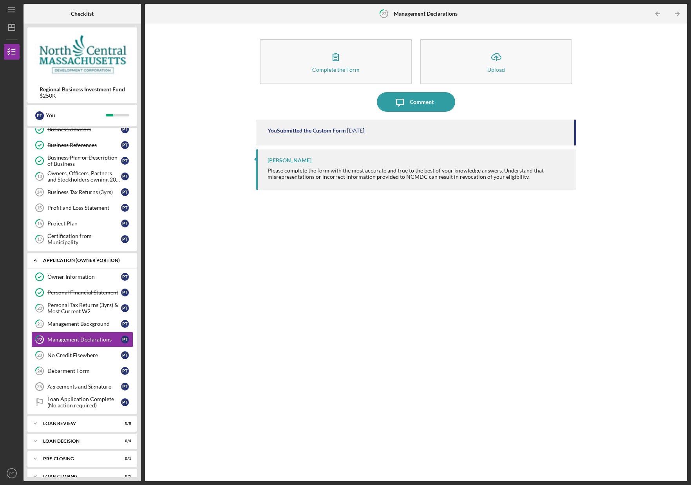
scroll to position [99, 0]
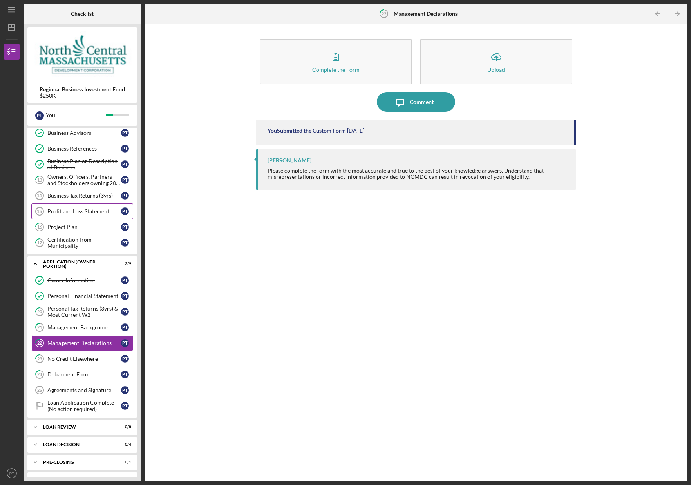
click at [74, 214] on div "Profit and Loss Statement" at bounding box center [84, 211] width 74 height 6
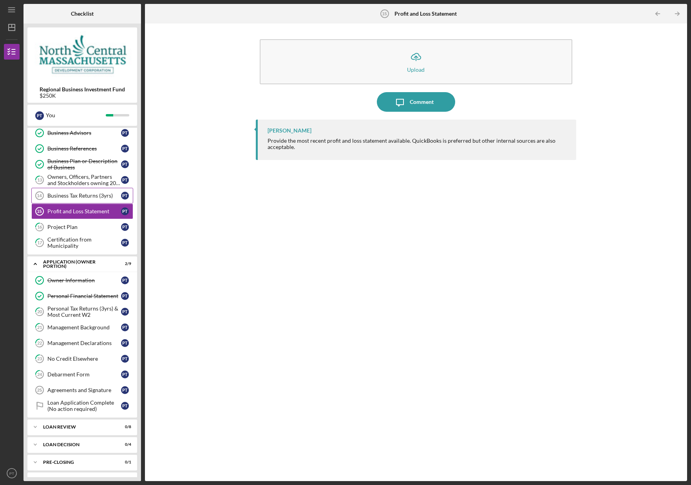
click at [94, 199] on link "Business Tax Returns (3yrs) 14 Business Tax Returns (3yrs) P T" at bounding box center [82, 196] width 102 height 16
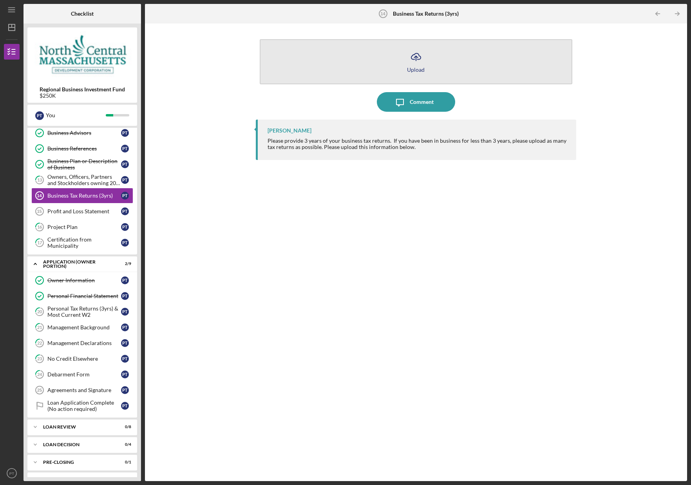
click at [439, 70] on button "Icon/Upload Upload" at bounding box center [416, 61] width 313 height 45
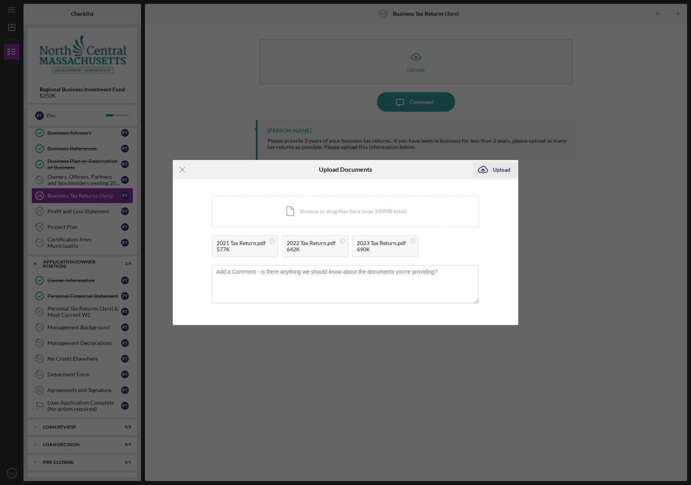
click at [508, 173] on div "Upload" at bounding box center [502, 170] width 18 height 16
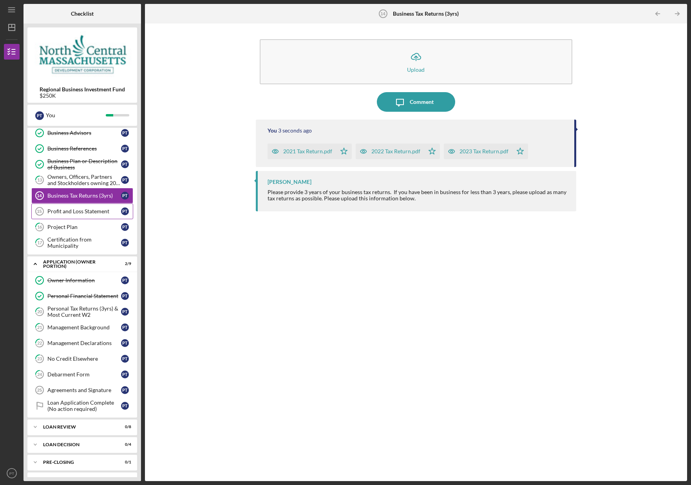
click at [85, 216] on link "Profit and Loss Statement 15 Profit and Loss Statement P T" at bounding box center [82, 211] width 102 height 16
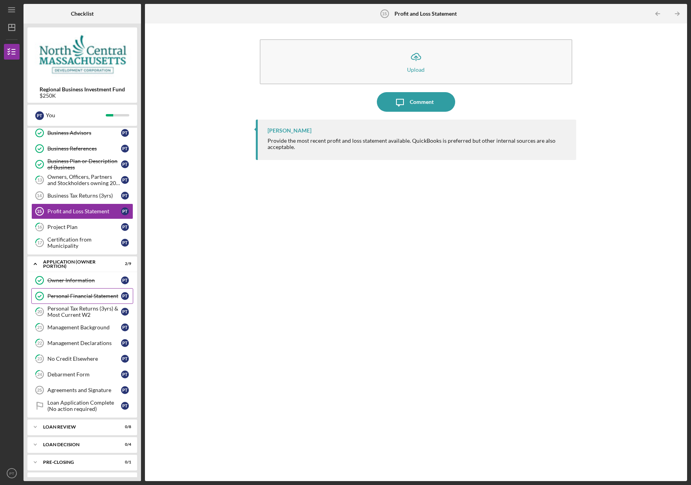
click at [96, 296] on div "Personal Financial Statement" at bounding box center [84, 296] width 74 height 6
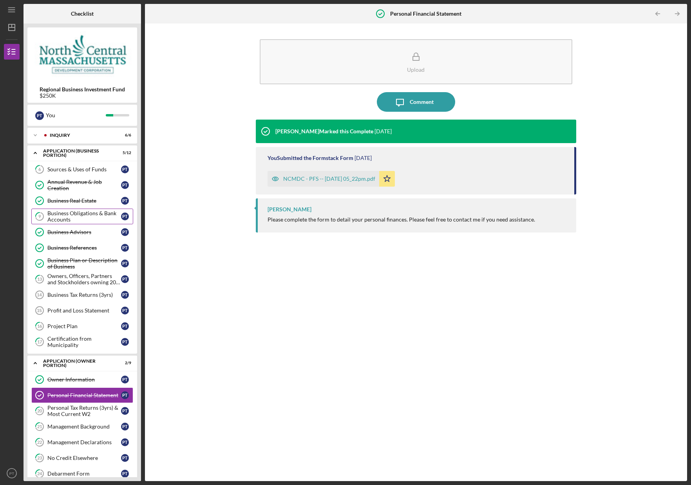
click at [91, 213] on div "Business Obligations & Bank Accounts" at bounding box center [84, 216] width 74 height 13
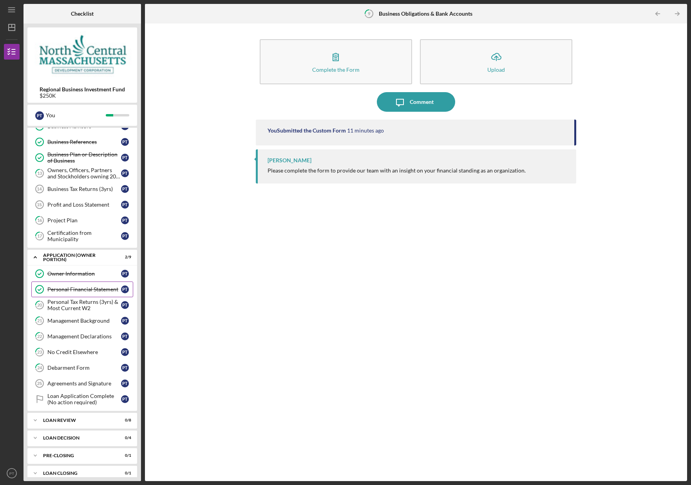
scroll to position [105, 0]
click at [88, 291] on div "Personal Financial Statement" at bounding box center [84, 289] width 74 height 6
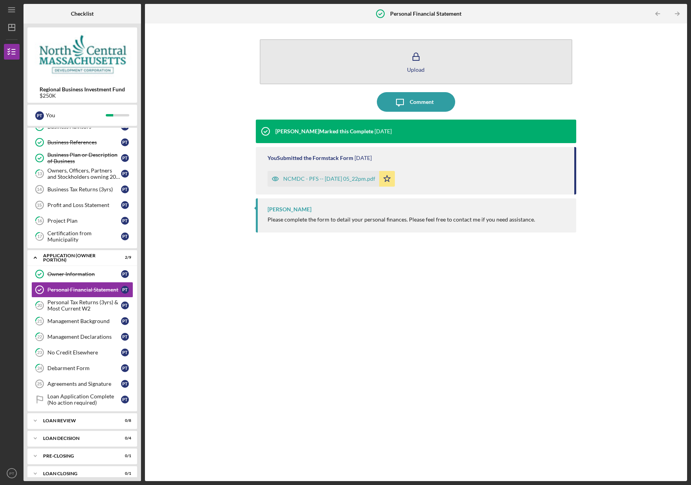
click at [427, 52] on button "Upload" at bounding box center [416, 61] width 313 height 45
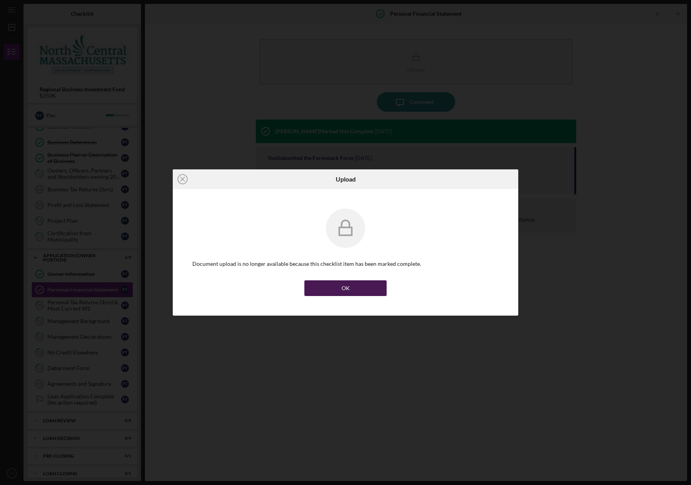
click at [377, 292] on button "OK" at bounding box center [345, 288] width 82 height 16
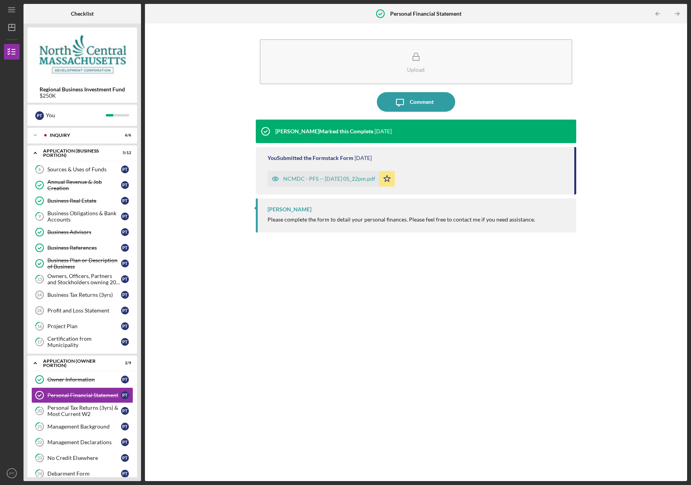
click at [280, 319] on div "[PERSON_NAME] Marked this Complete [DATE] You Submitted the Formstack Form [DAT…" at bounding box center [416, 295] width 321 height 350
